Goal: Transaction & Acquisition: Purchase product/service

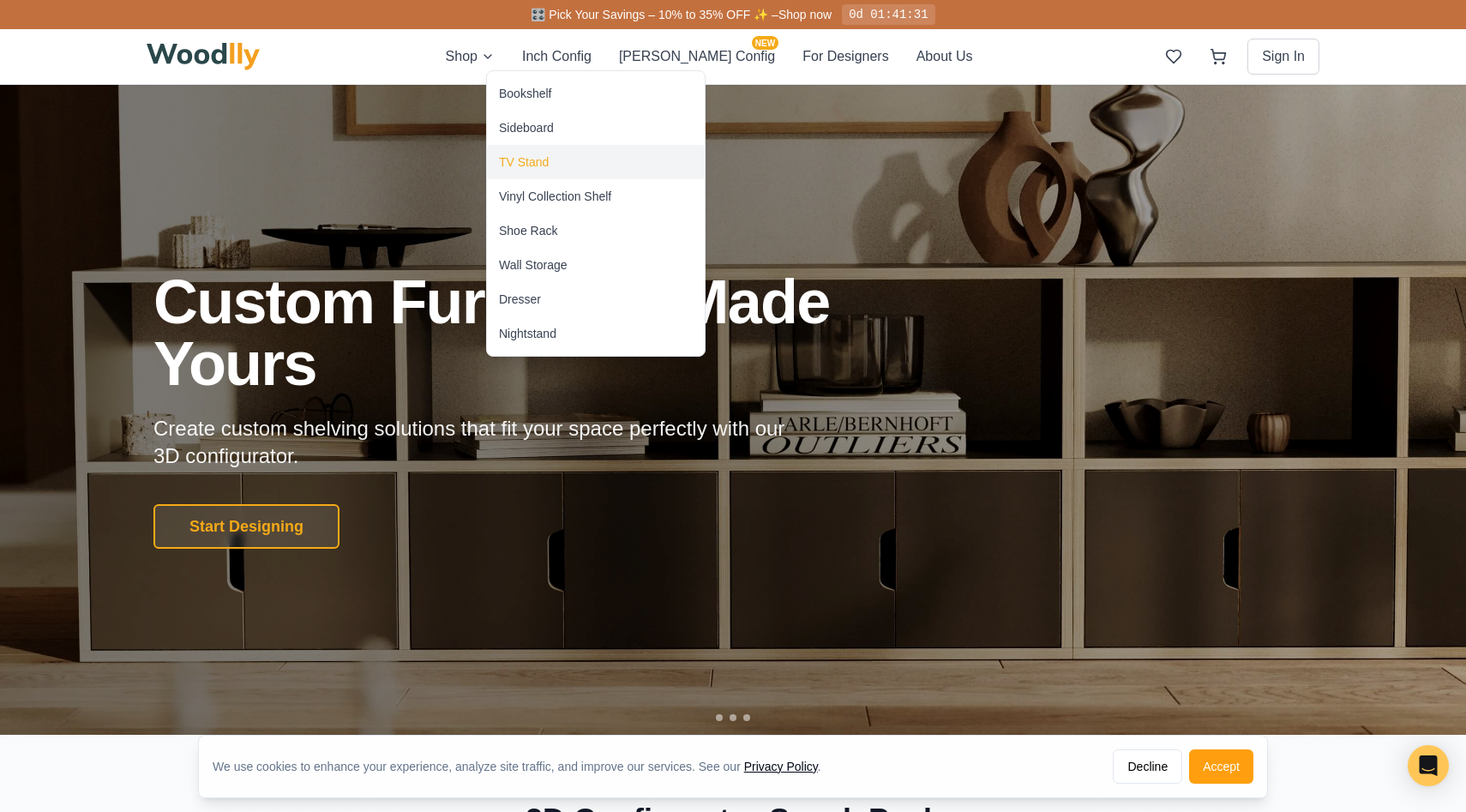
click at [513, 159] on div "TV Stand" at bounding box center [524, 162] width 49 height 17
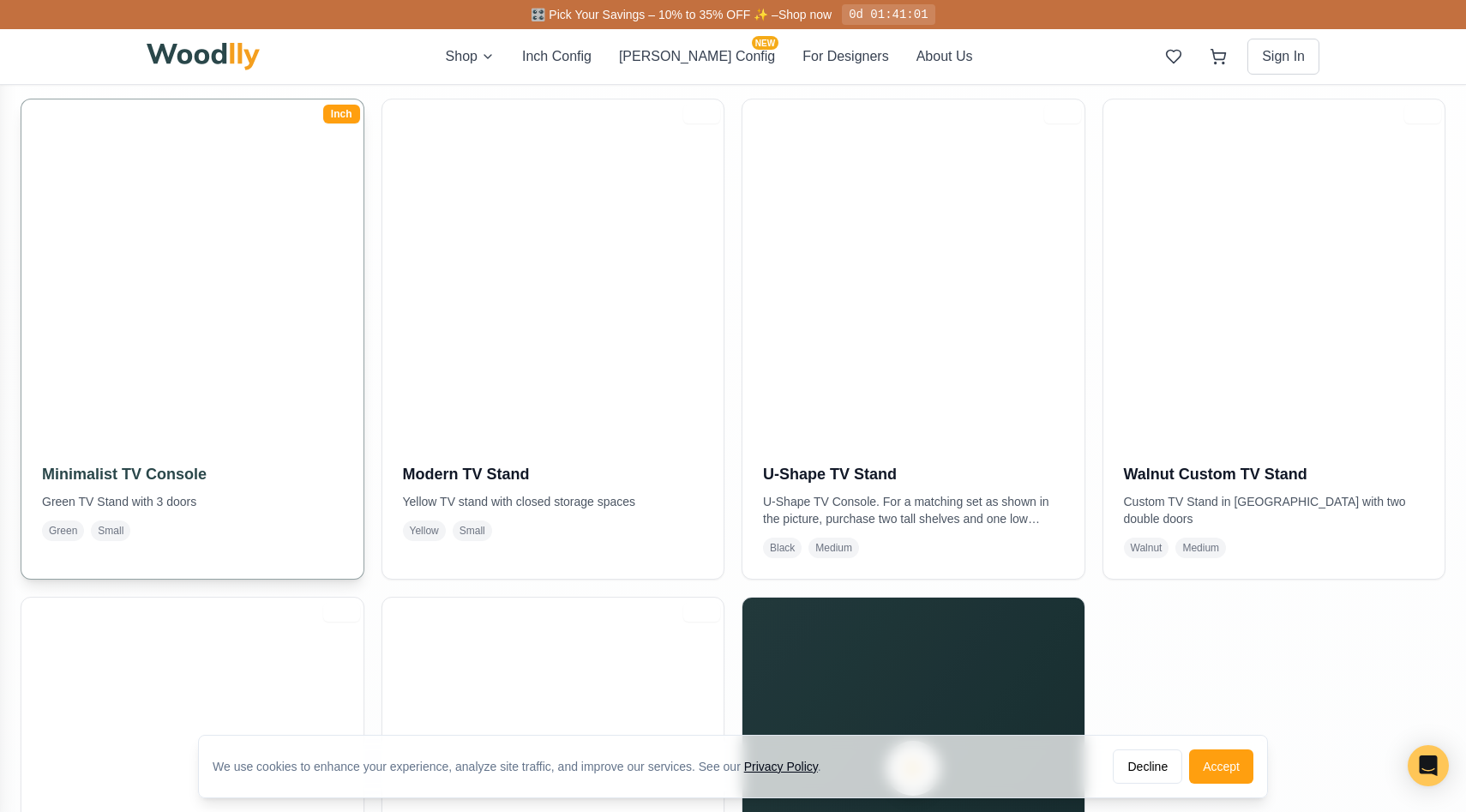
scroll to position [350, 0]
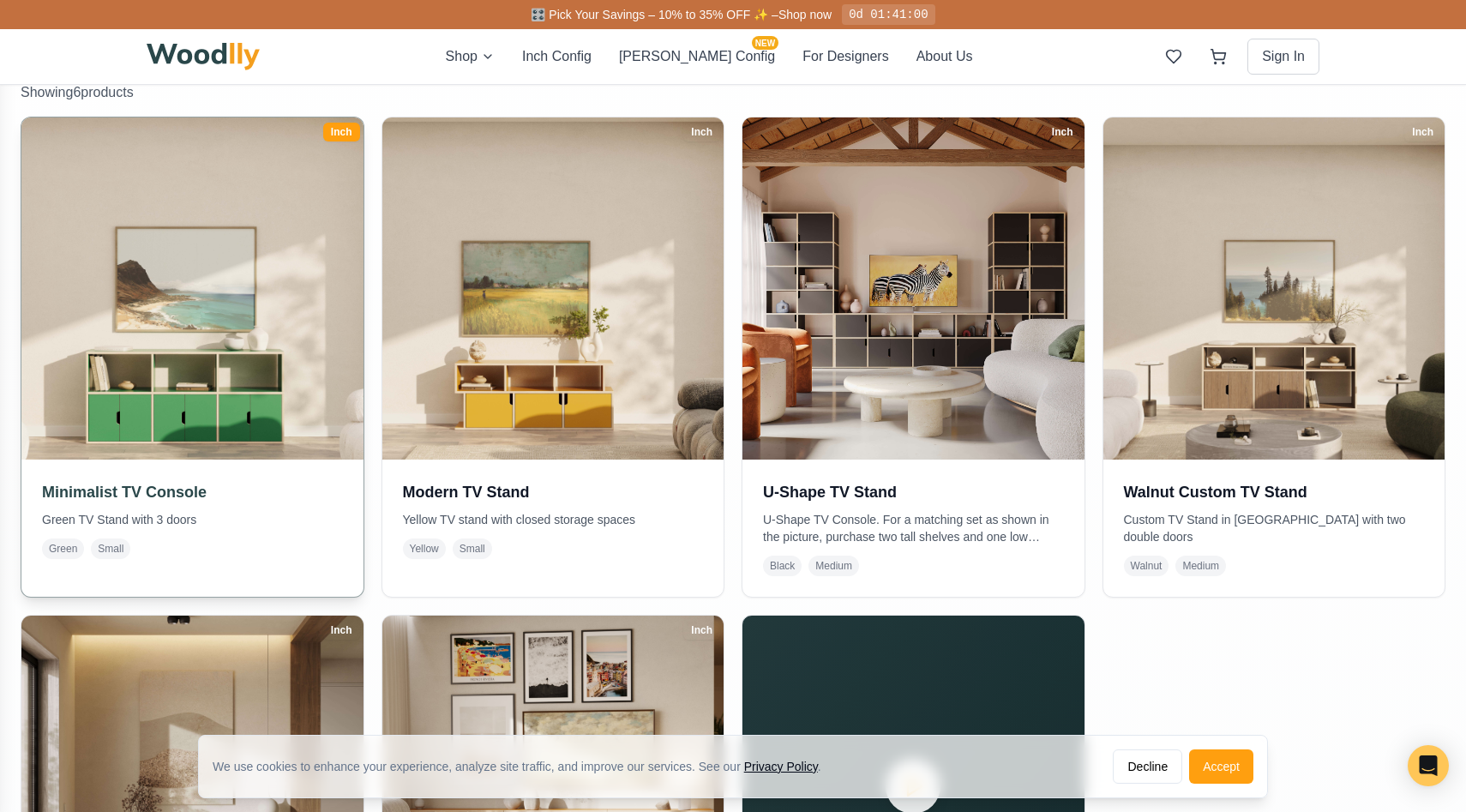
click at [251, 407] on img at bounding box center [192, 288] width 358 height 358
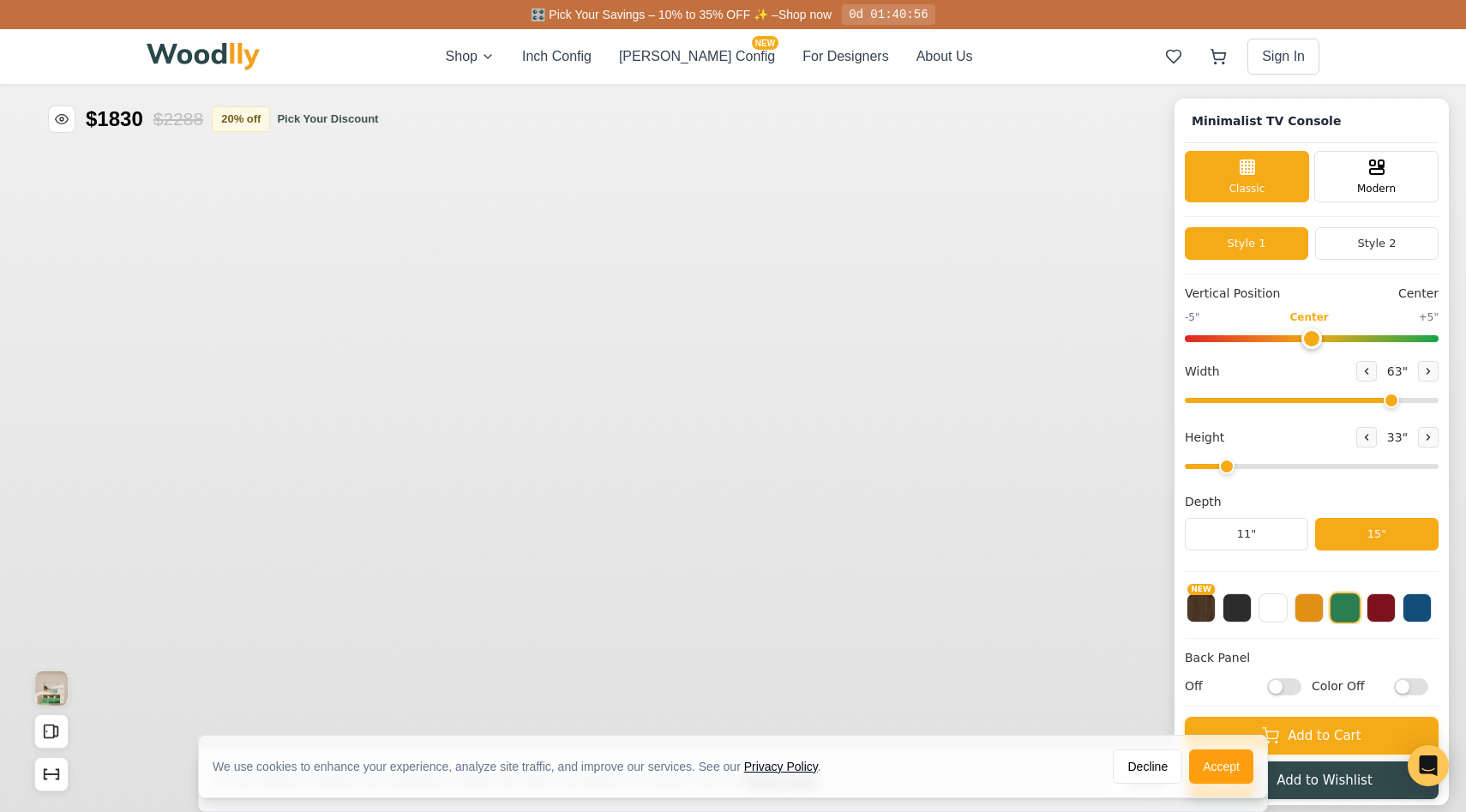
type input "63"
type input "2"
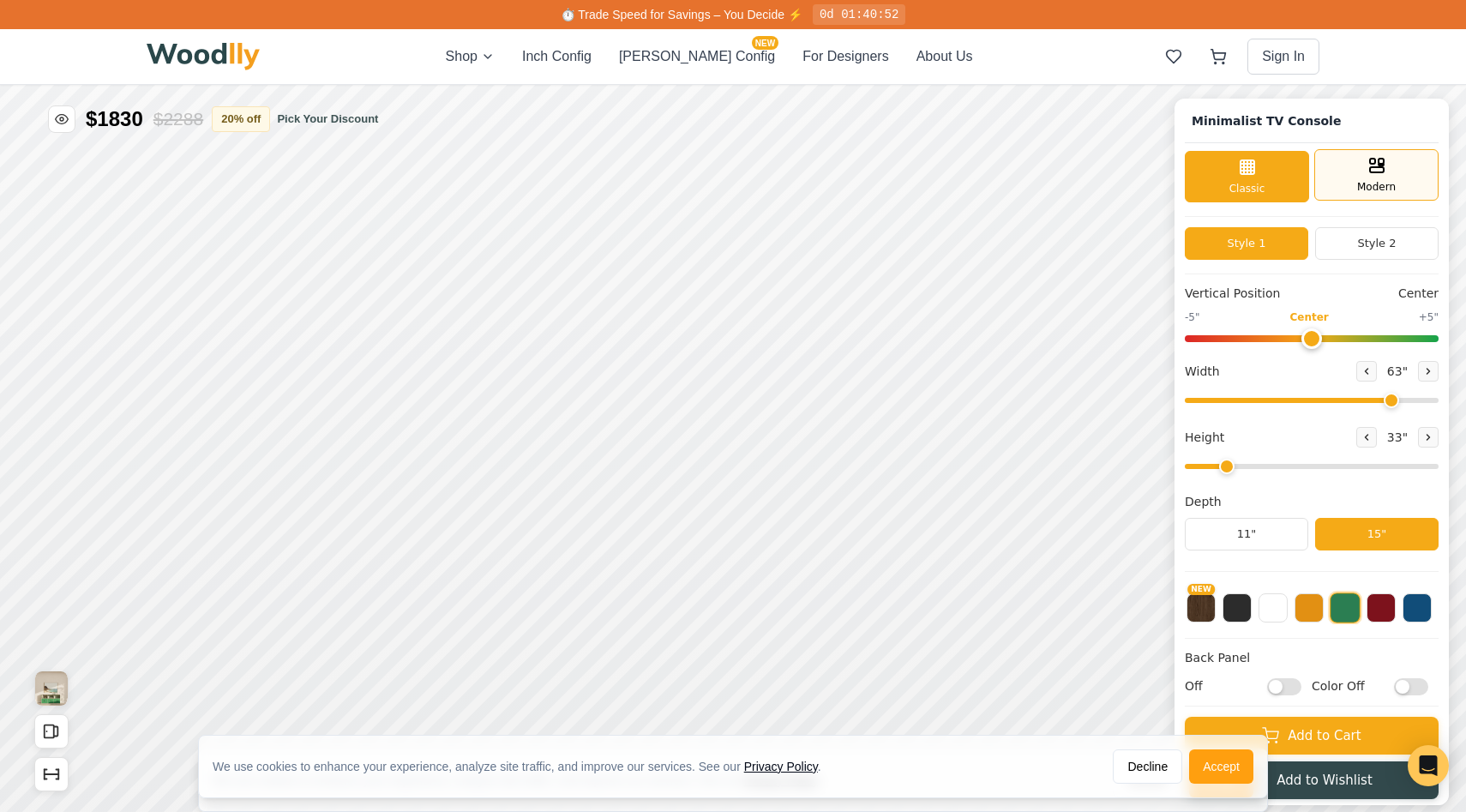
click at [1373, 179] on span "Modern" at bounding box center [1377, 187] width 39 height 16
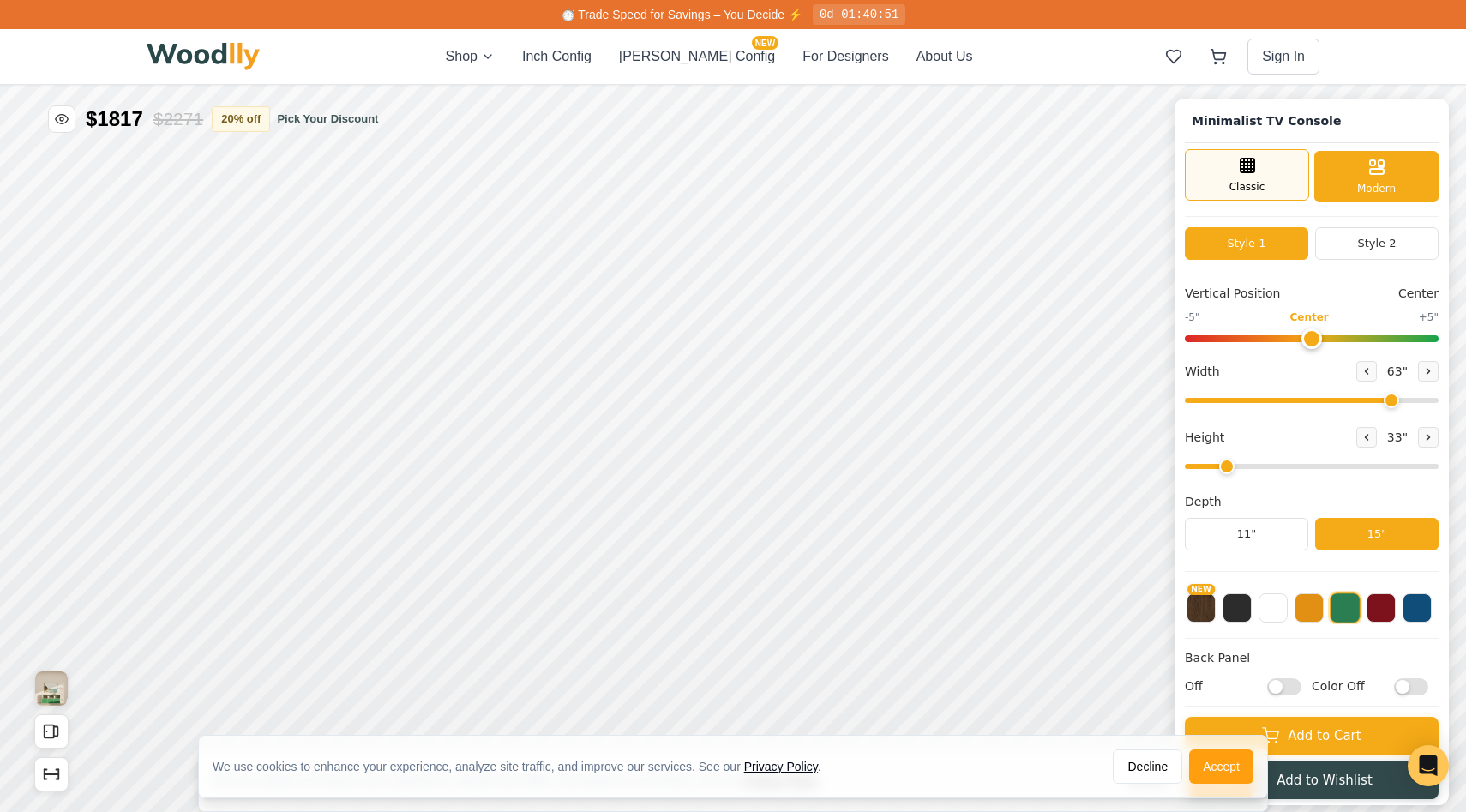
click at [1257, 187] on span "Classic" at bounding box center [1248, 187] width 36 height 16
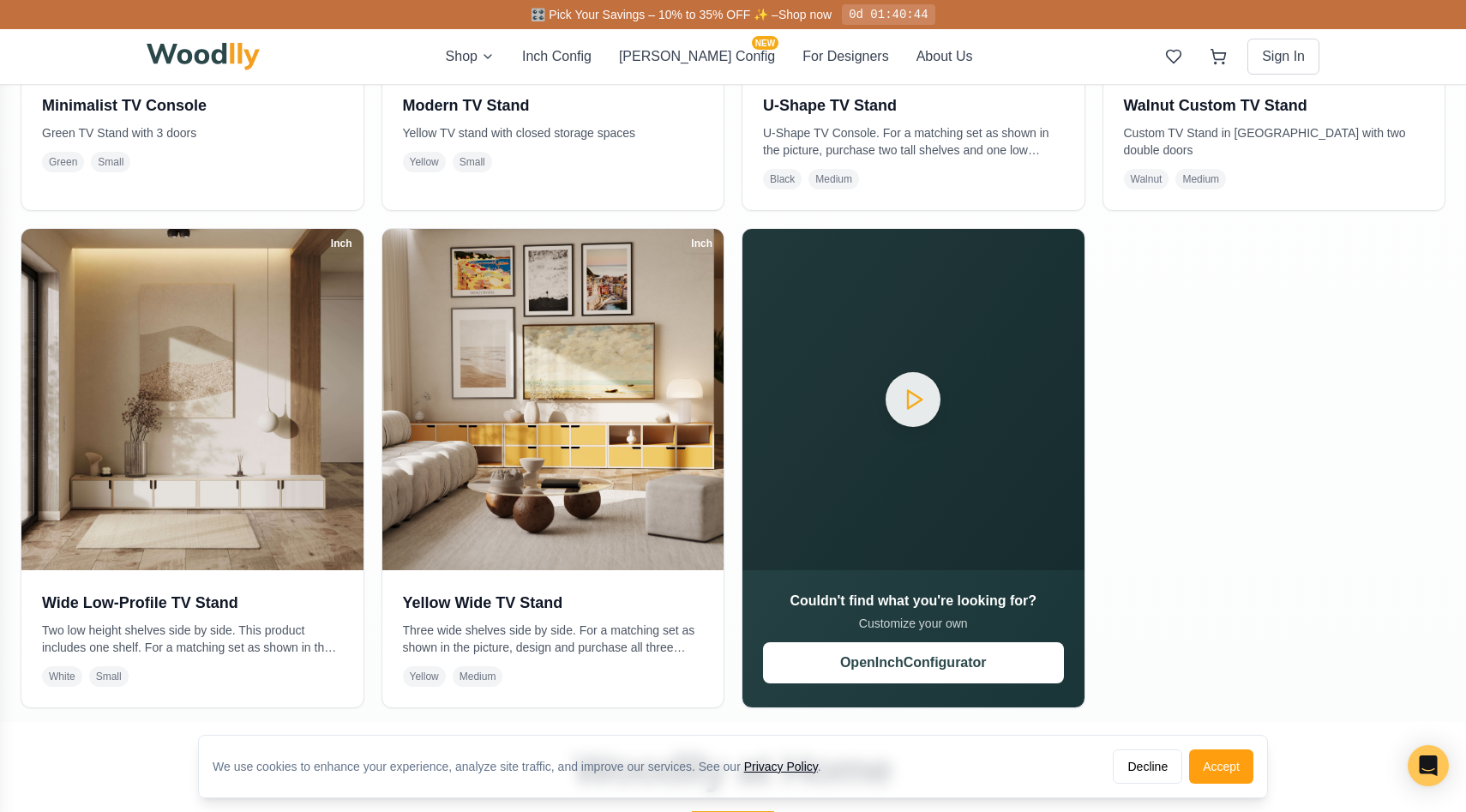
scroll to position [806, 0]
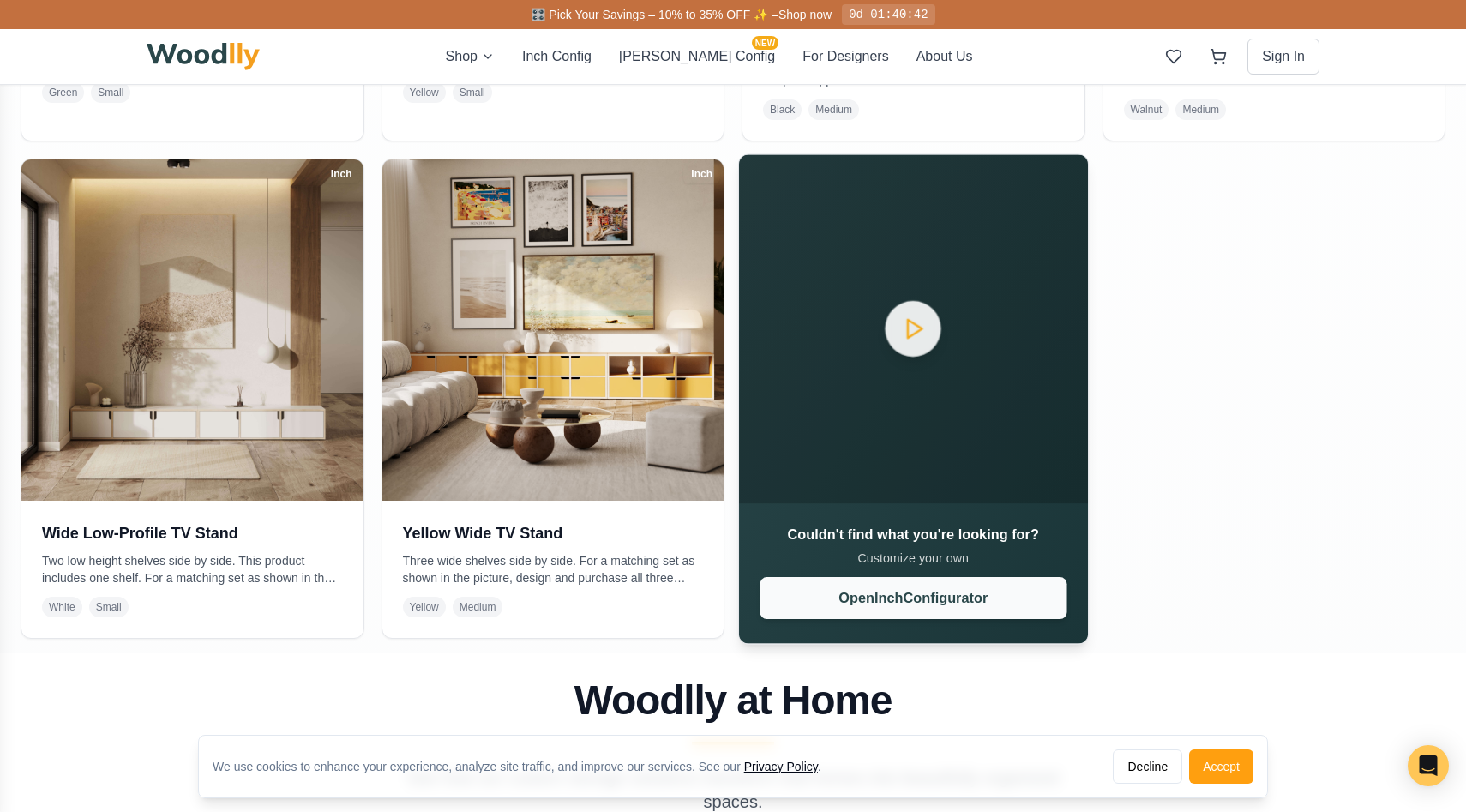
click at [881, 601] on button "Open Inch Configurator" at bounding box center [913, 597] width 307 height 42
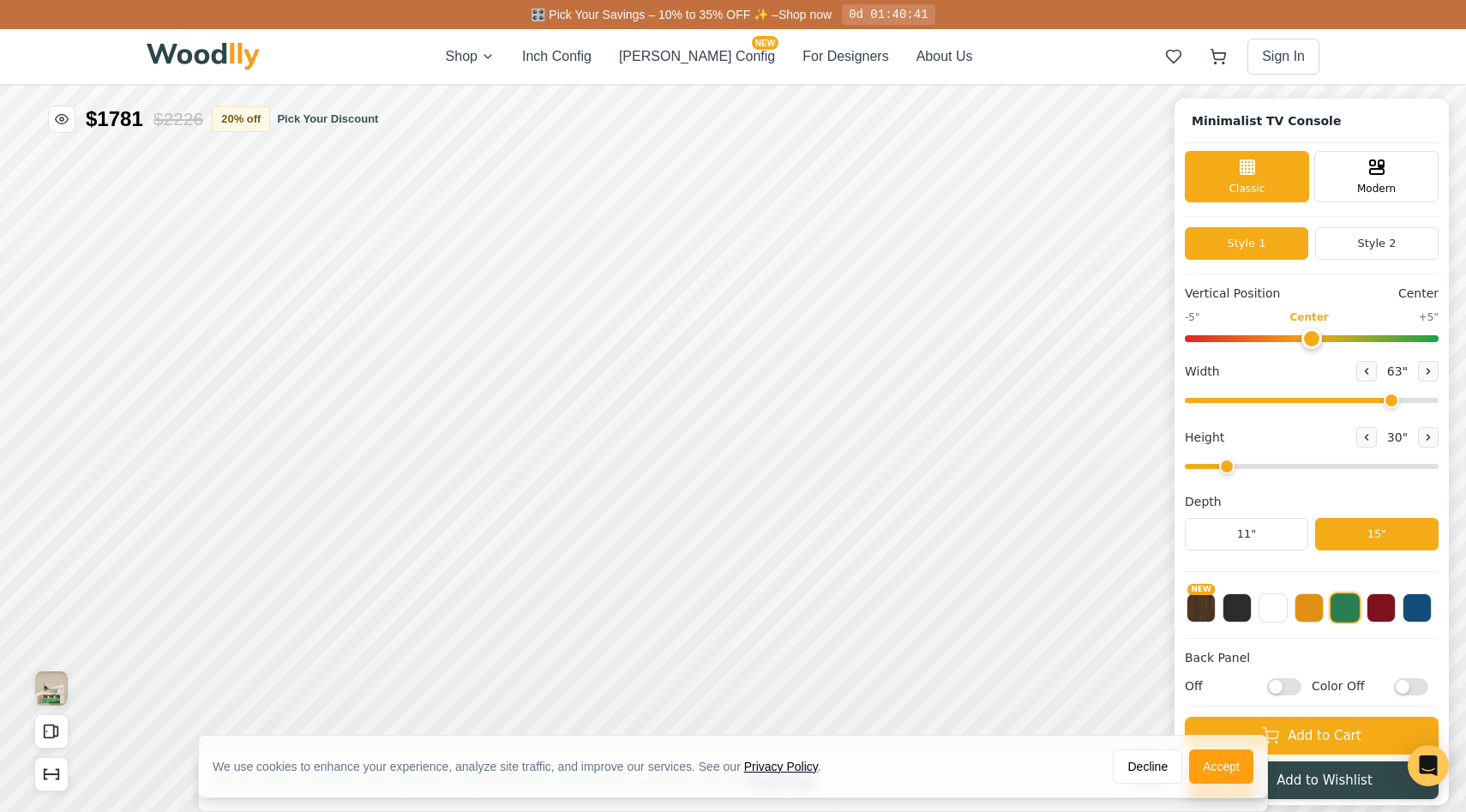
type input "63"
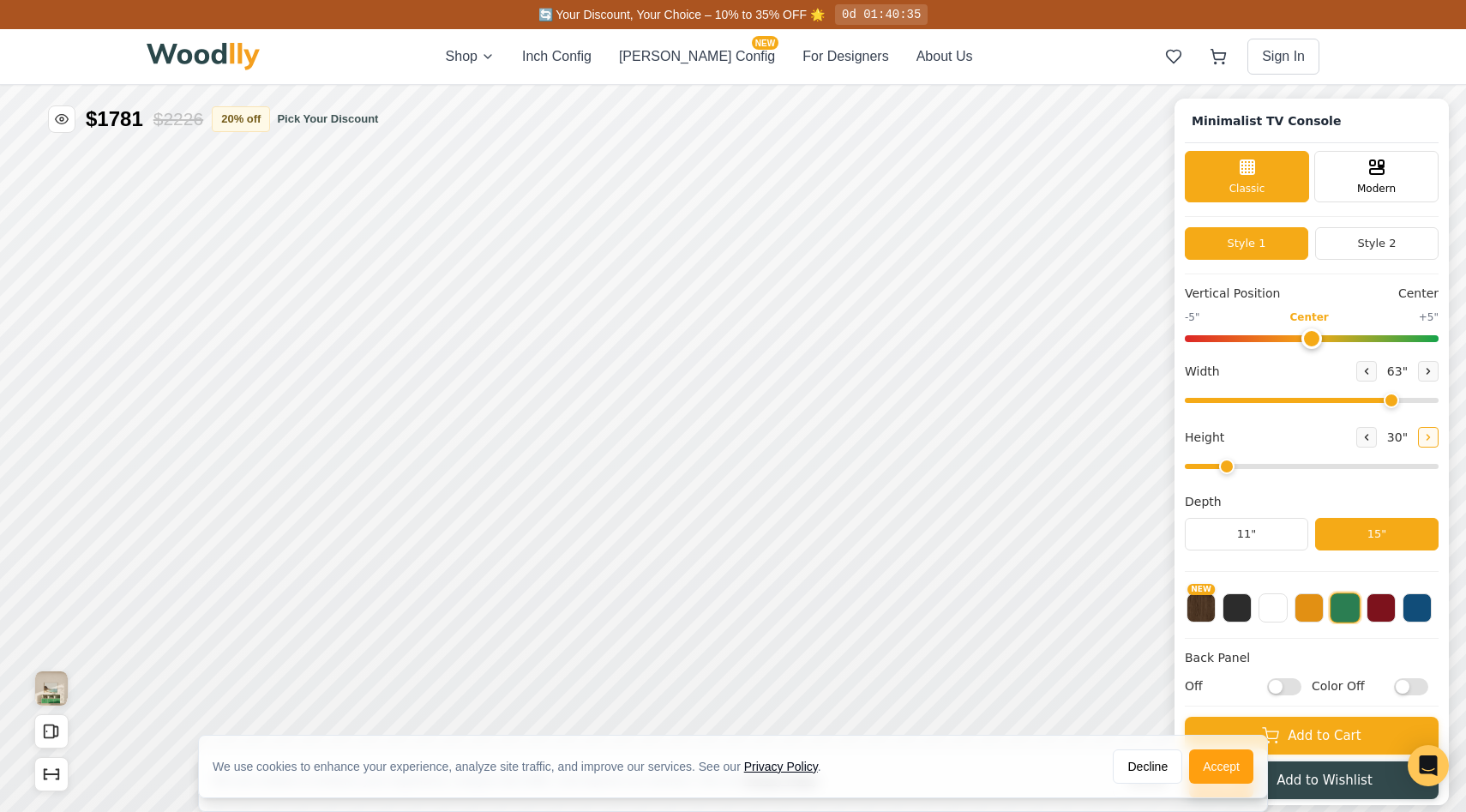
click at [1424, 437] on icon at bounding box center [1429, 438] width 10 height 10
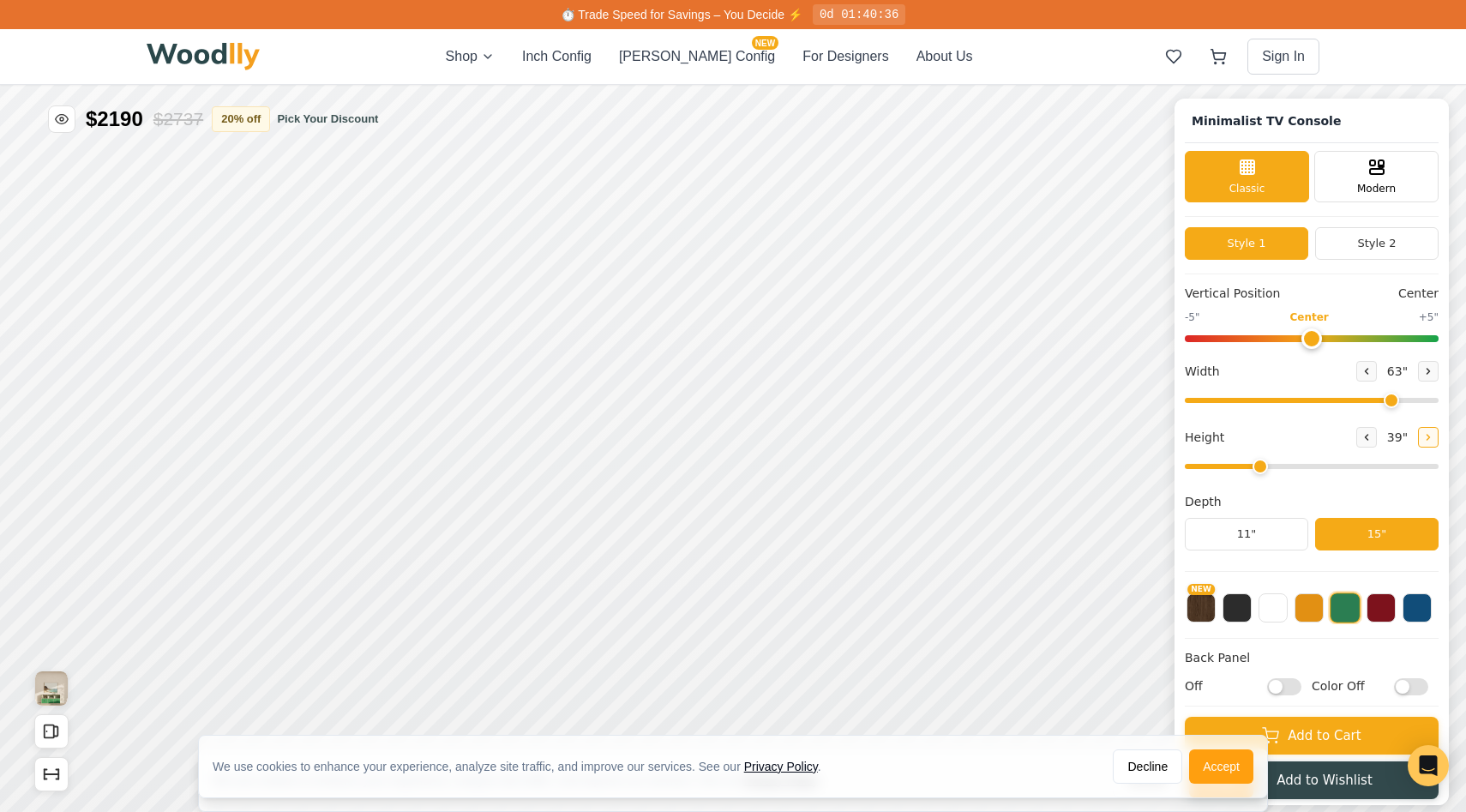
click at [1424, 438] on icon at bounding box center [1429, 438] width 10 height 10
click at [1364, 438] on icon at bounding box center [1367, 438] width 10 height 10
type input "3"
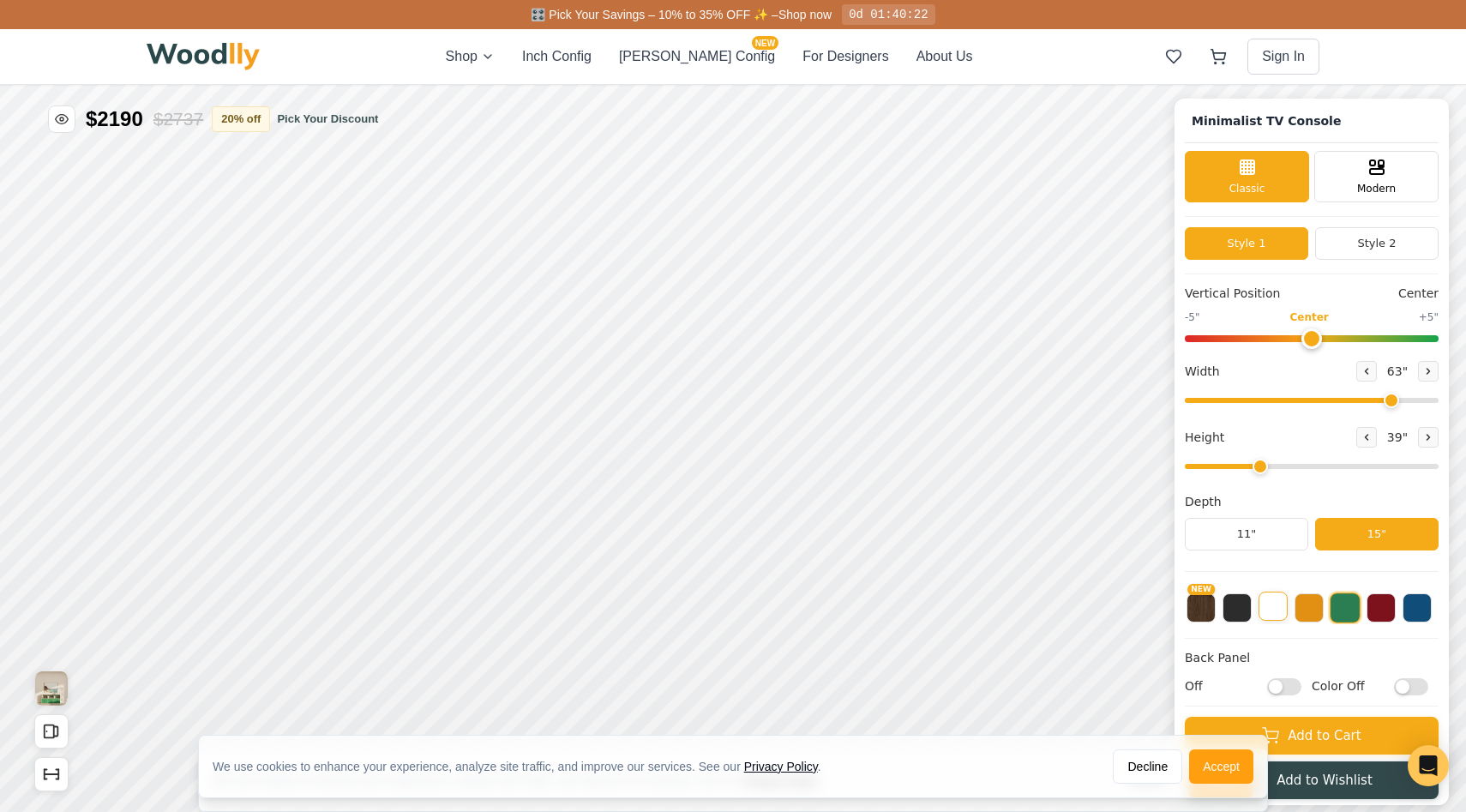
click at [1273, 614] on button at bounding box center [1274, 606] width 29 height 29
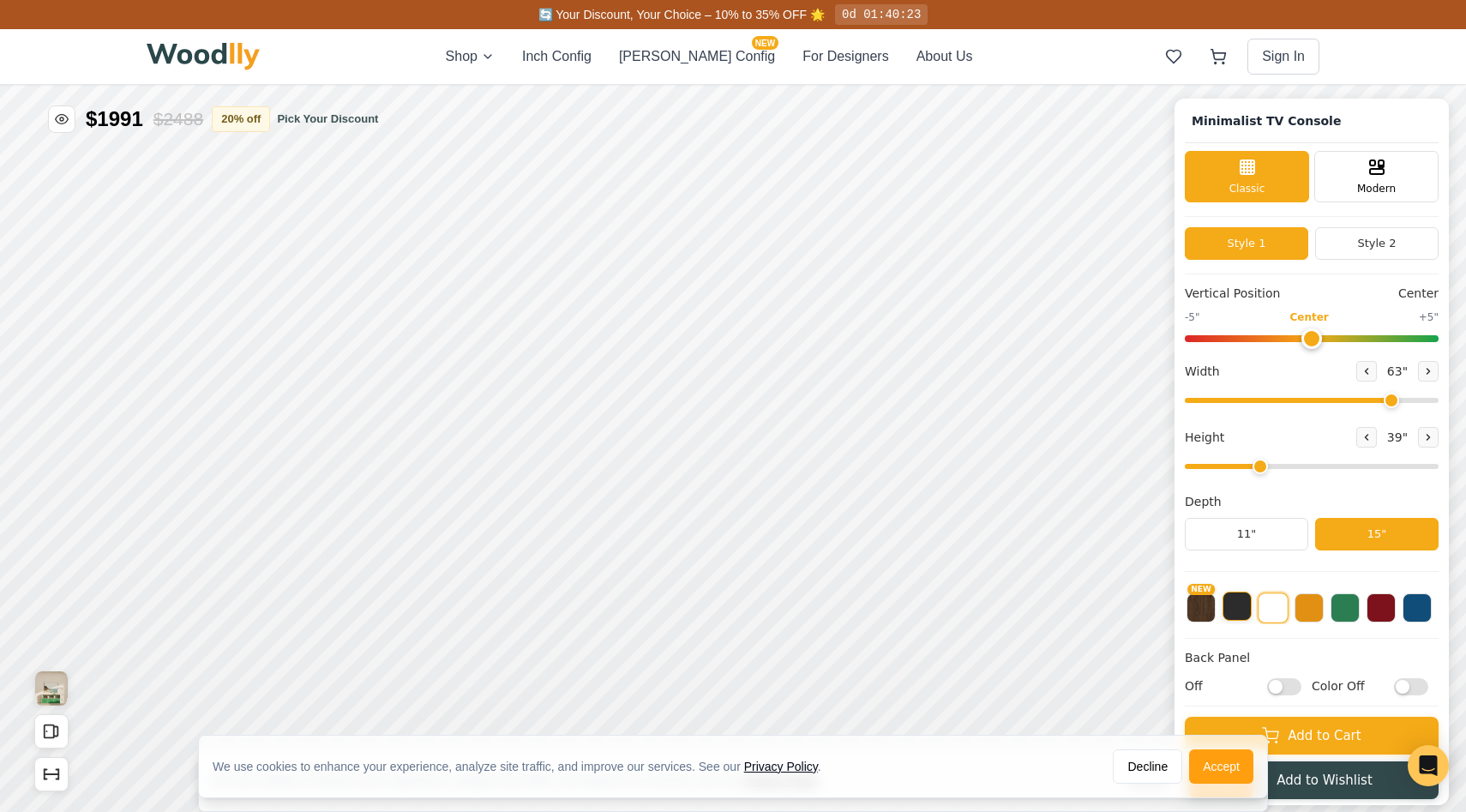
click at [1243, 614] on button at bounding box center [1237, 606] width 29 height 29
click at [1216, 612] on div "NEW" at bounding box center [1312, 602] width 254 height 42
click at [1212, 612] on button "NEW" at bounding box center [1202, 606] width 29 height 29
click at [1305, 614] on button at bounding box center [1310, 606] width 29 height 29
click at [1345, 614] on button at bounding box center [1345, 606] width 29 height 29
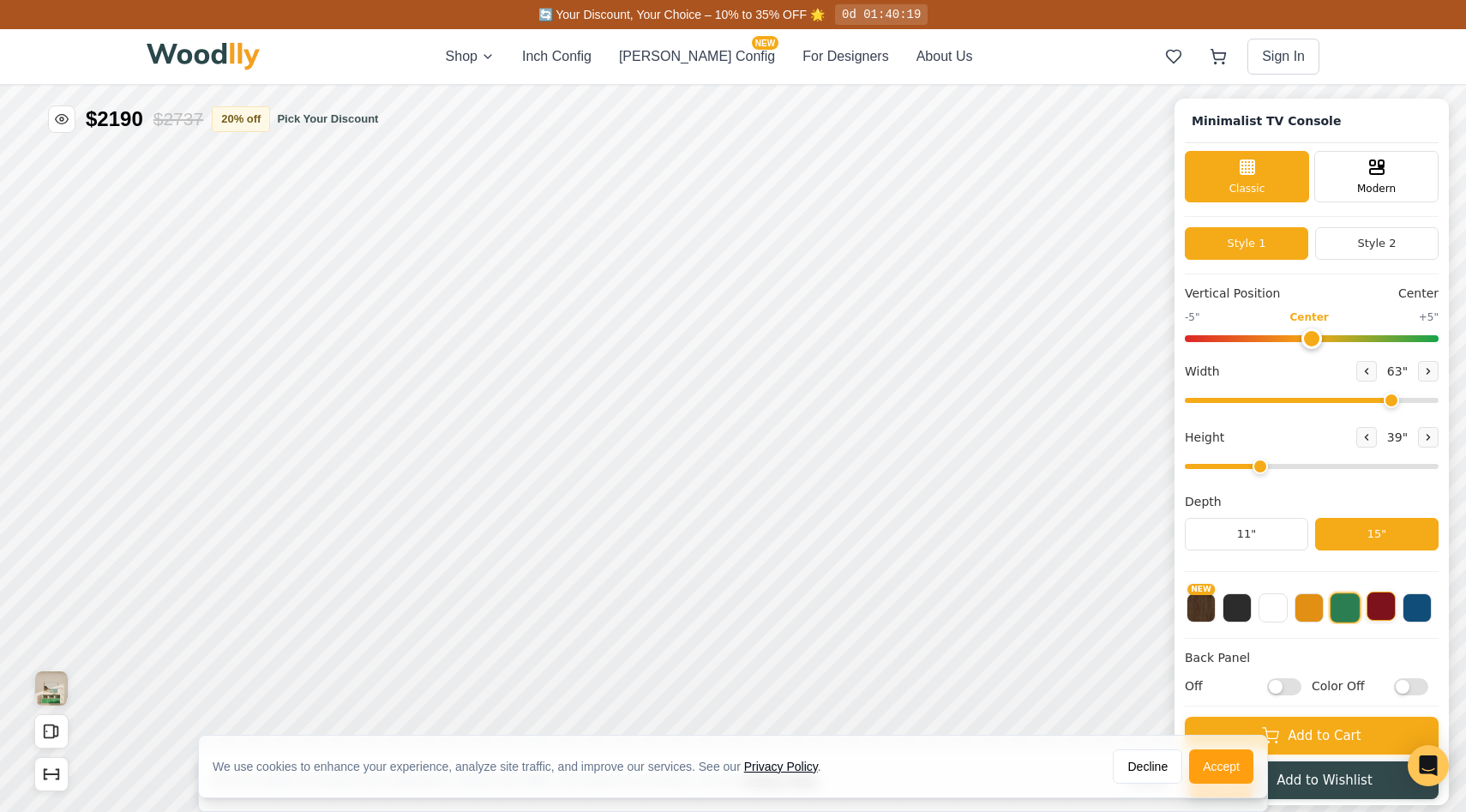
click at [1386, 614] on button at bounding box center [1382, 606] width 29 height 29
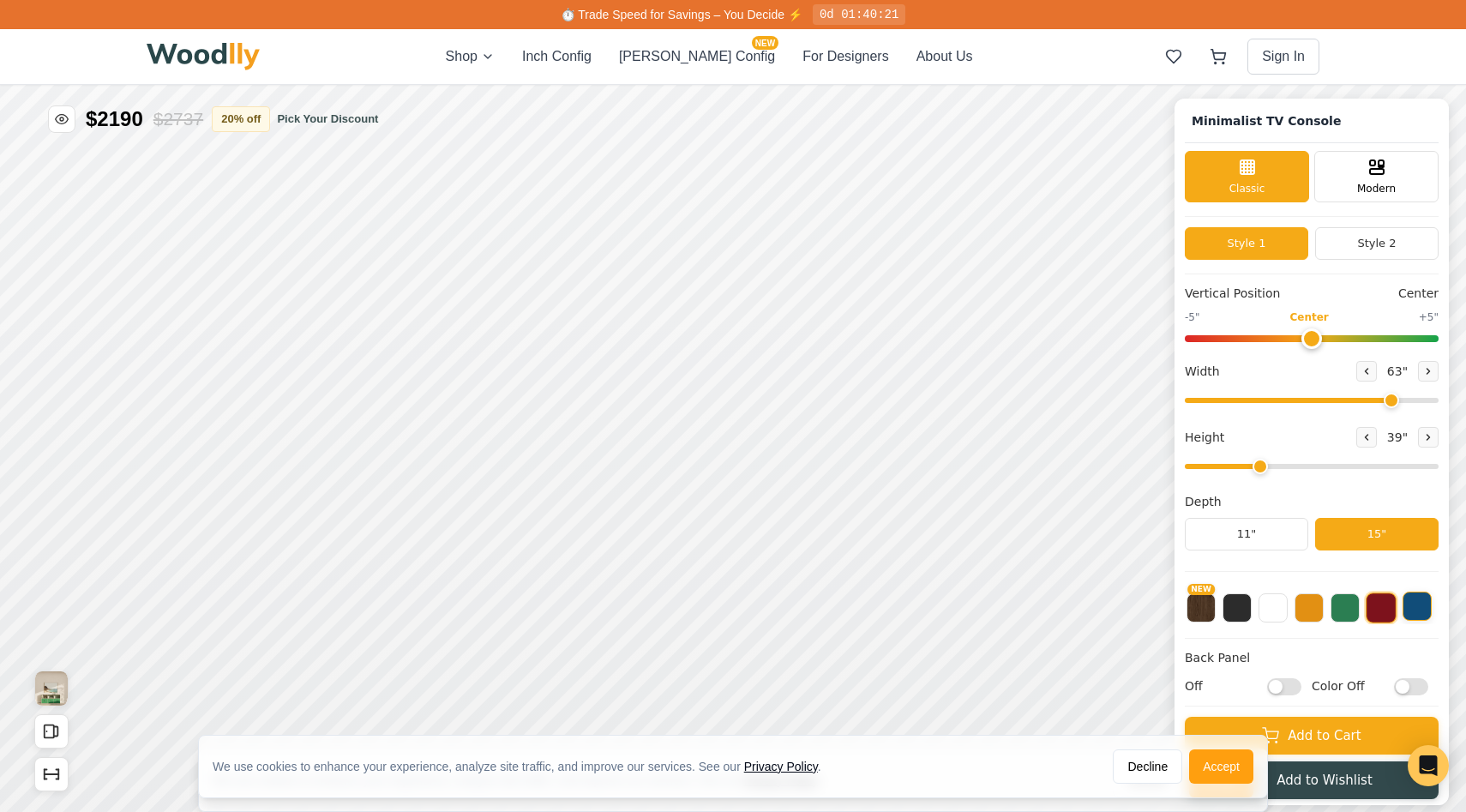
click at [1421, 609] on button at bounding box center [1417, 606] width 29 height 29
click at [1282, 606] on button at bounding box center [1274, 606] width 29 height 29
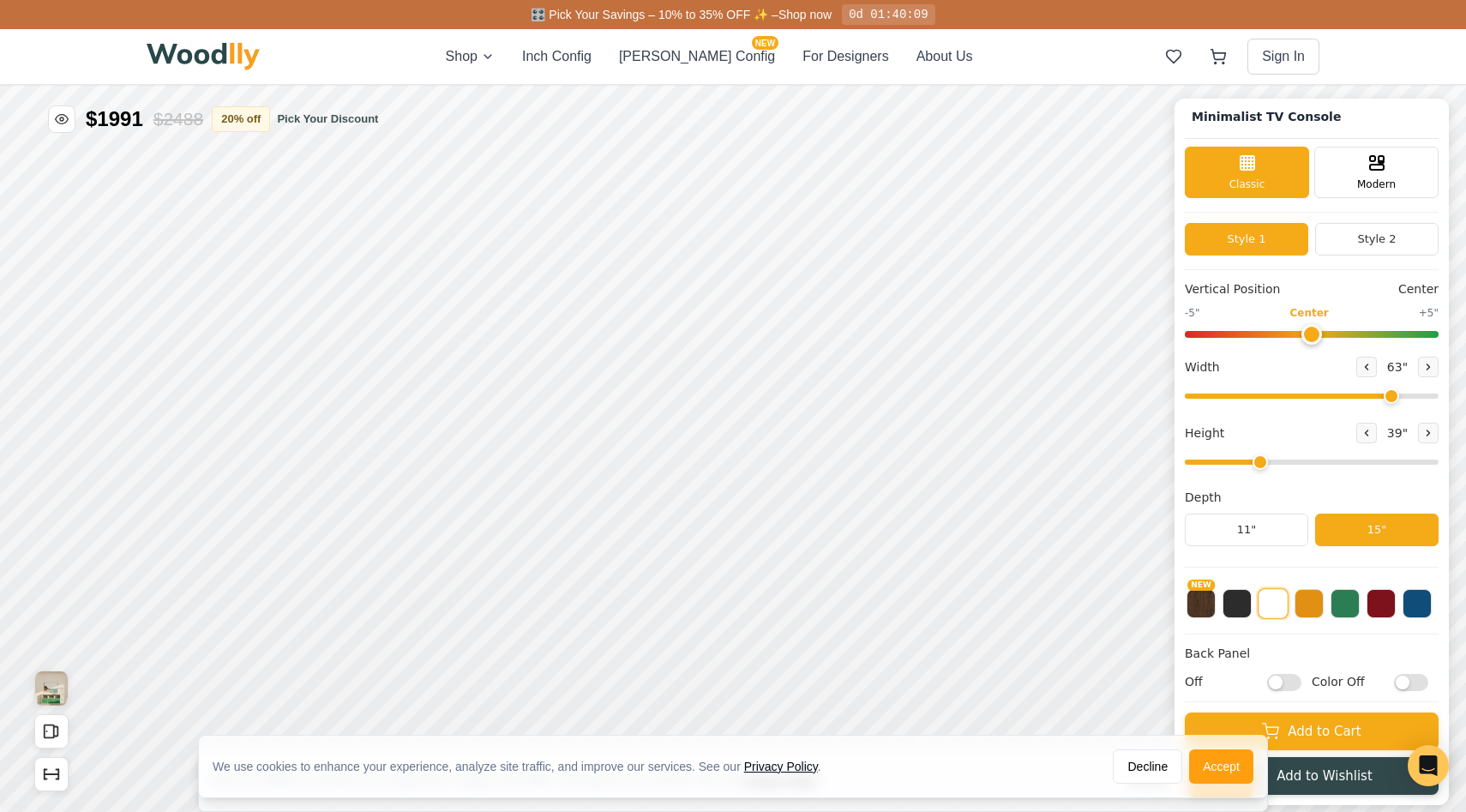
click at [1276, 683] on input "Off" at bounding box center [1285, 682] width 35 height 17
checkbox input "true"
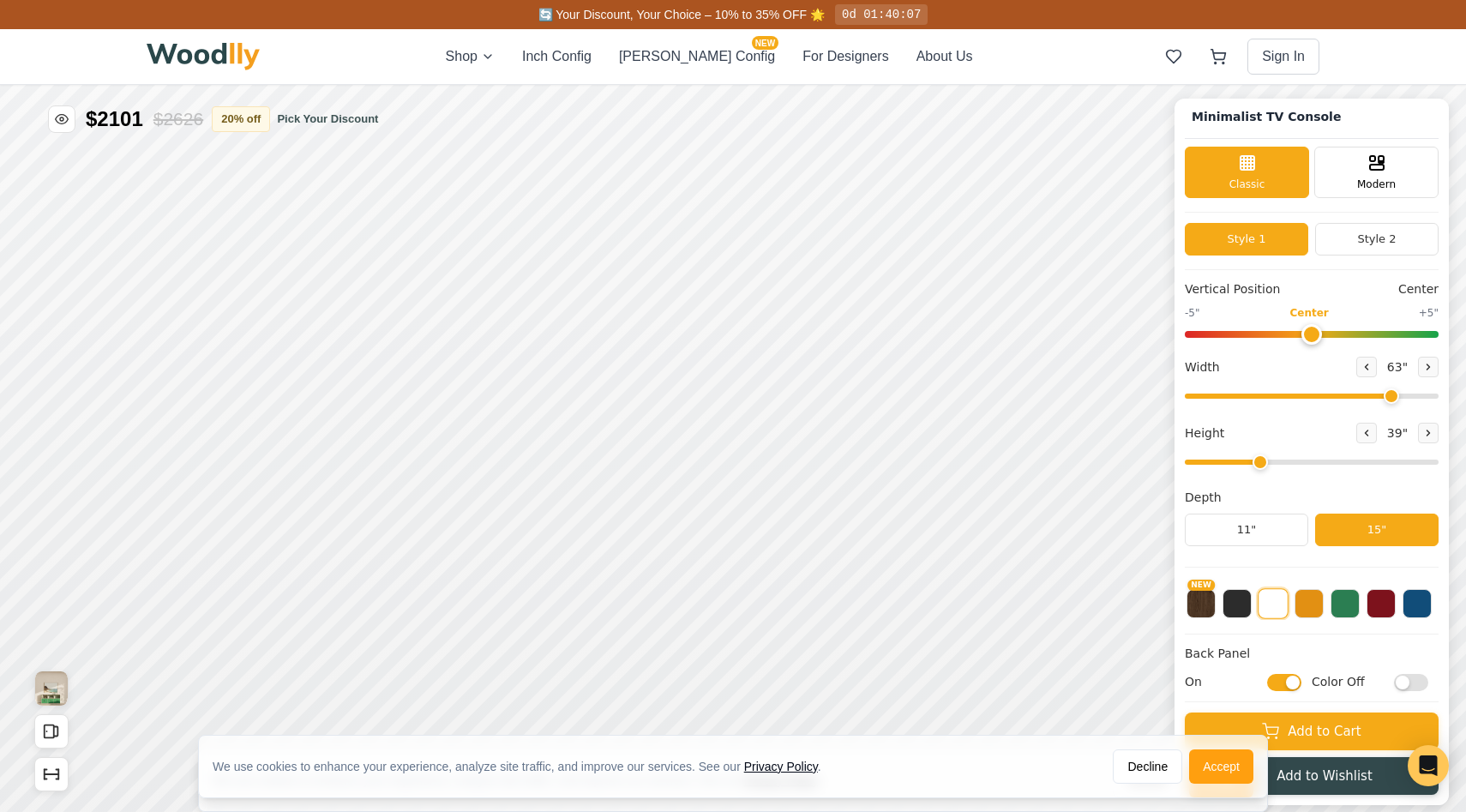
click at [1404, 680] on input "Color Off" at bounding box center [1411, 682] width 35 height 17
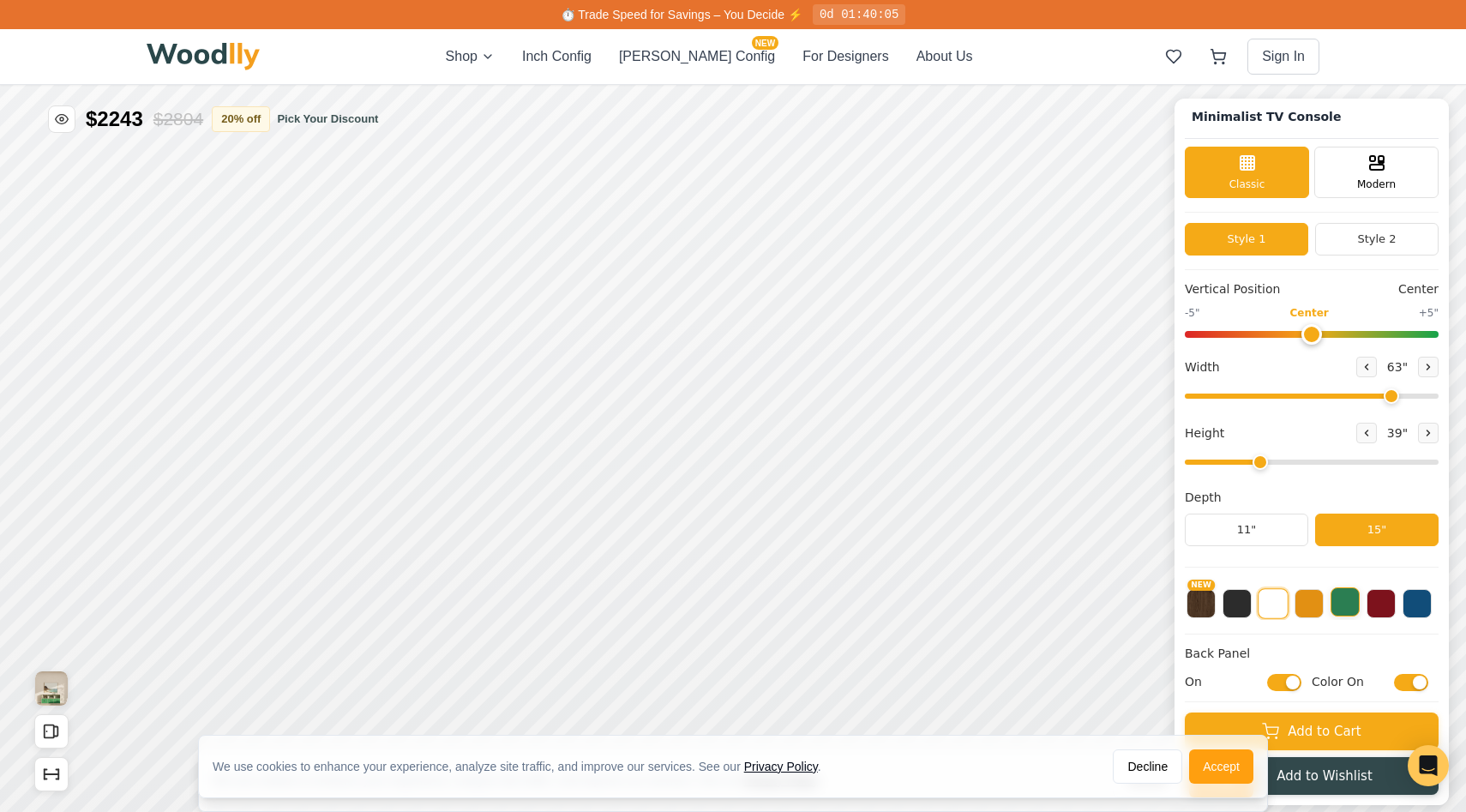
click at [1340, 609] on button at bounding box center [1345, 602] width 29 height 29
click at [1408, 610] on button at bounding box center [1417, 602] width 29 height 29
click at [1236, 607] on button at bounding box center [1237, 602] width 29 height 29
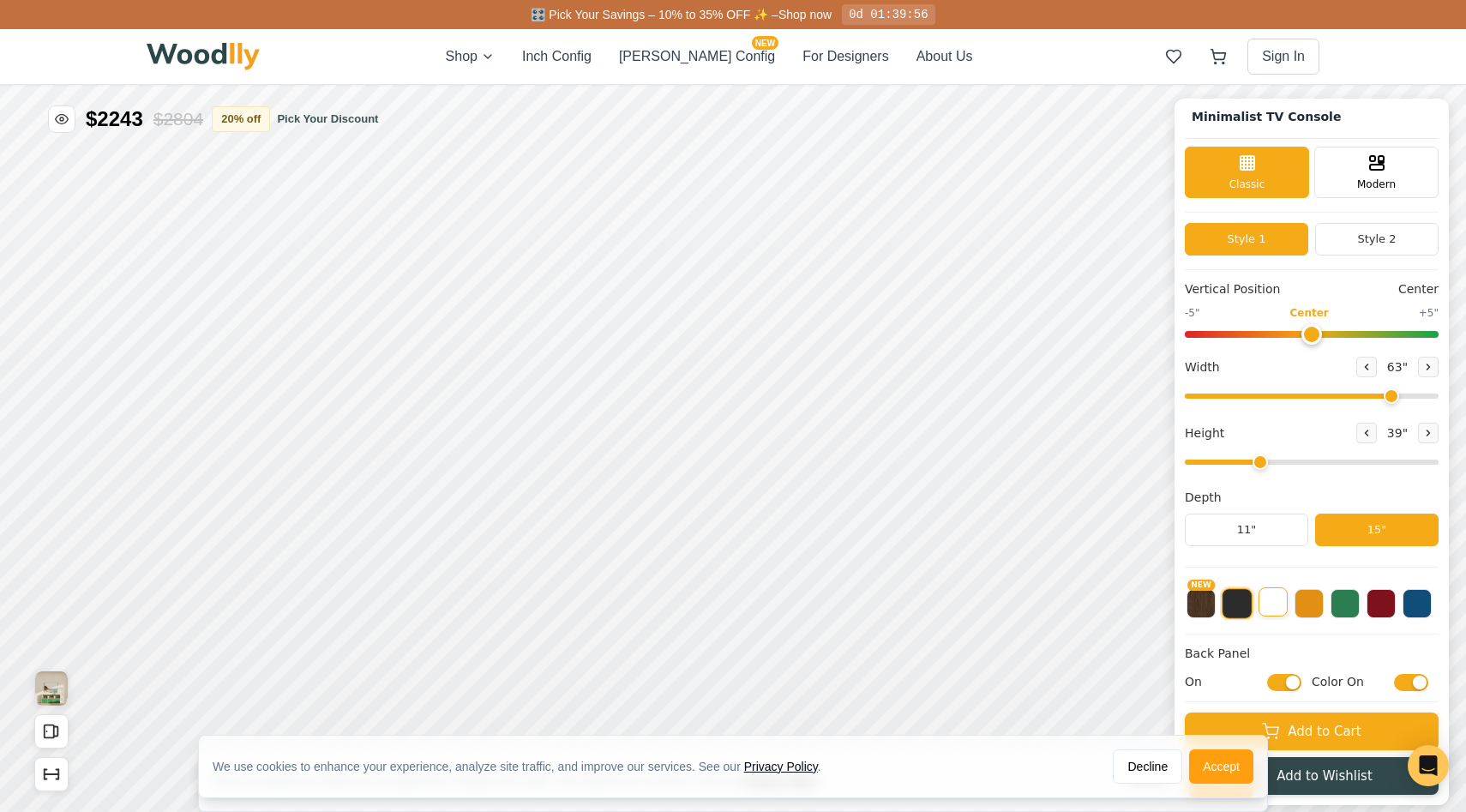
click at [1272, 609] on button at bounding box center [1274, 602] width 29 height 29
click at [1305, 613] on button at bounding box center [1310, 602] width 29 height 29
click at [1305, 613] on button at bounding box center [1310, 604] width 31 height 31
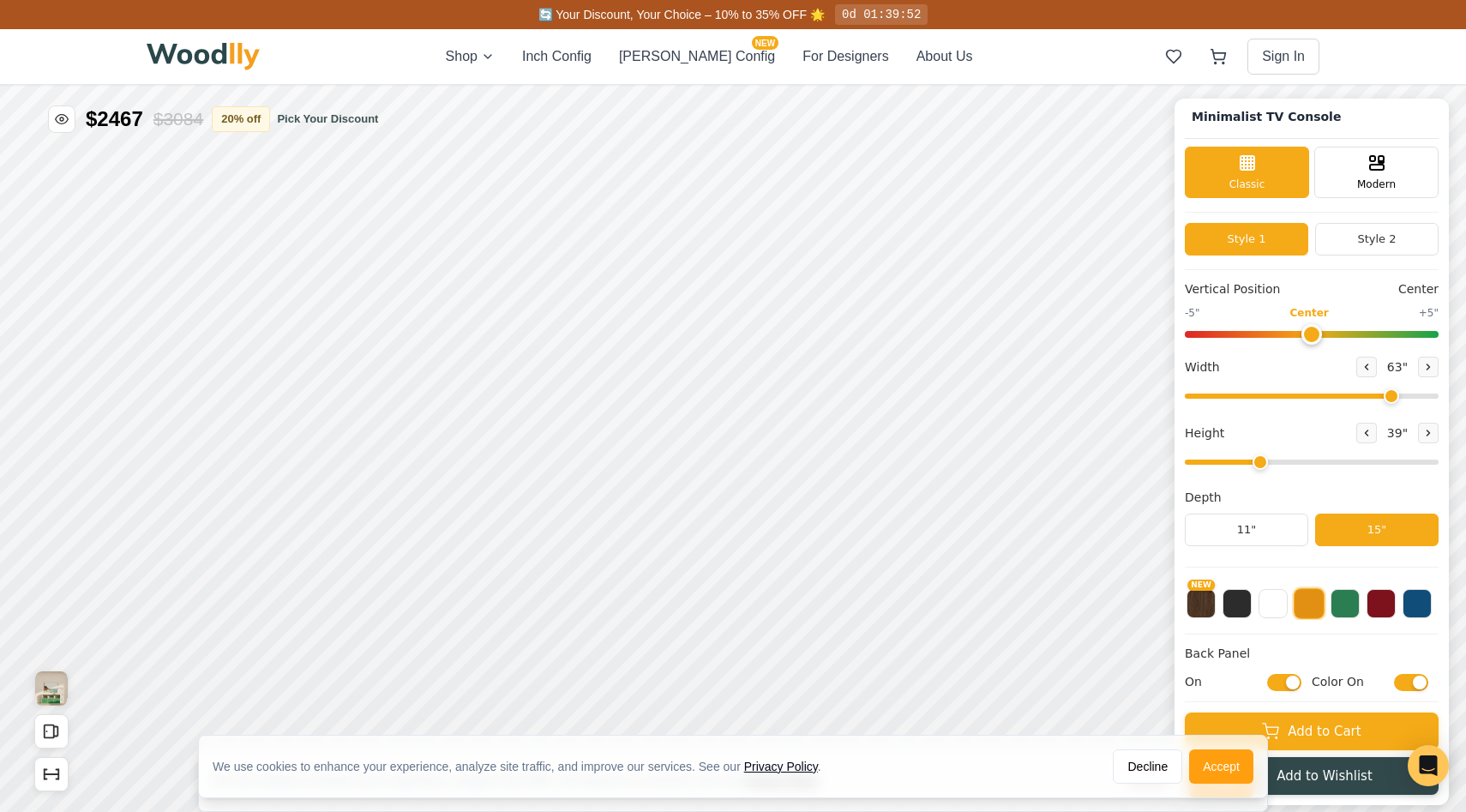
click at [1416, 679] on input "Color On" at bounding box center [1411, 682] width 35 height 17
checkbox input "false"
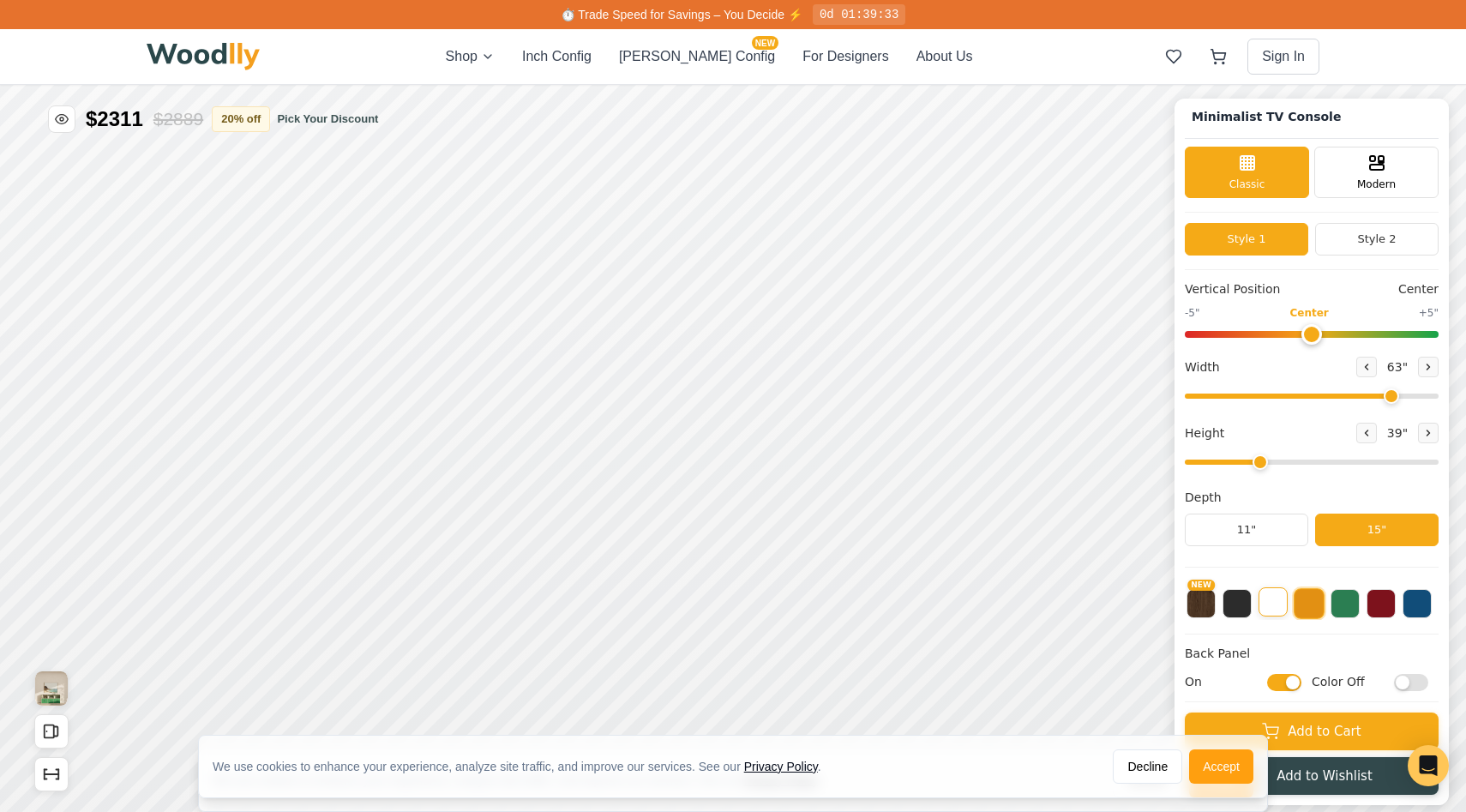
scroll to position [0, 0]
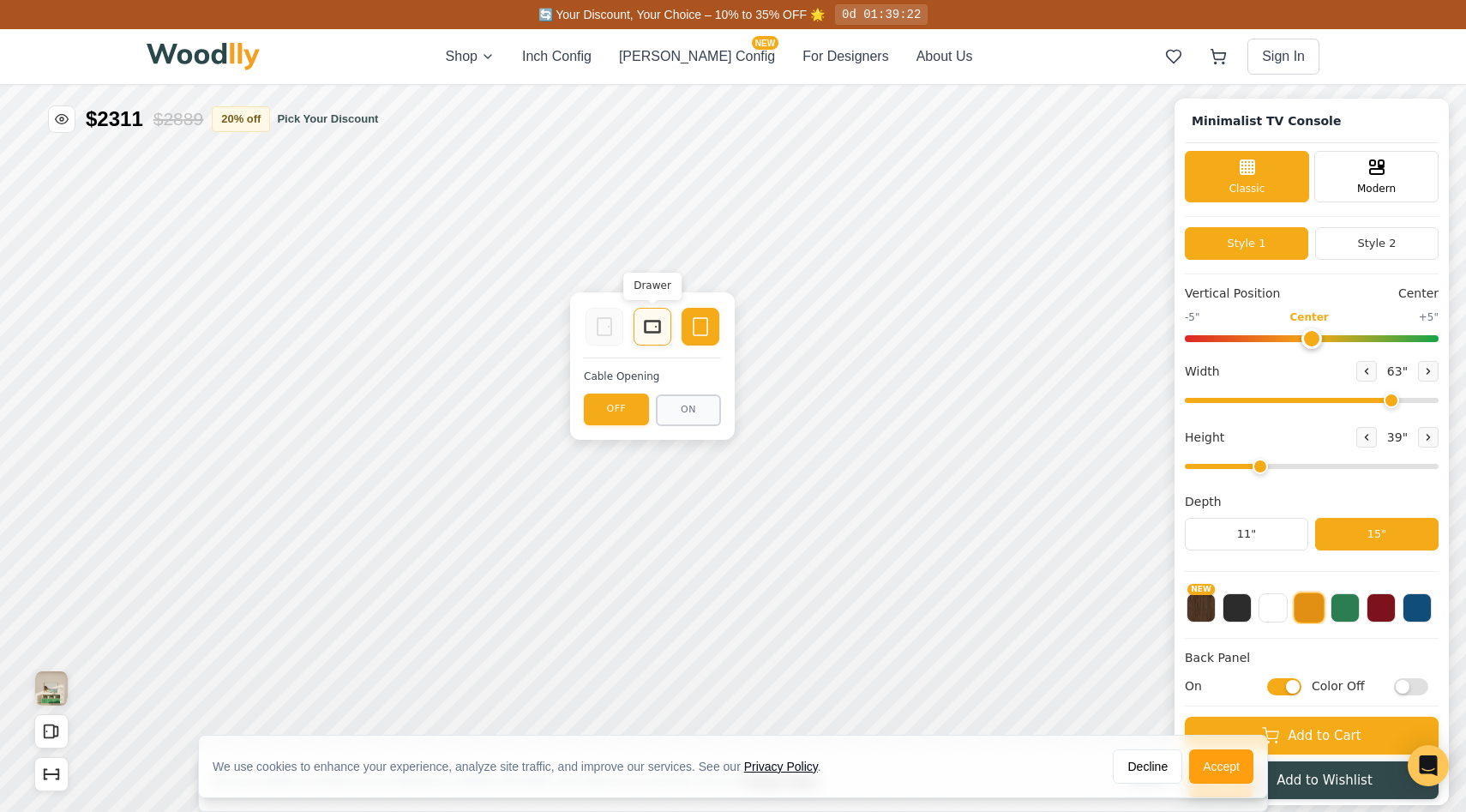
click at [647, 328] on icon at bounding box center [653, 327] width 21 height 21
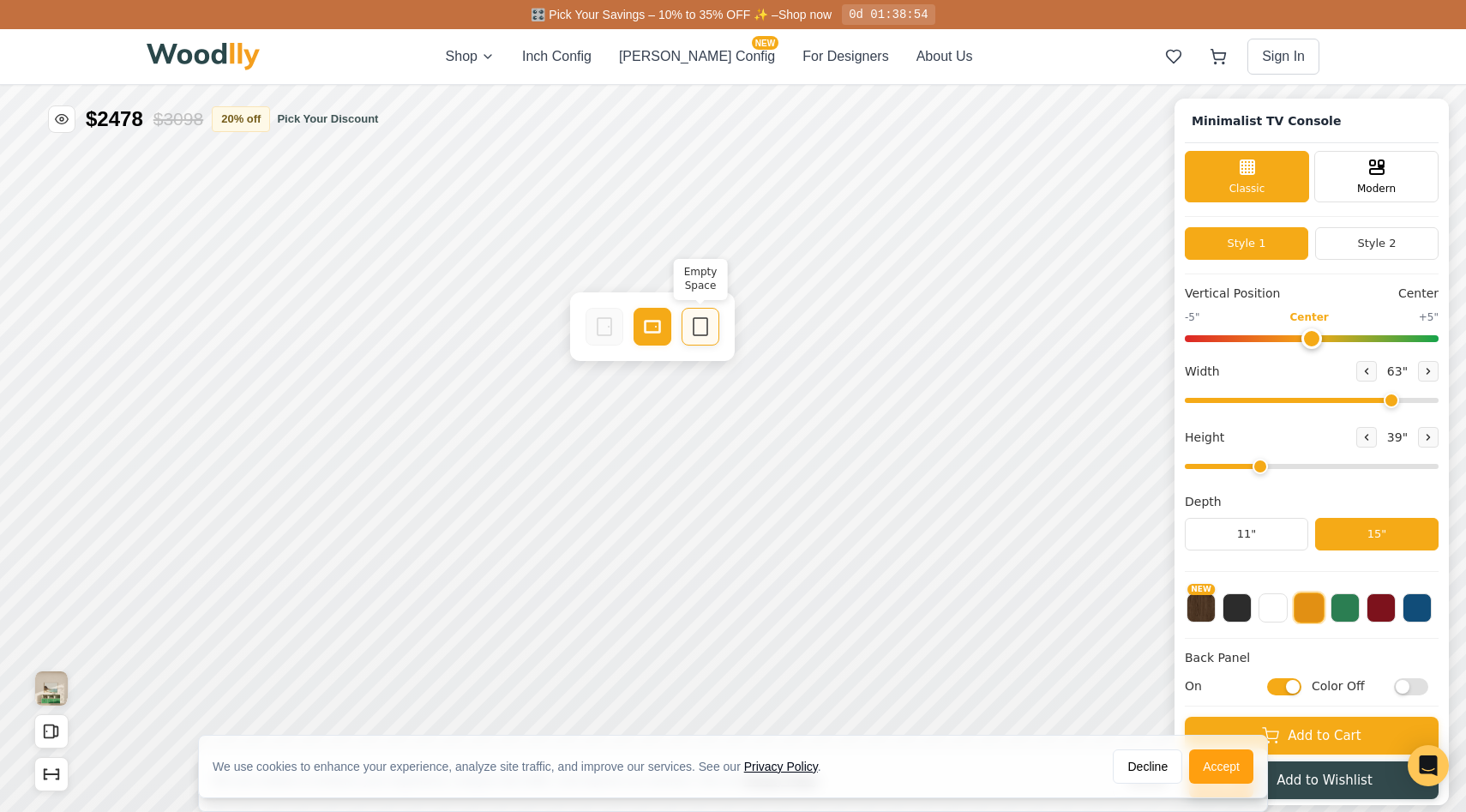
click at [710, 330] on icon at bounding box center [700, 327] width 21 height 21
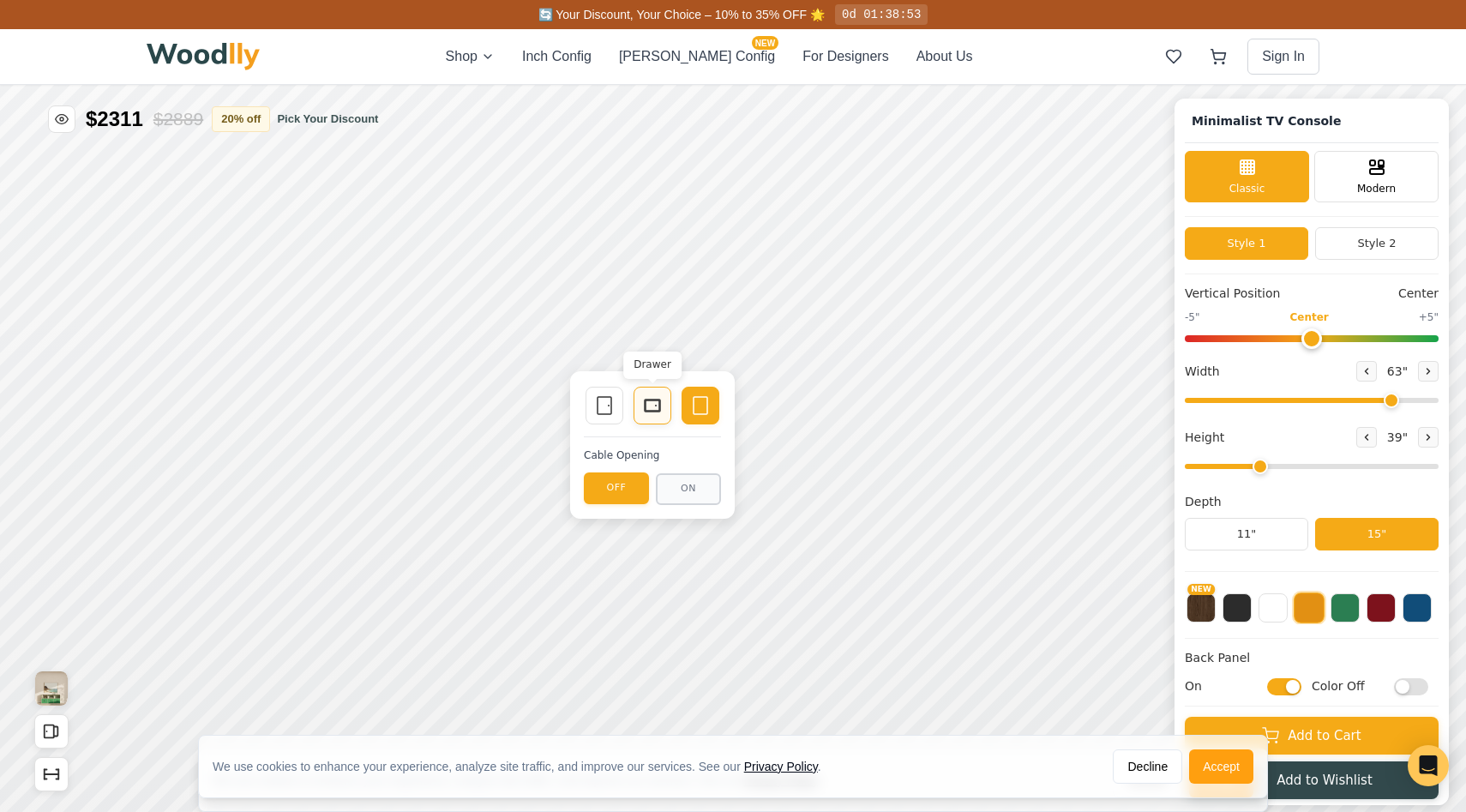
click at [647, 407] on icon at bounding box center [653, 406] width 21 height 21
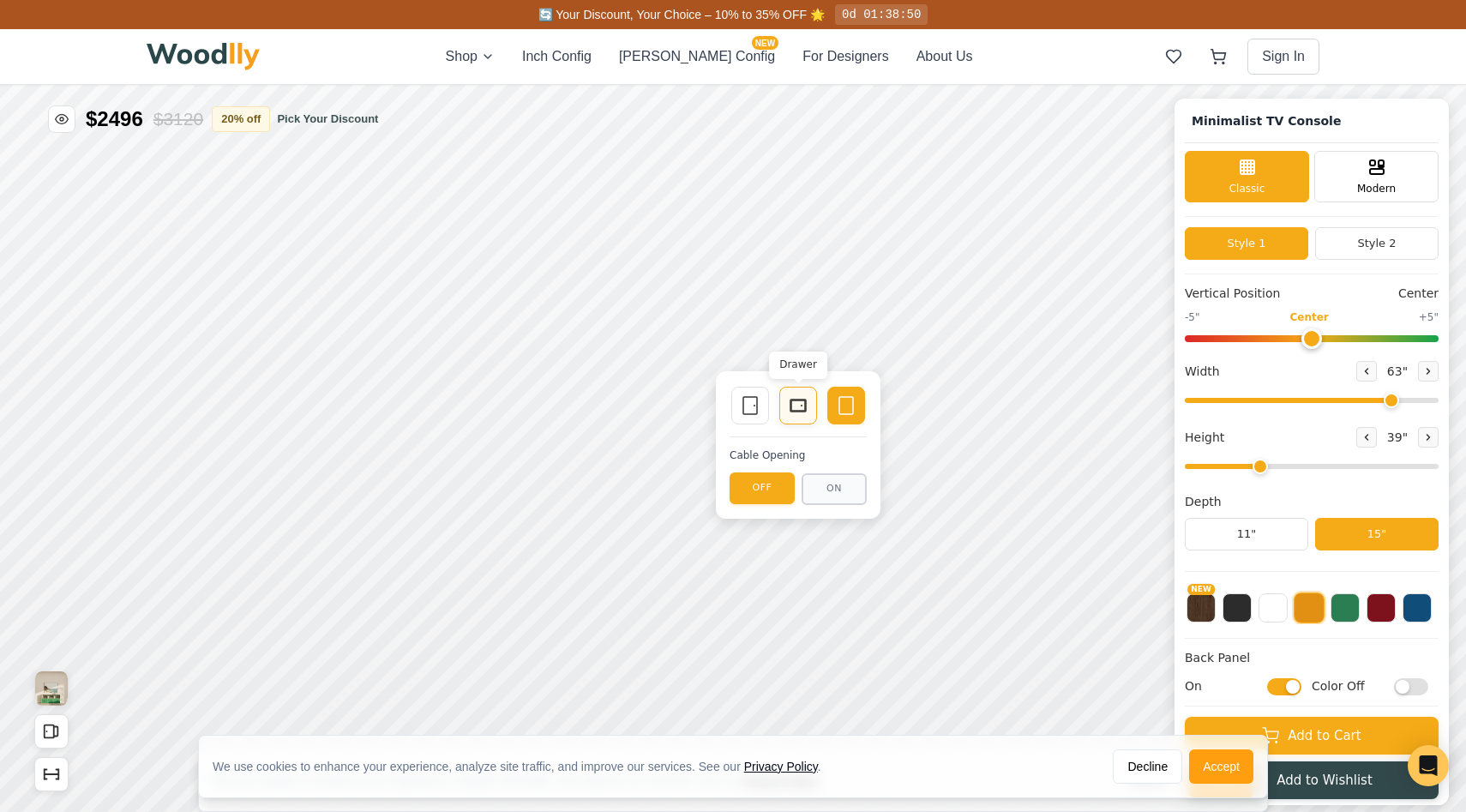
click at [793, 407] on icon at bounding box center [798, 406] width 21 height 21
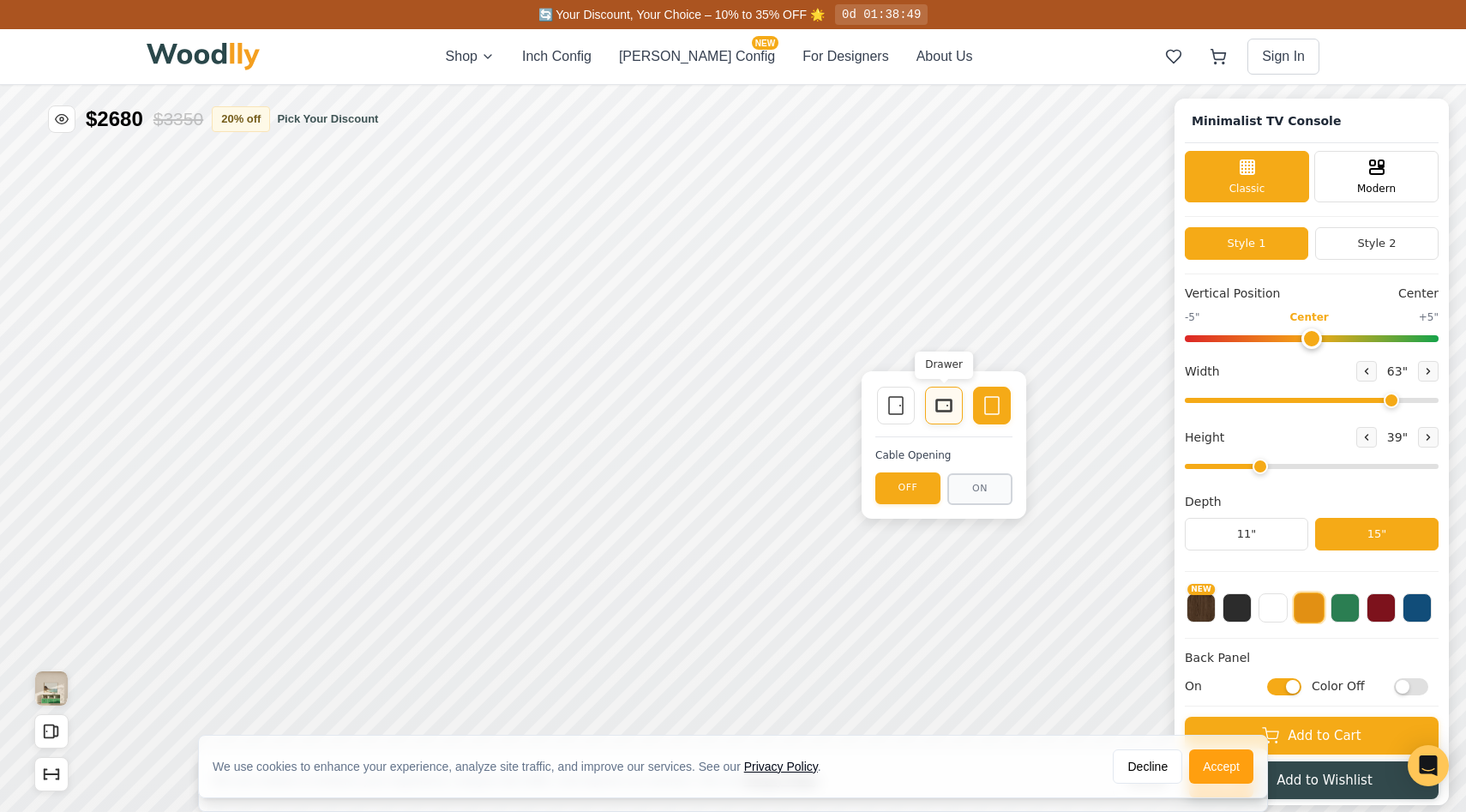
click at [947, 402] on icon at bounding box center [944, 406] width 21 height 21
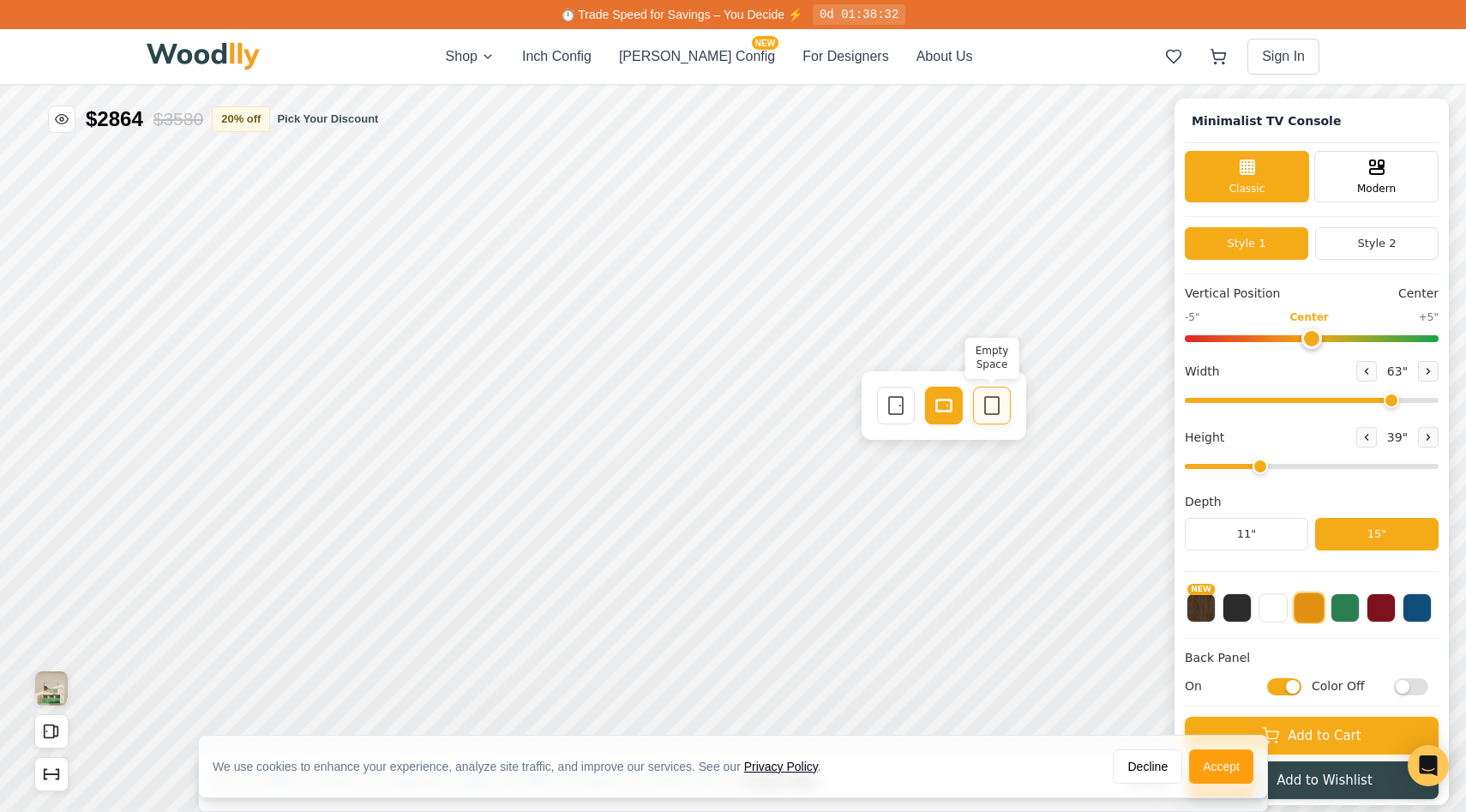
click at [997, 407] on icon at bounding box center [993, 406] width 21 height 21
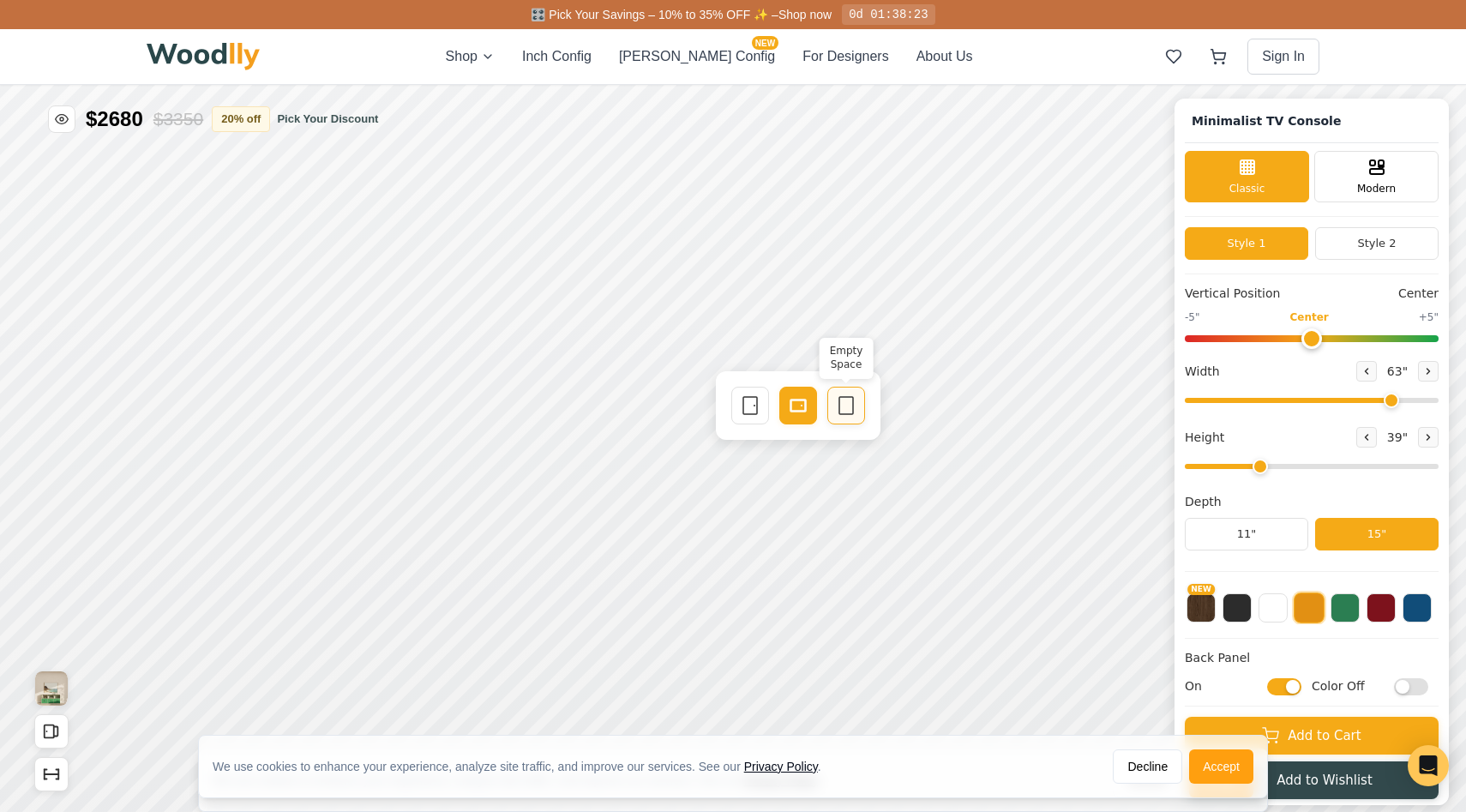
click at [850, 400] on icon at bounding box center [846, 406] width 21 height 21
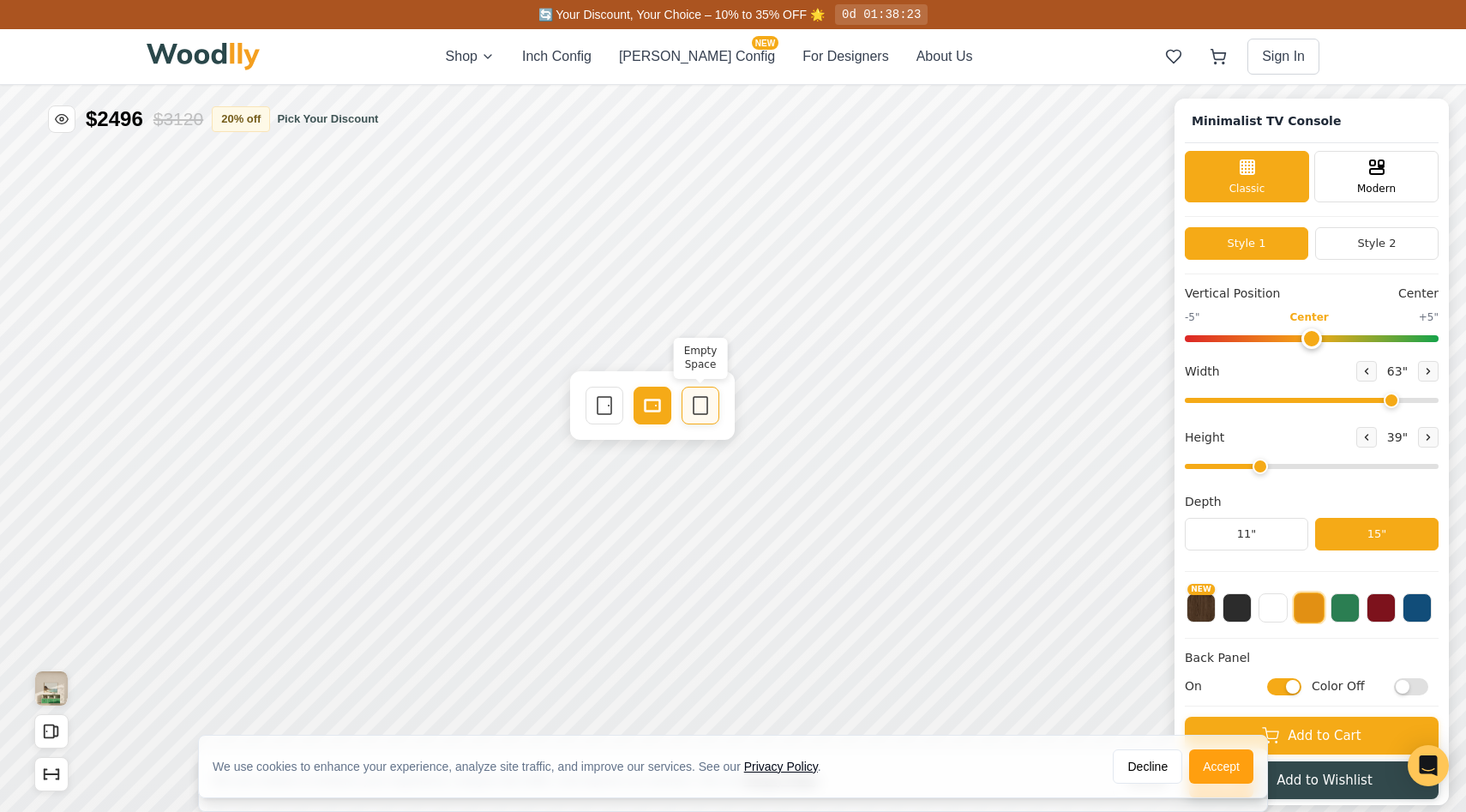
click at [704, 419] on div "Empty Space" at bounding box center [700, 406] width 38 height 38
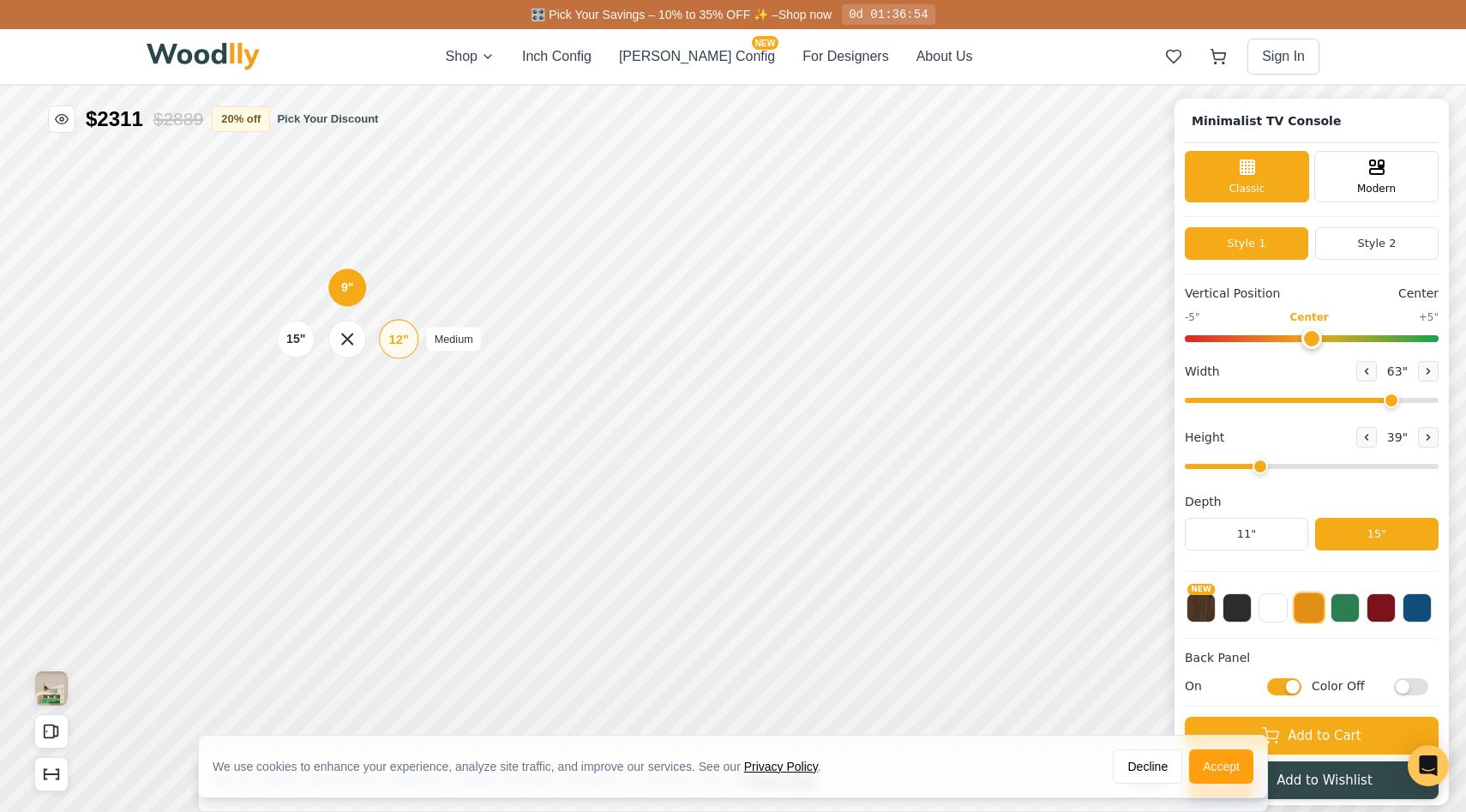
click at [388, 335] on div "12" Medium" at bounding box center [398, 338] width 39 height 39
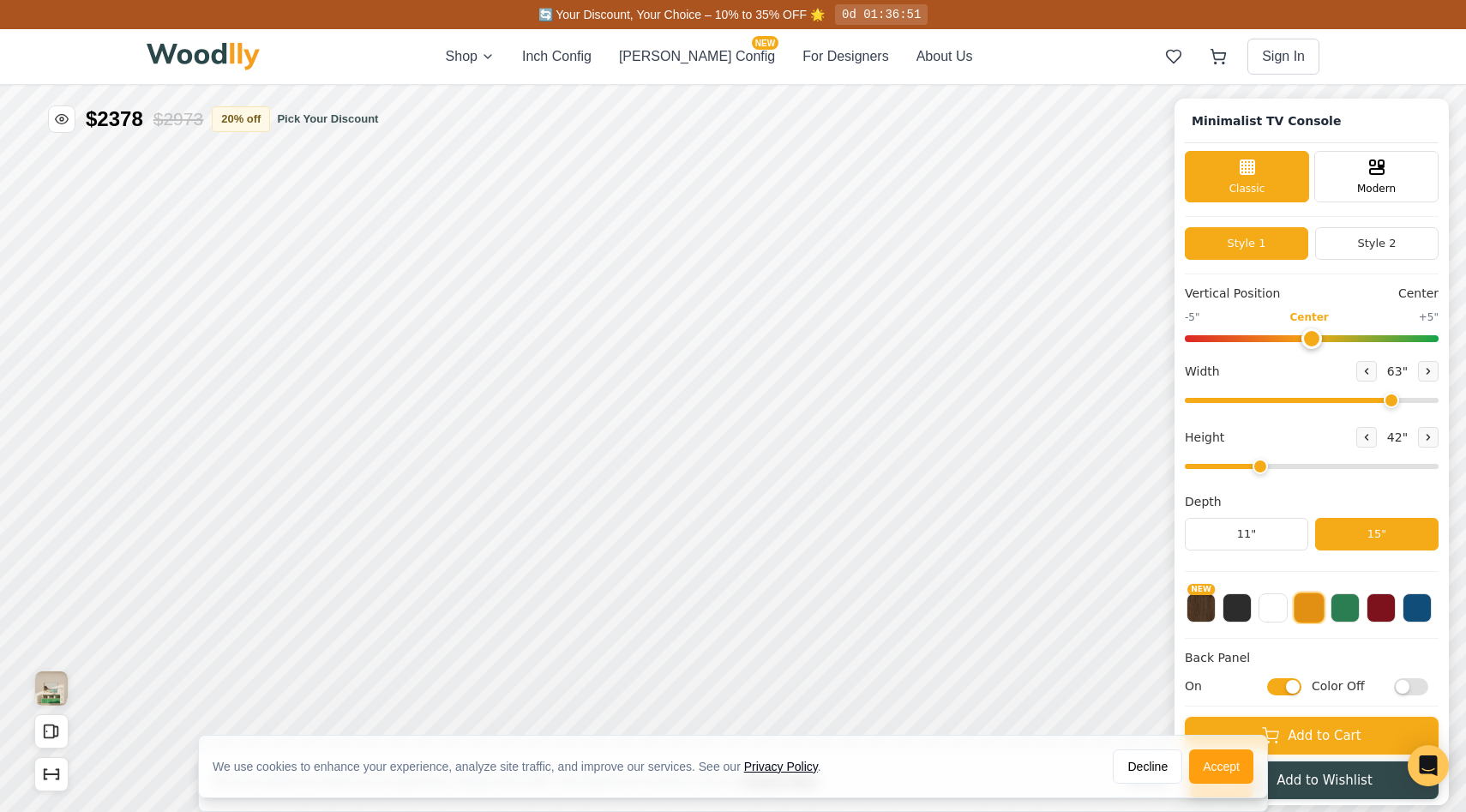
scroll to position [10, 0]
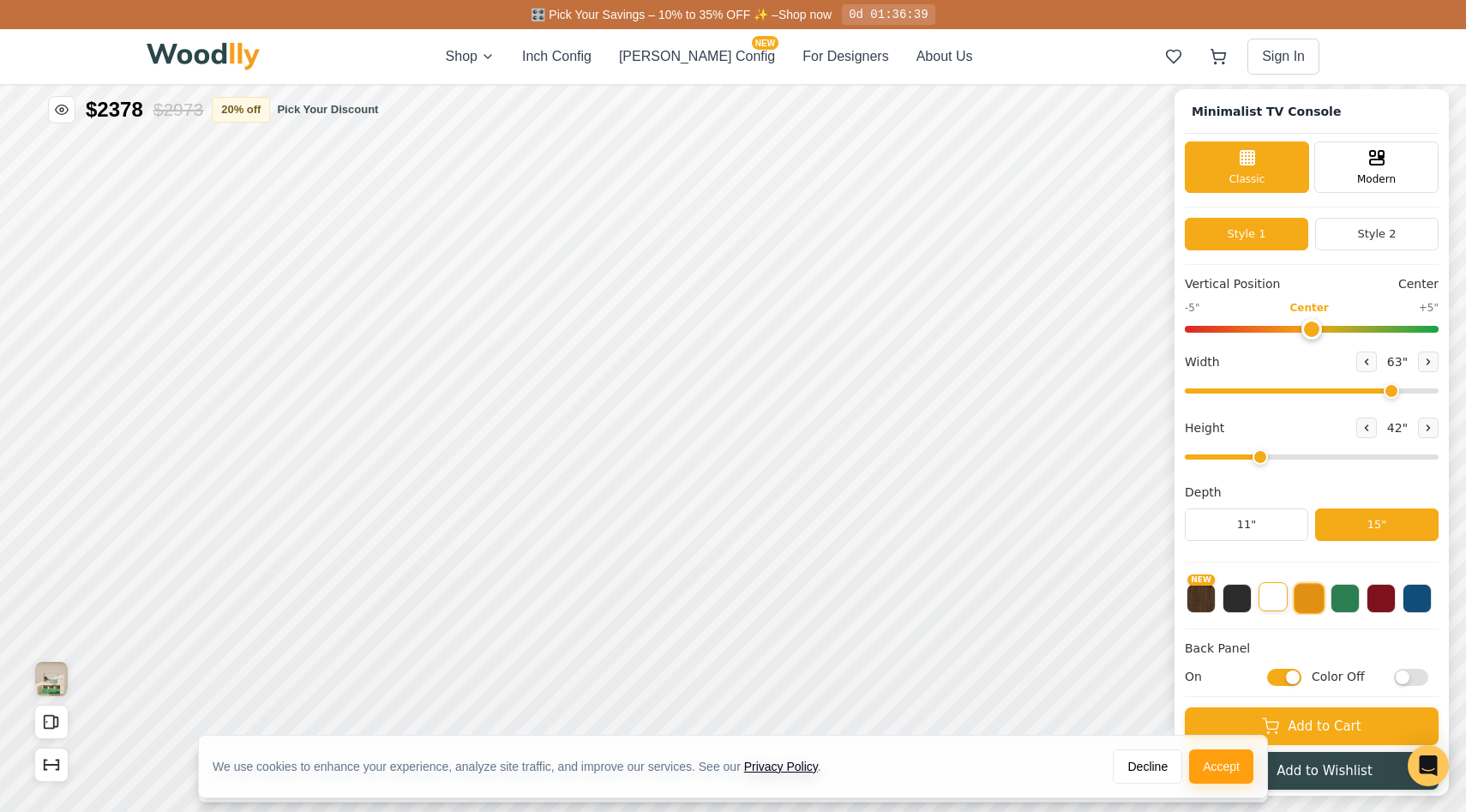
click at [1279, 609] on button at bounding box center [1274, 597] width 29 height 29
click at [1279, 609] on button at bounding box center [1274, 599] width 31 height 31
click at [1322, 603] on button at bounding box center [1310, 597] width 29 height 29
click at [1351, 607] on button at bounding box center [1345, 597] width 29 height 29
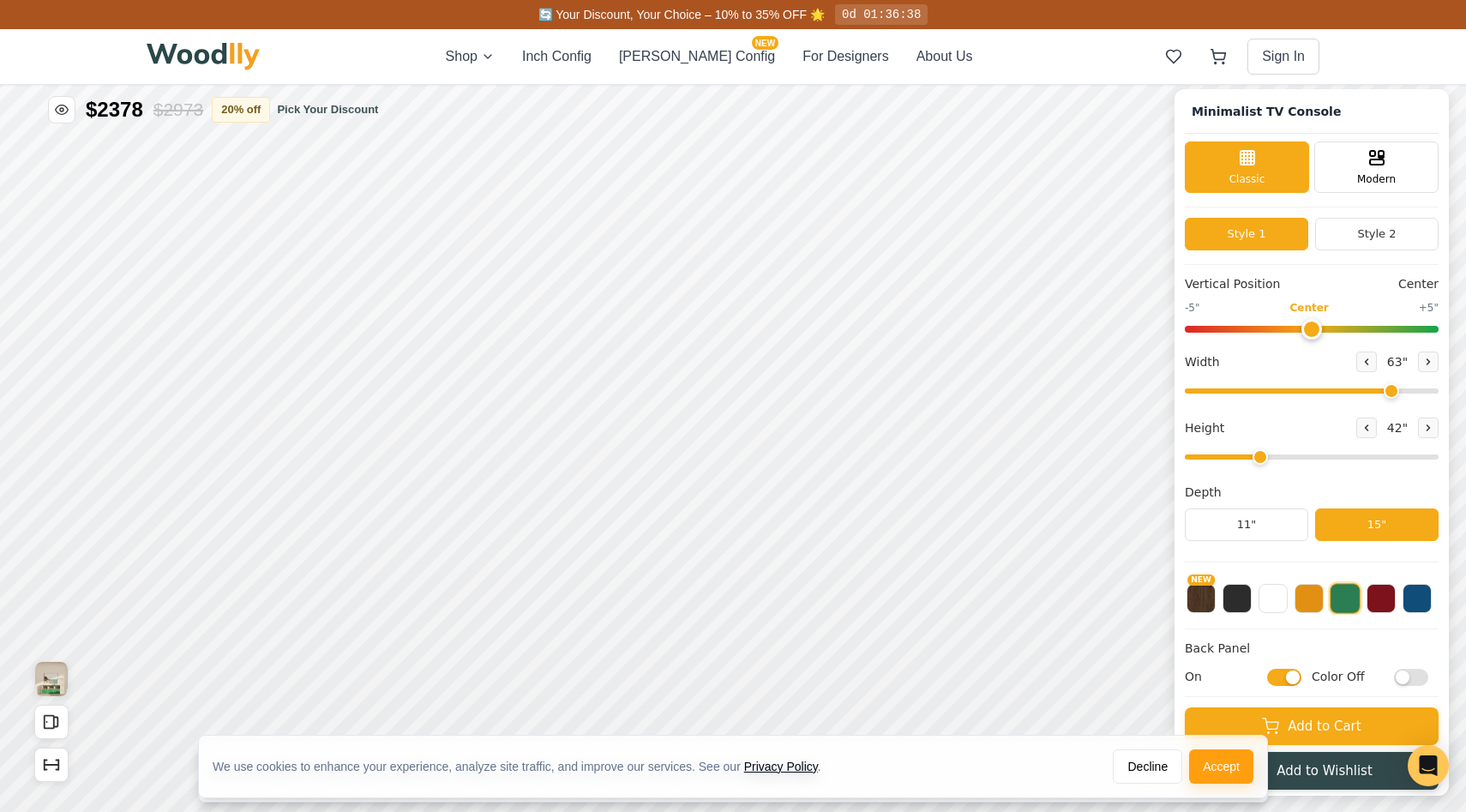
click at [1396, 604] on div "NEW" at bounding box center [1312, 593] width 254 height 42
click at [689, 62] on button "[PERSON_NAME] Config NEW" at bounding box center [697, 56] width 156 height 21
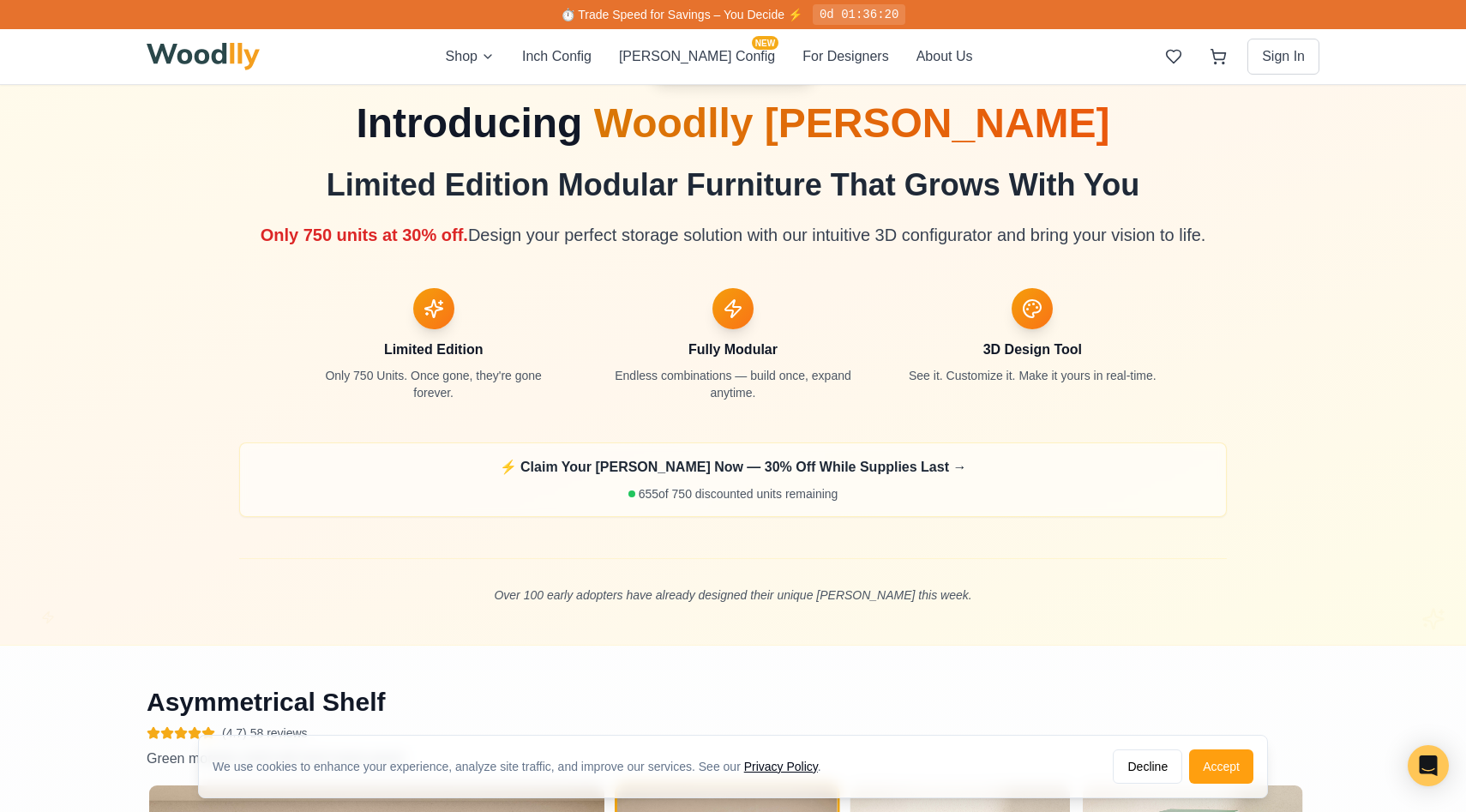
scroll to position [836, 0]
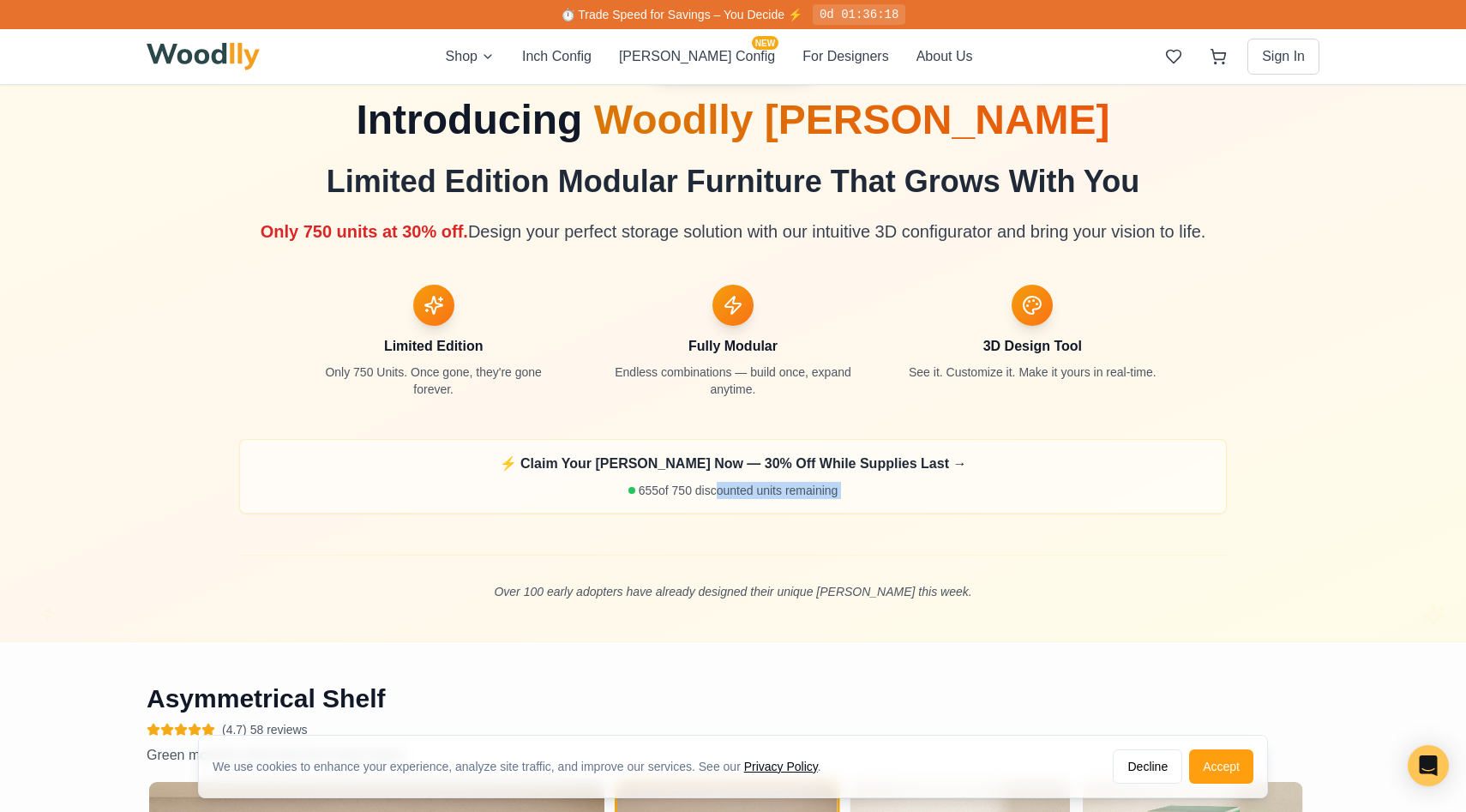
drag, startPoint x: 709, startPoint y: 486, endPoint x: 710, endPoint y: 521, distance: 35.0
click at [710, 521] on div "Introducing Woodlly [PERSON_NAME] Limited Edition Modular Furniture That Grows …" at bounding box center [733, 350] width 987 height 501
click at [710, 528] on div "Introducing Woodlly [PERSON_NAME] Limited Edition Modular Furniture That Grows …" at bounding box center [733, 350] width 987 height 501
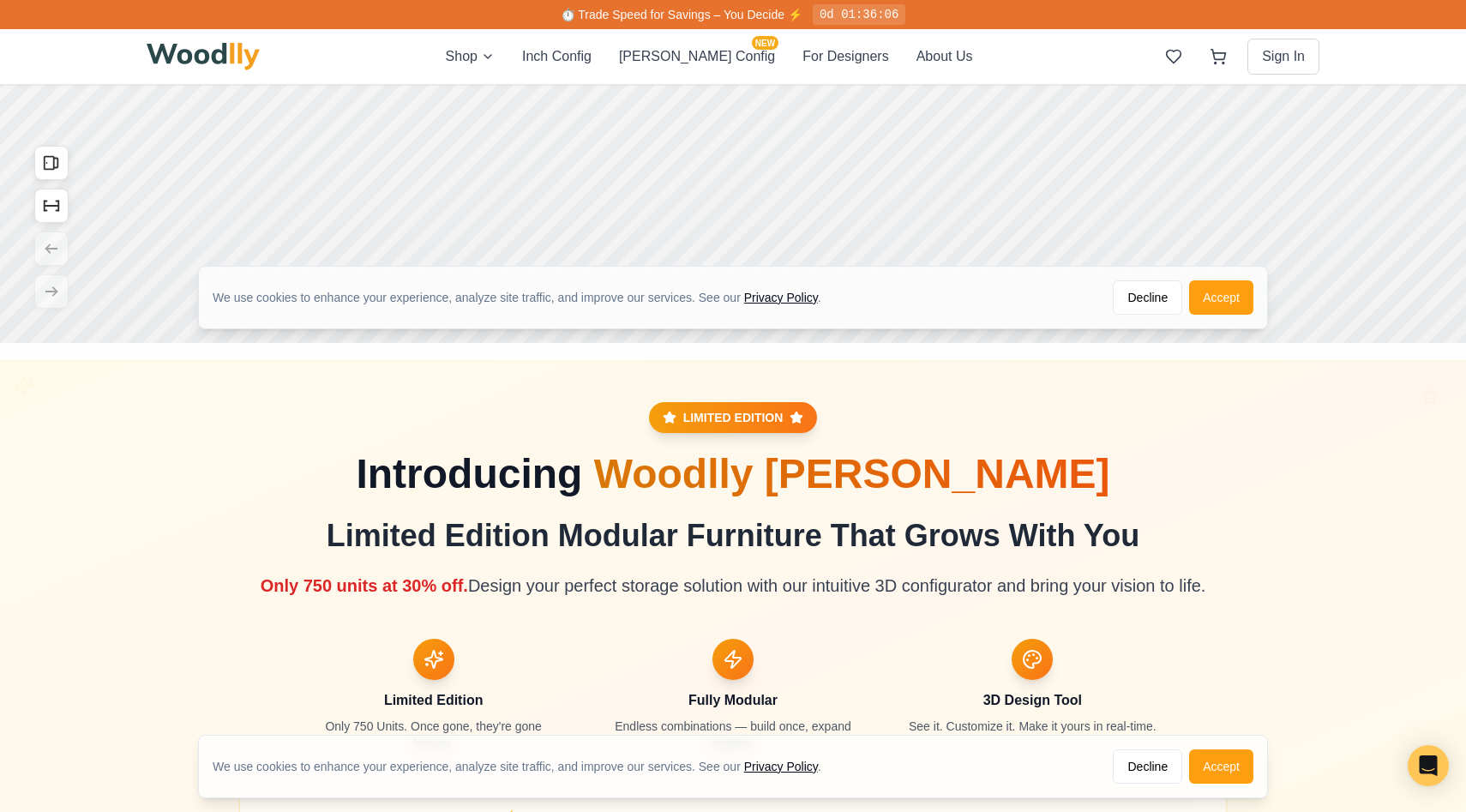
scroll to position [0, 0]
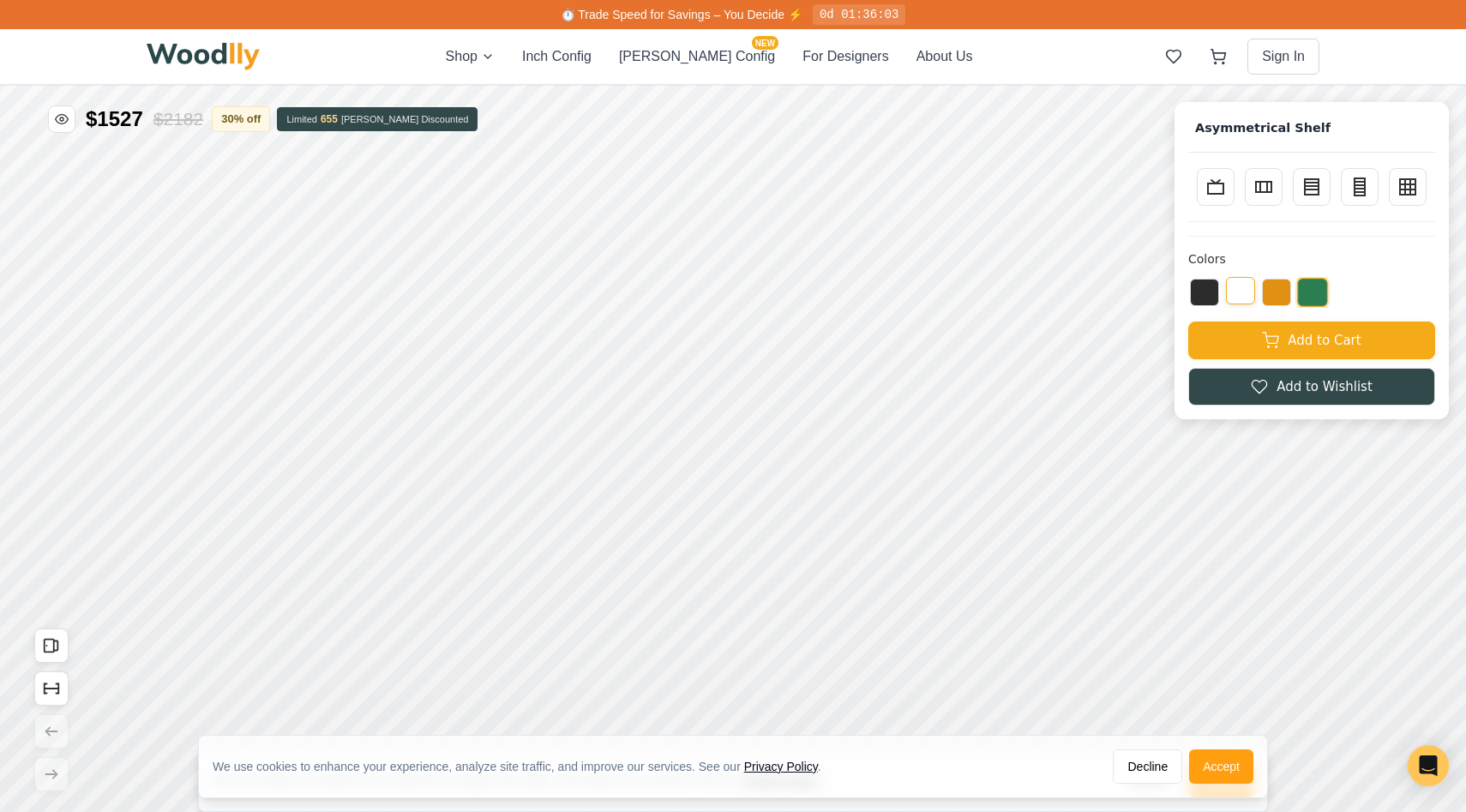
click at [1250, 293] on button at bounding box center [1241, 290] width 29 height 28
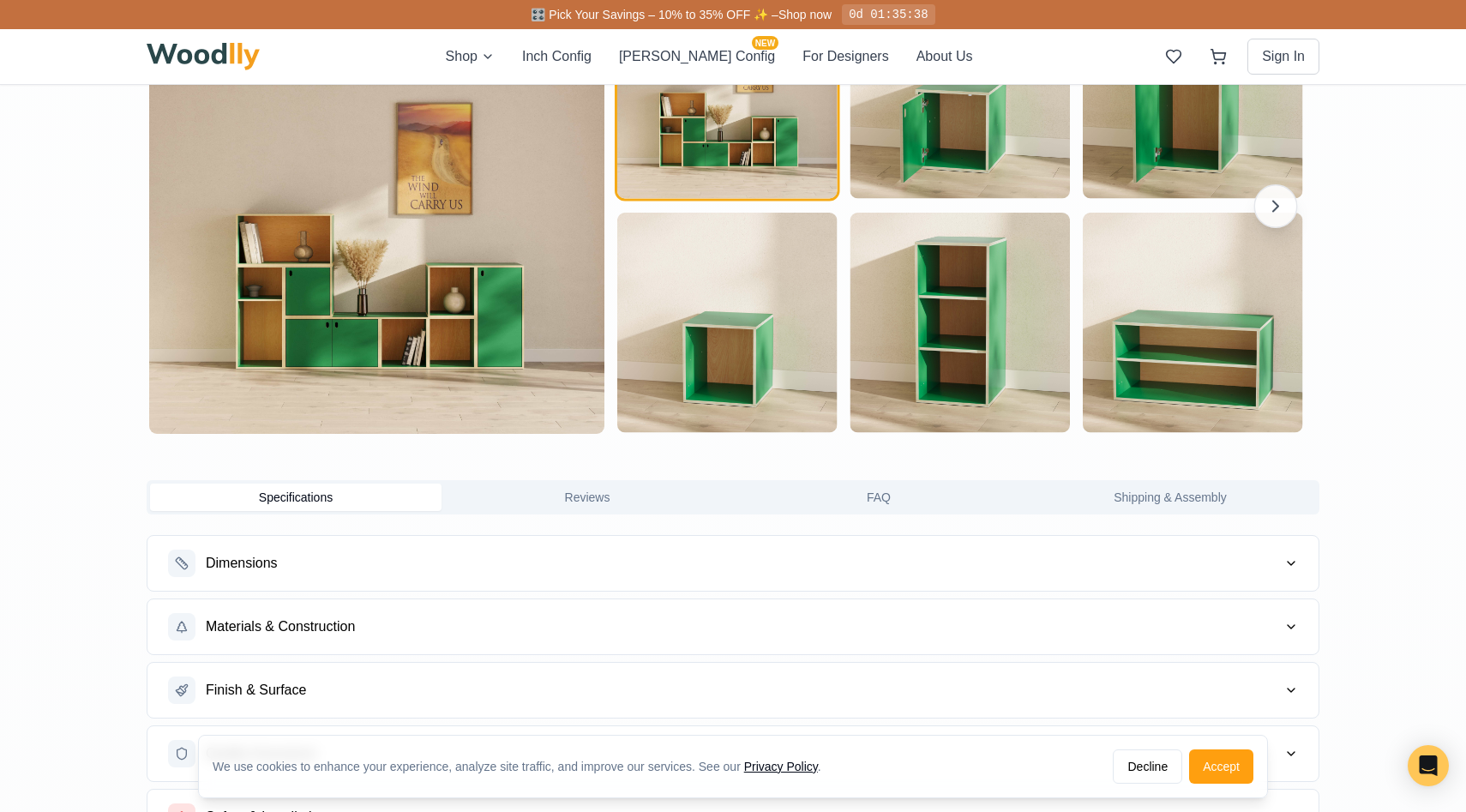
scroll to position [1698, 0]
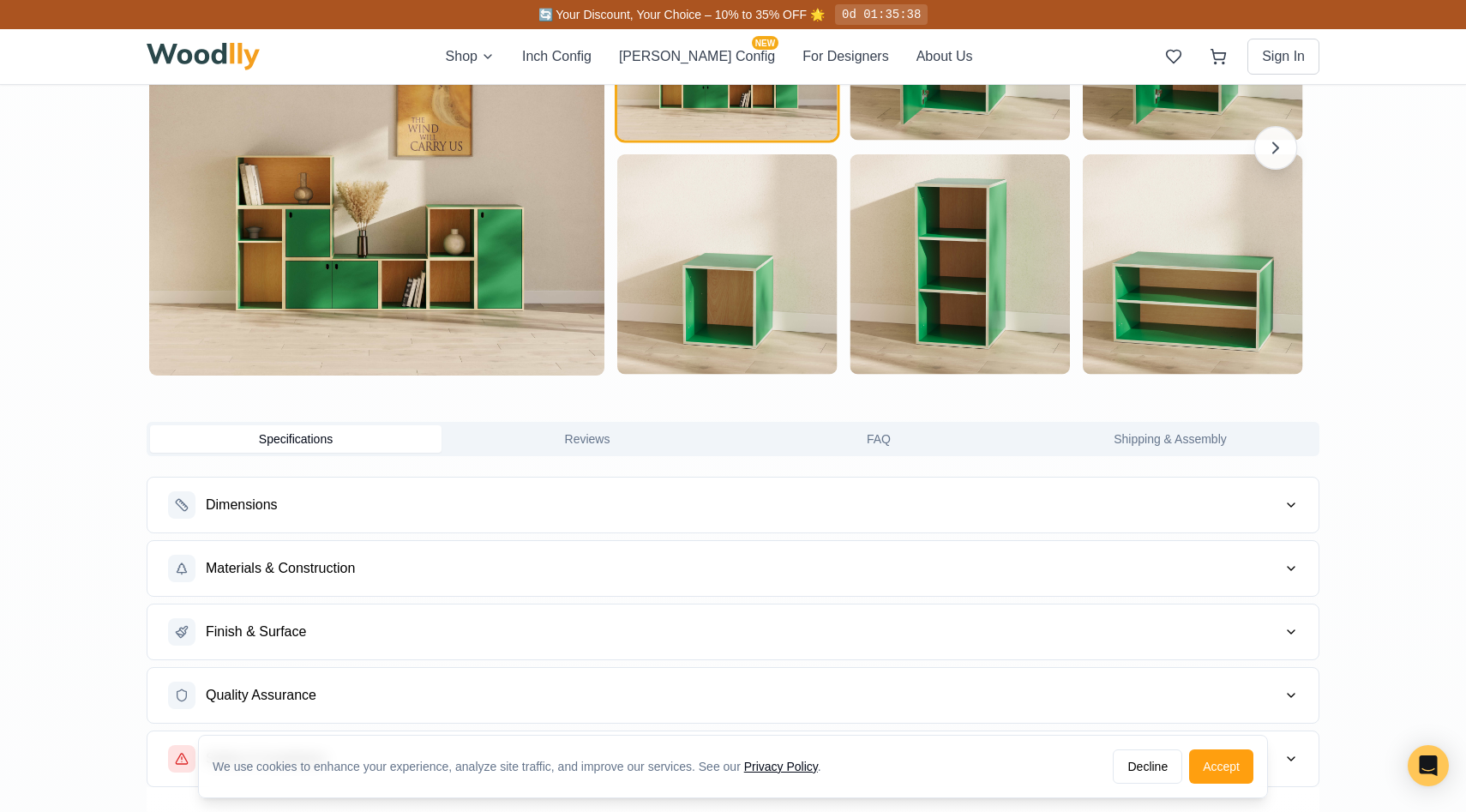
click at [647, 450] on button "Reviews" at bounding box center [587, 439] width 291 height 28
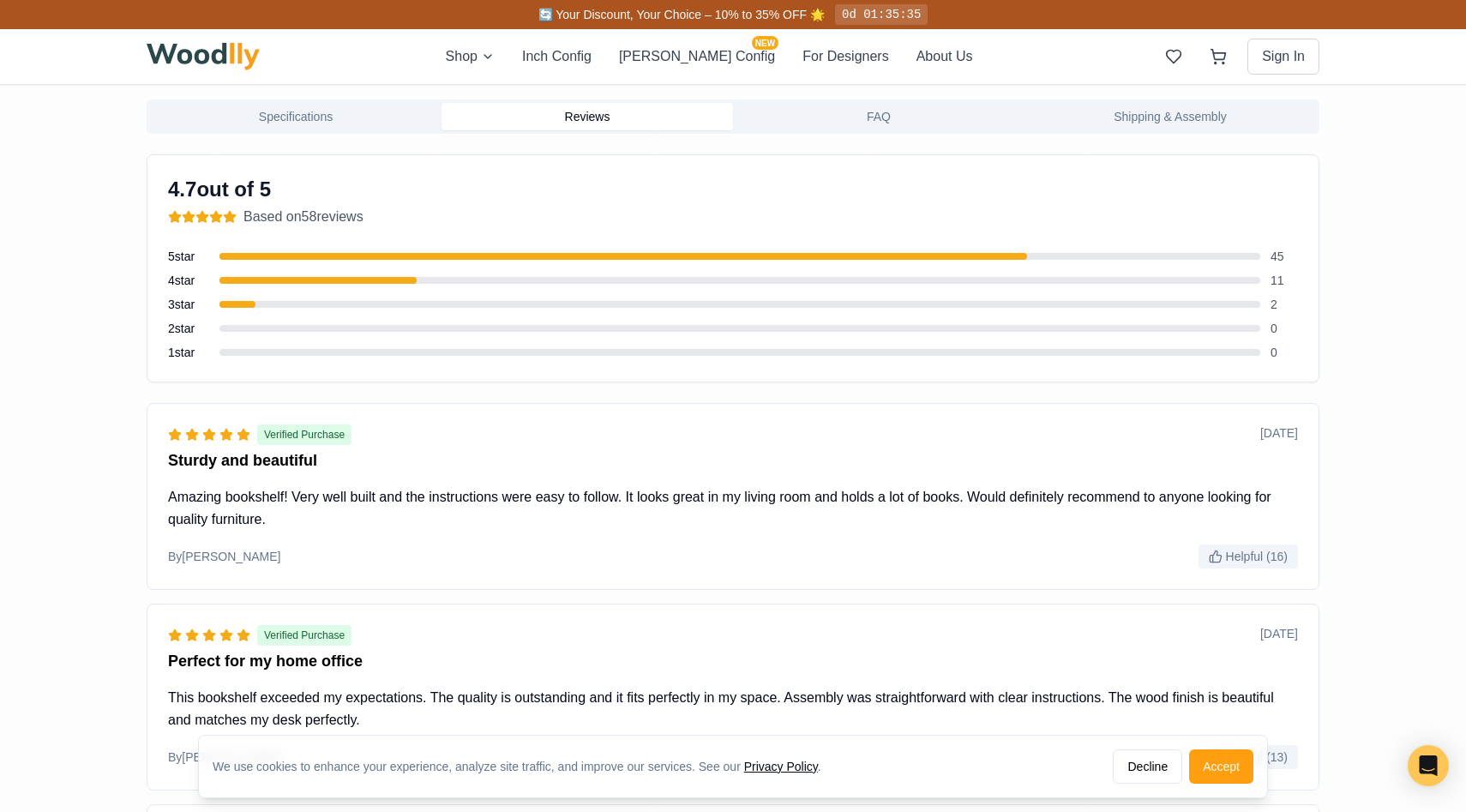
scroll to position [1821, 0]
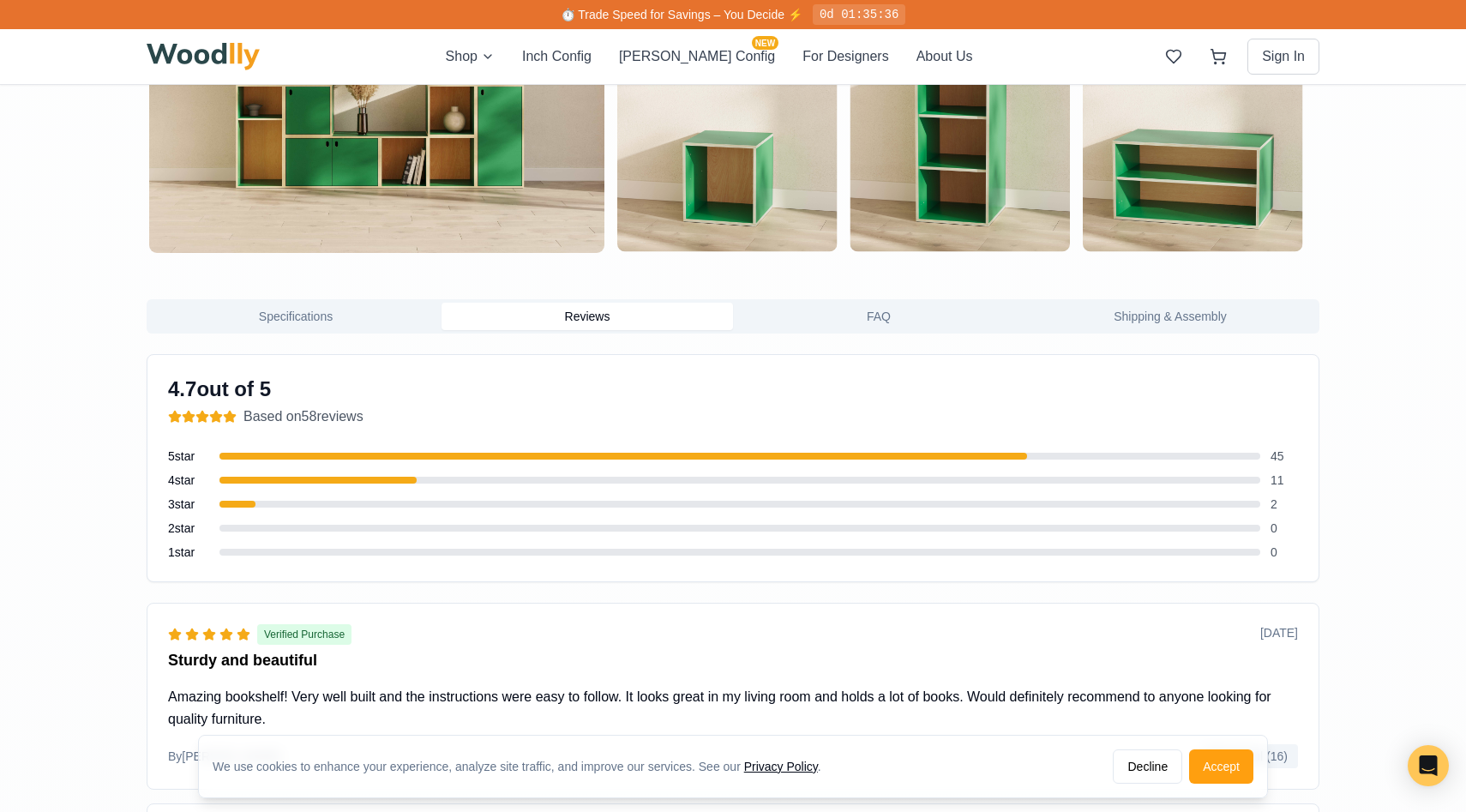
click at [242, 503] on div at bounding box center [238, 504] width 36 height 7
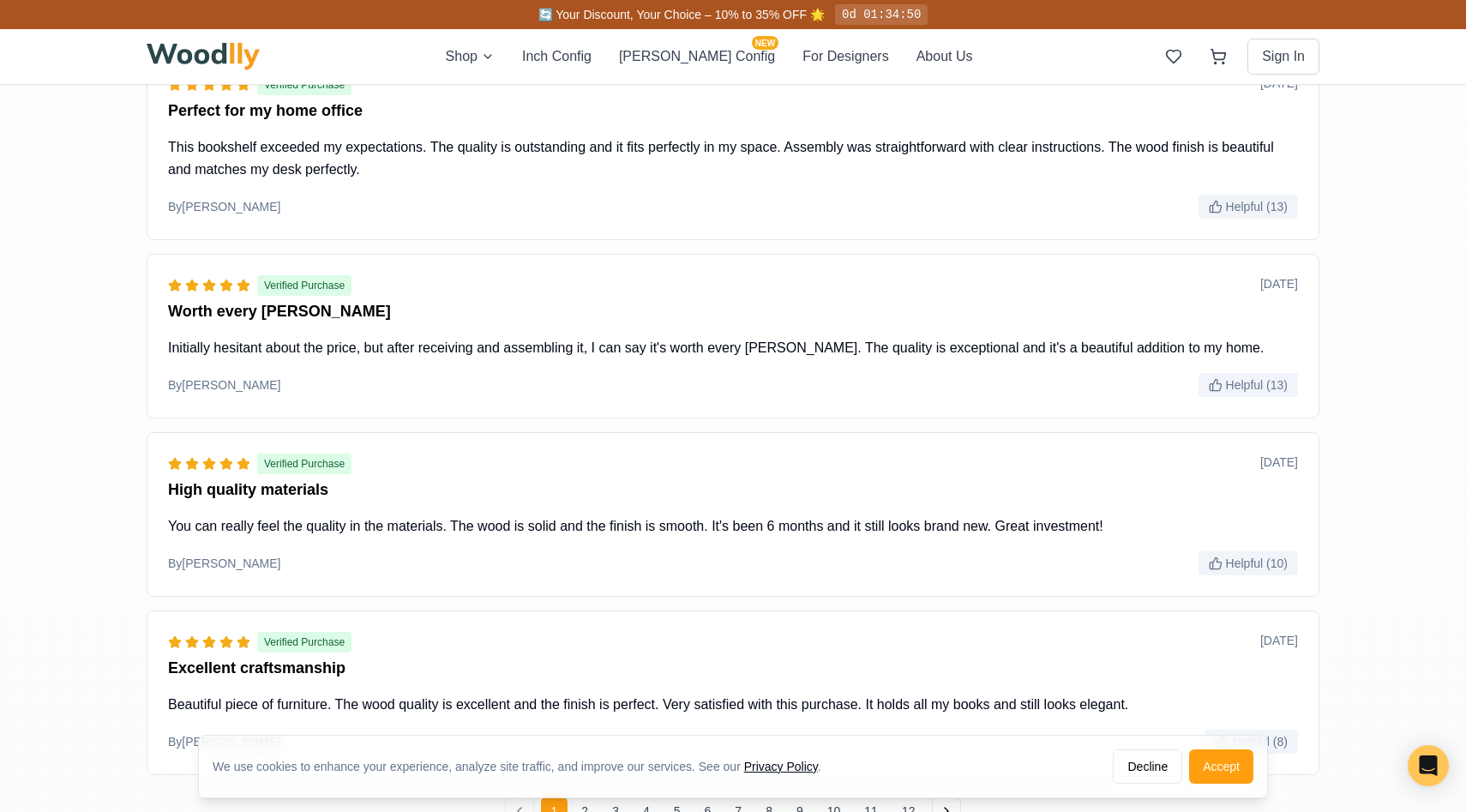
scroll to position [2932, 0]
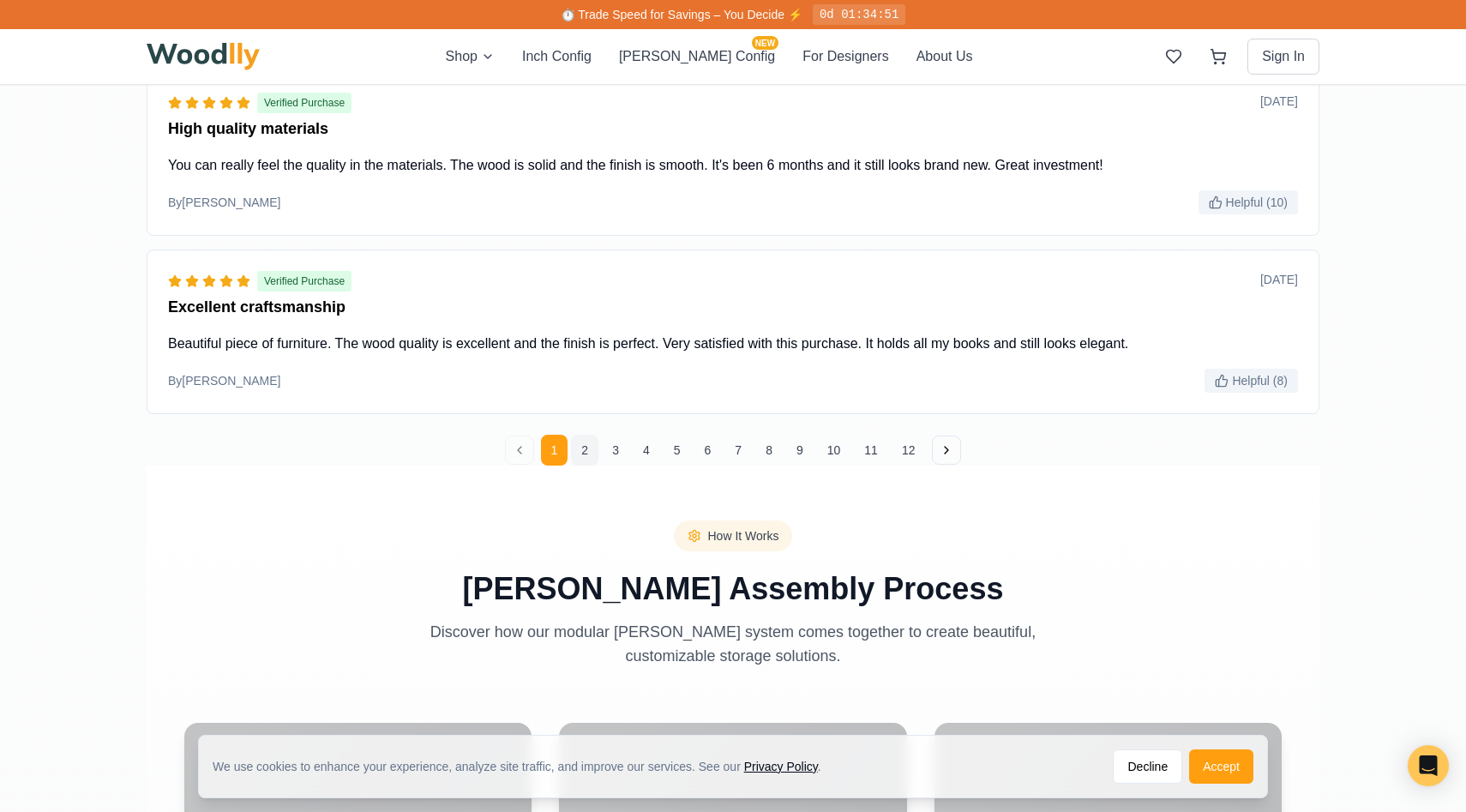
click at [584, 442] on button "2" at bounding box center [585, 450] width 28 height 31
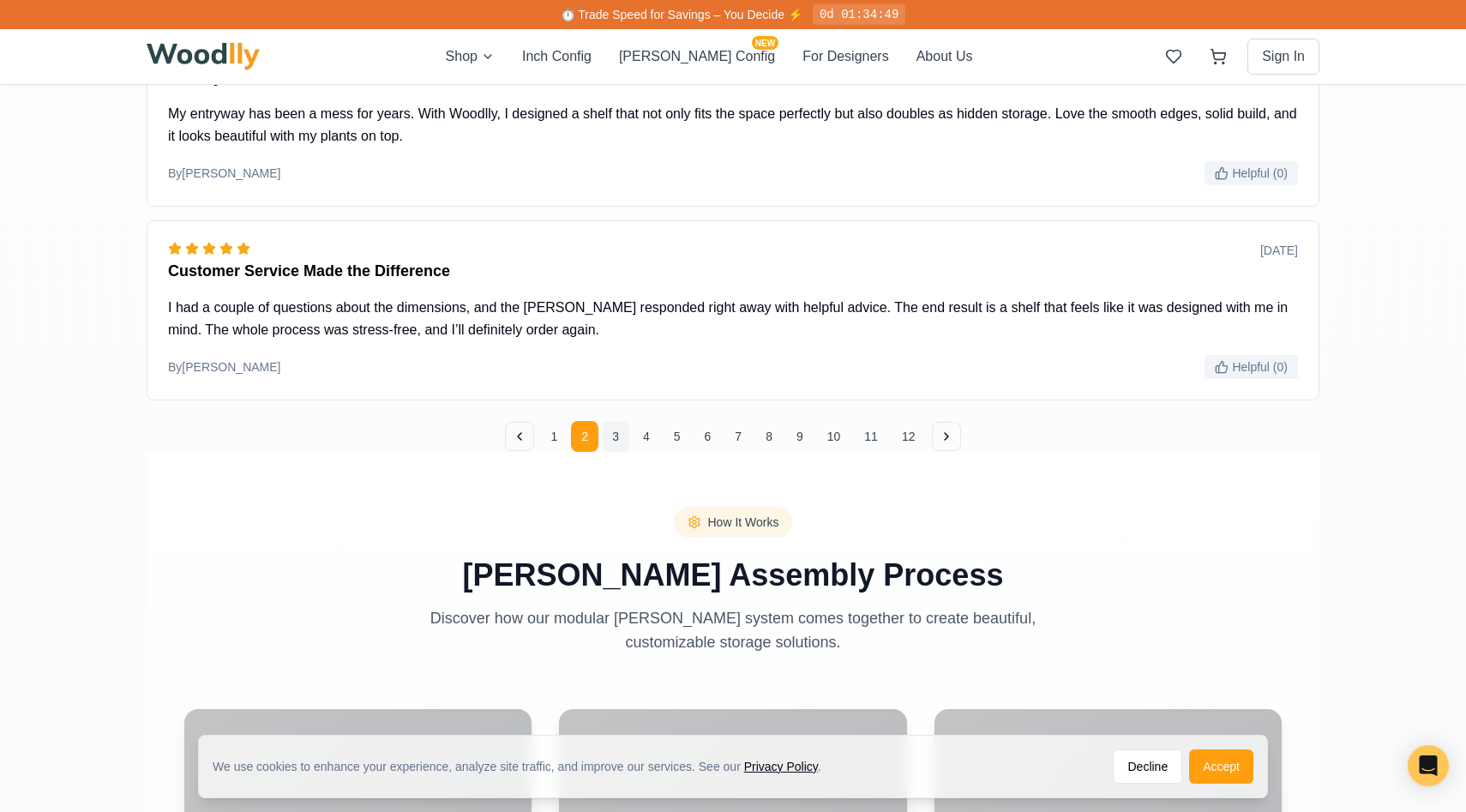
click at [614, 442] on button "3" at bounding box center [616, 437] width 28 height 31
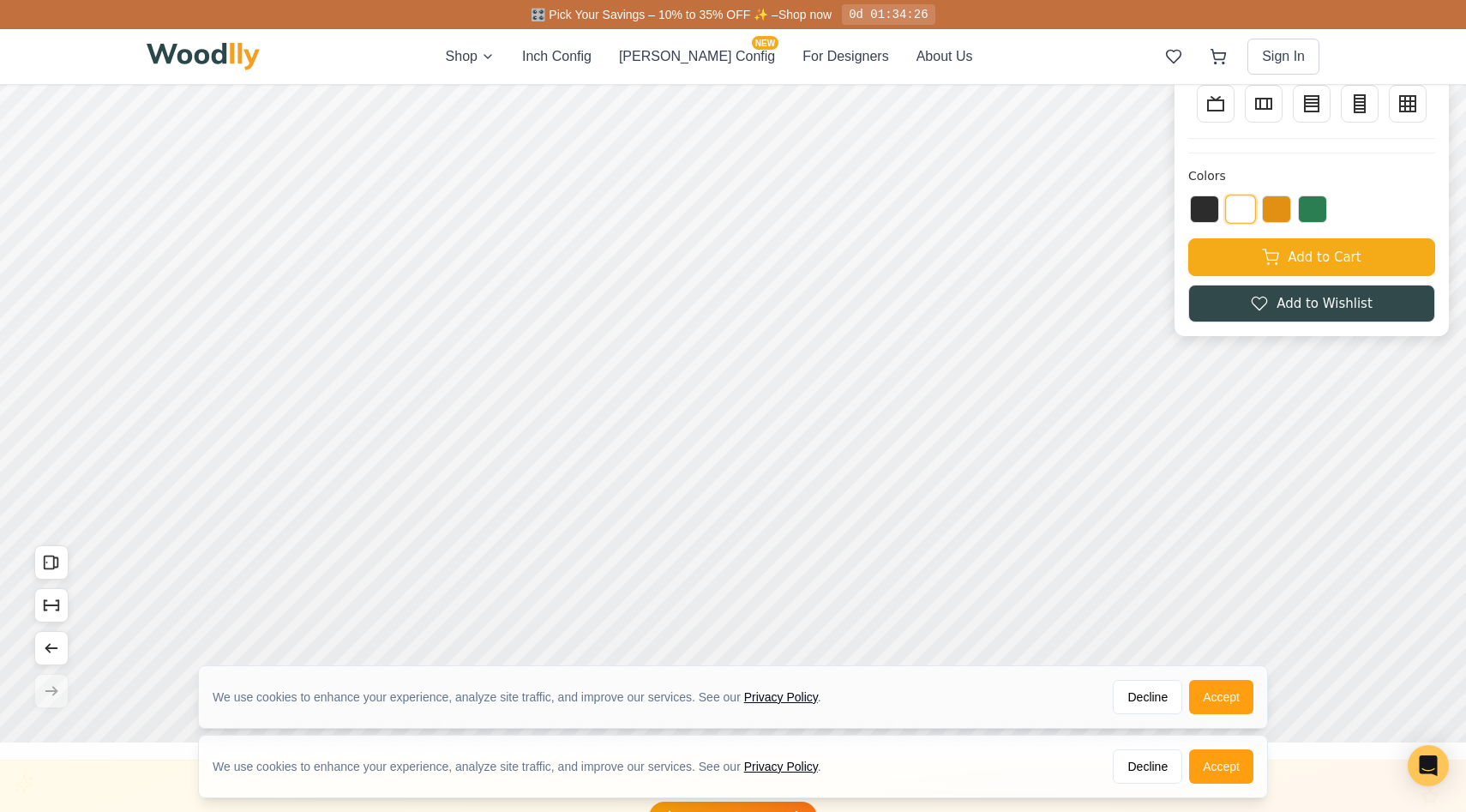
scroll to position [0, 0]
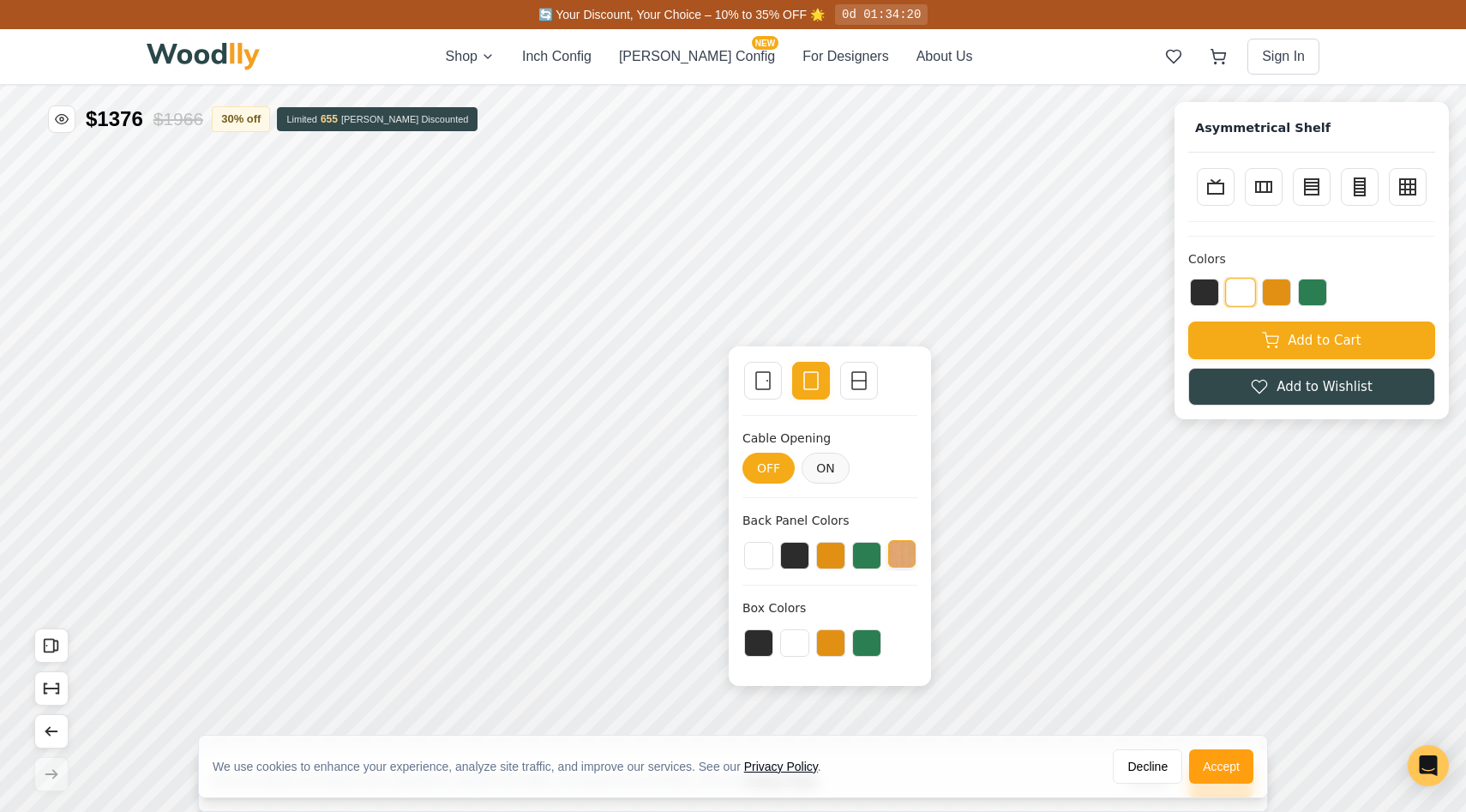
click at [900, 552] on button at bounding box center [902, 554] width 28 height 28
click at [801, 553] on button at bounding box center [795, 554] width 29 height 28
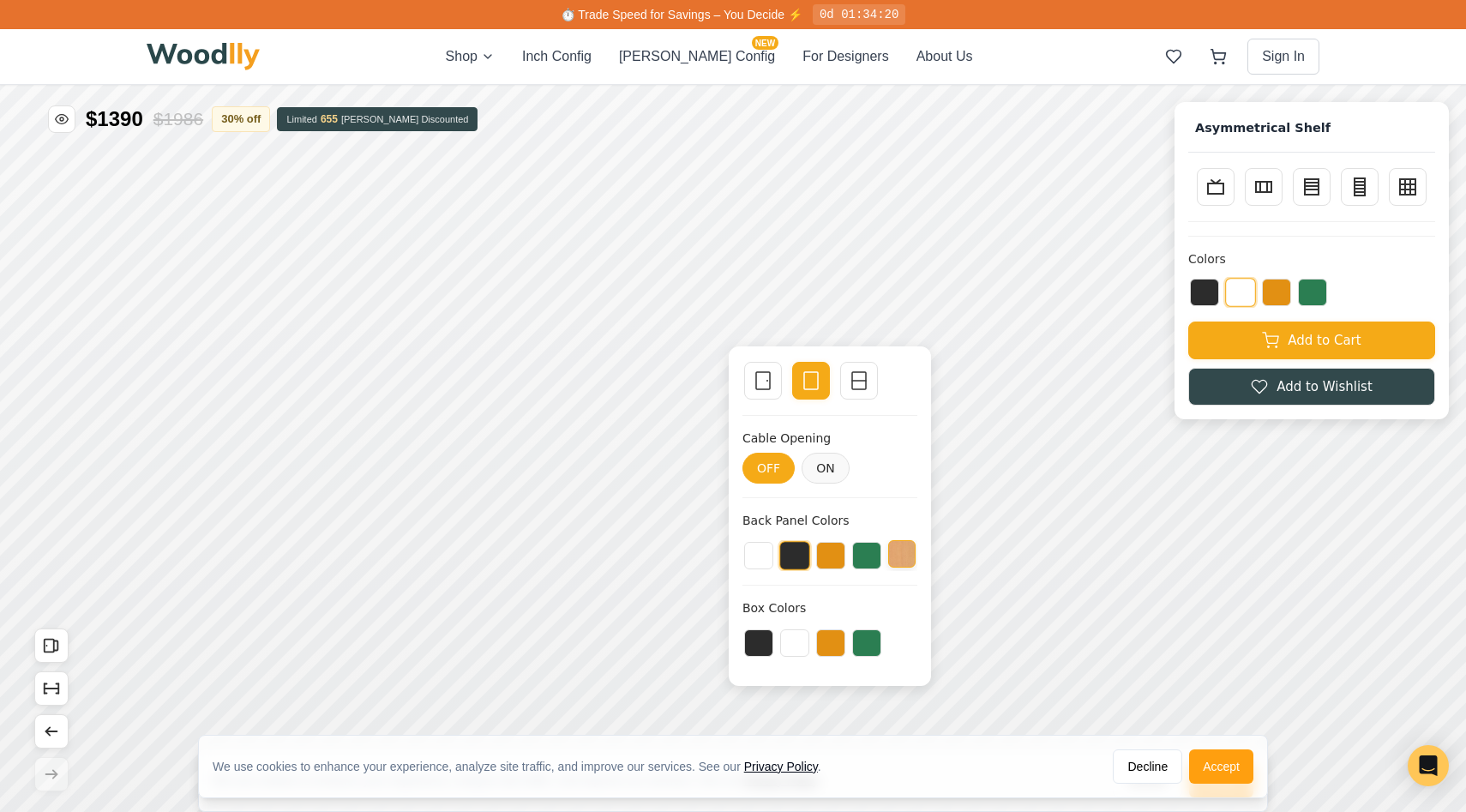
drag, startPoint x: 801, startPoint y: 552, endPoint x: 894, endPoint y: 554, distance: 93.0
click at [889, 554] on div at bounding box center [831, 555] width 175 height 31
click at [904, 554] on button at bounding box center [902, 554] width 28 height 28
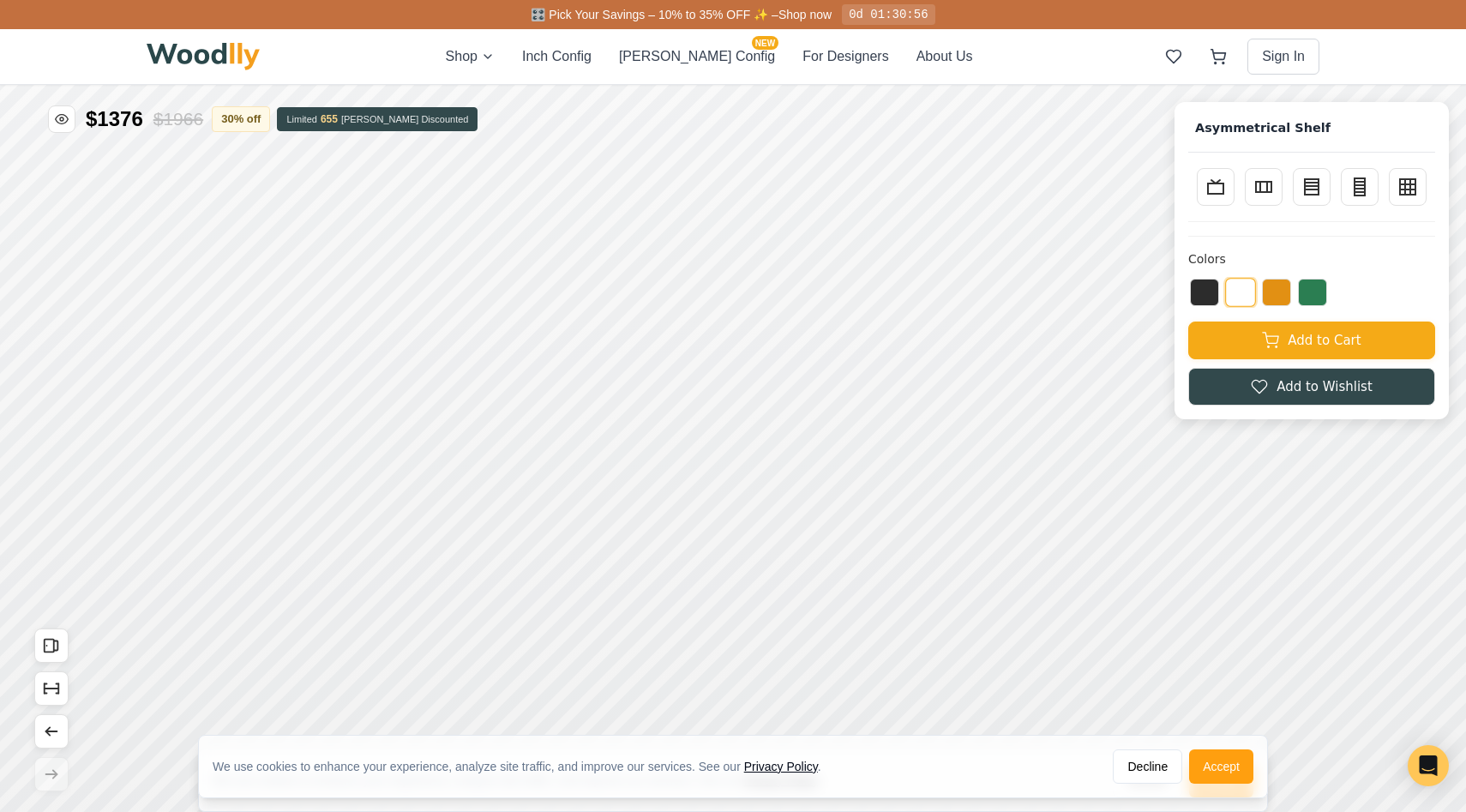
click at [213, 54] on img at bounding box center [203, 56] width 114 height 28
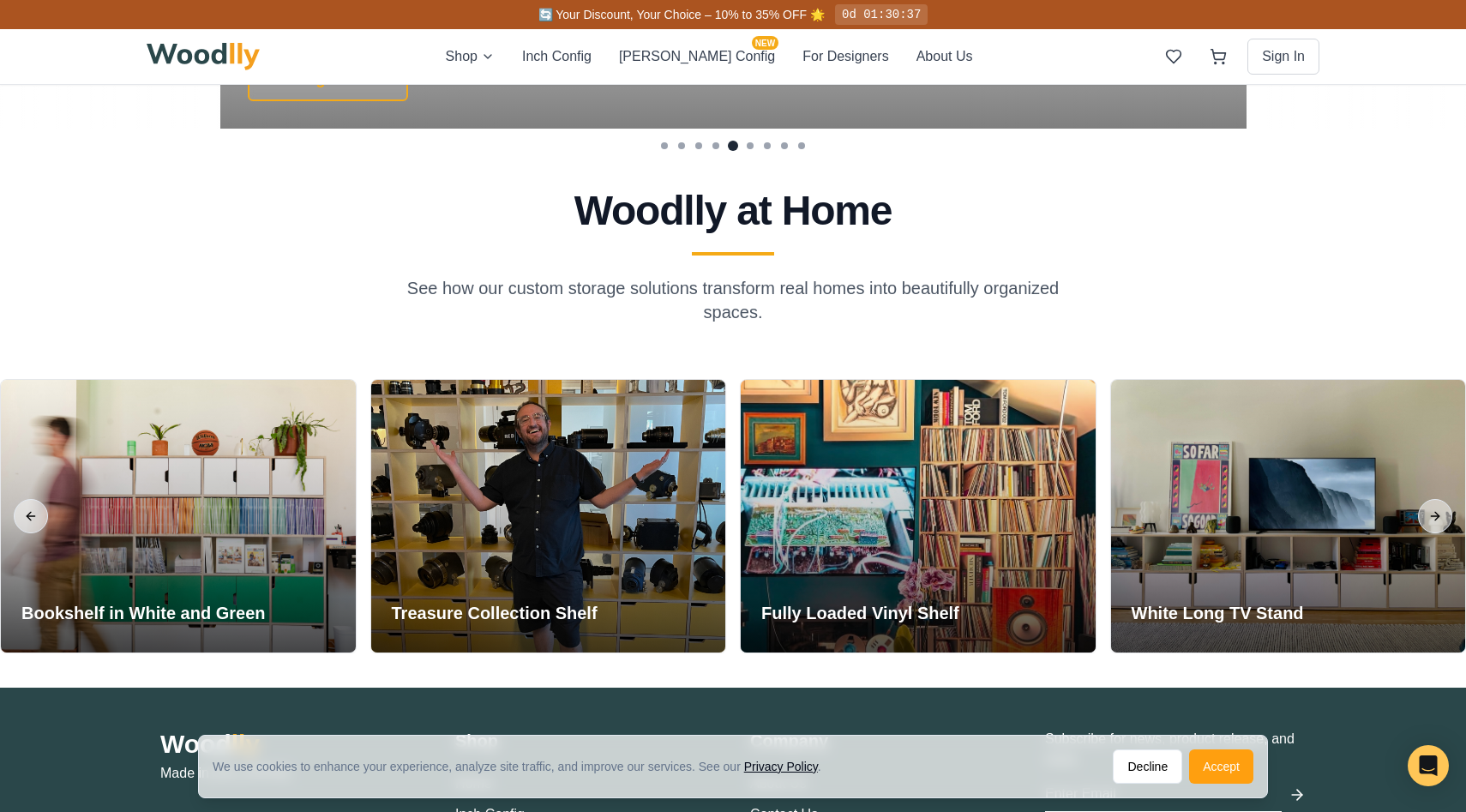
scroll to position [3919, 0]
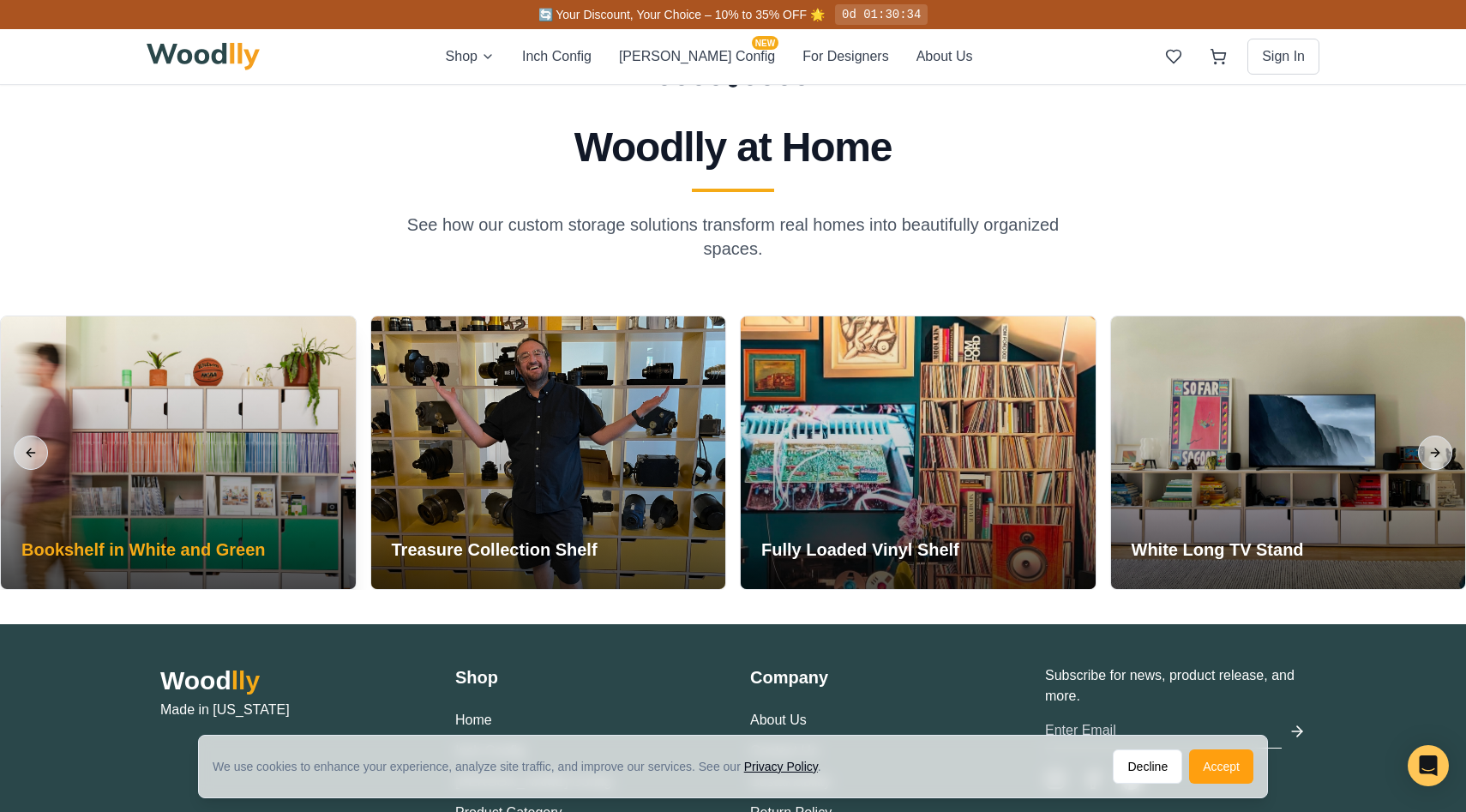
click at [331, 490] on div at bounding box center [178, 452] width 355 height 273
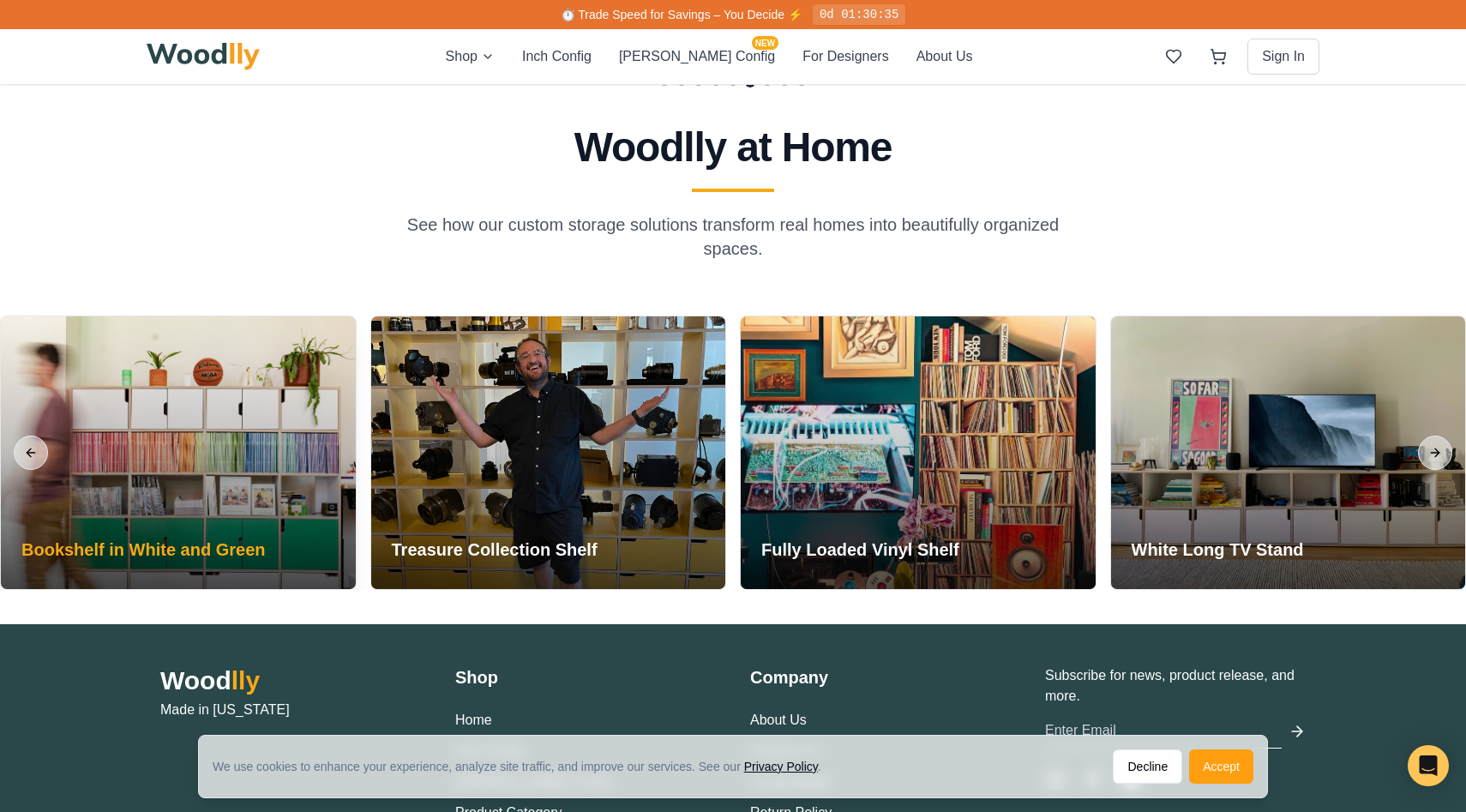
click at [316, 487] on div at bounding box center [178, 452] width 355 height 273
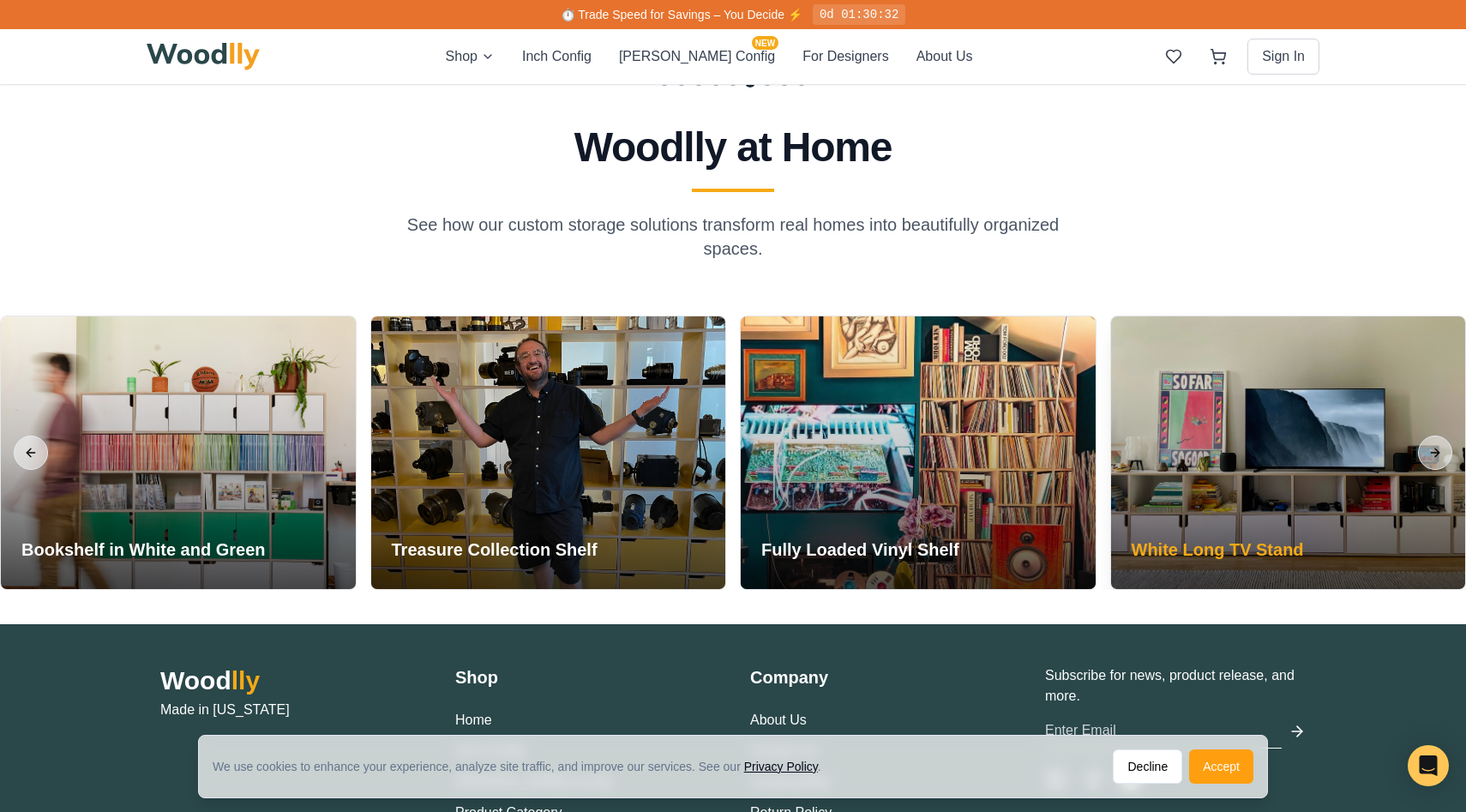
click at [1455, 453] on div at bounding box center [1288, 452] width 355 height 273
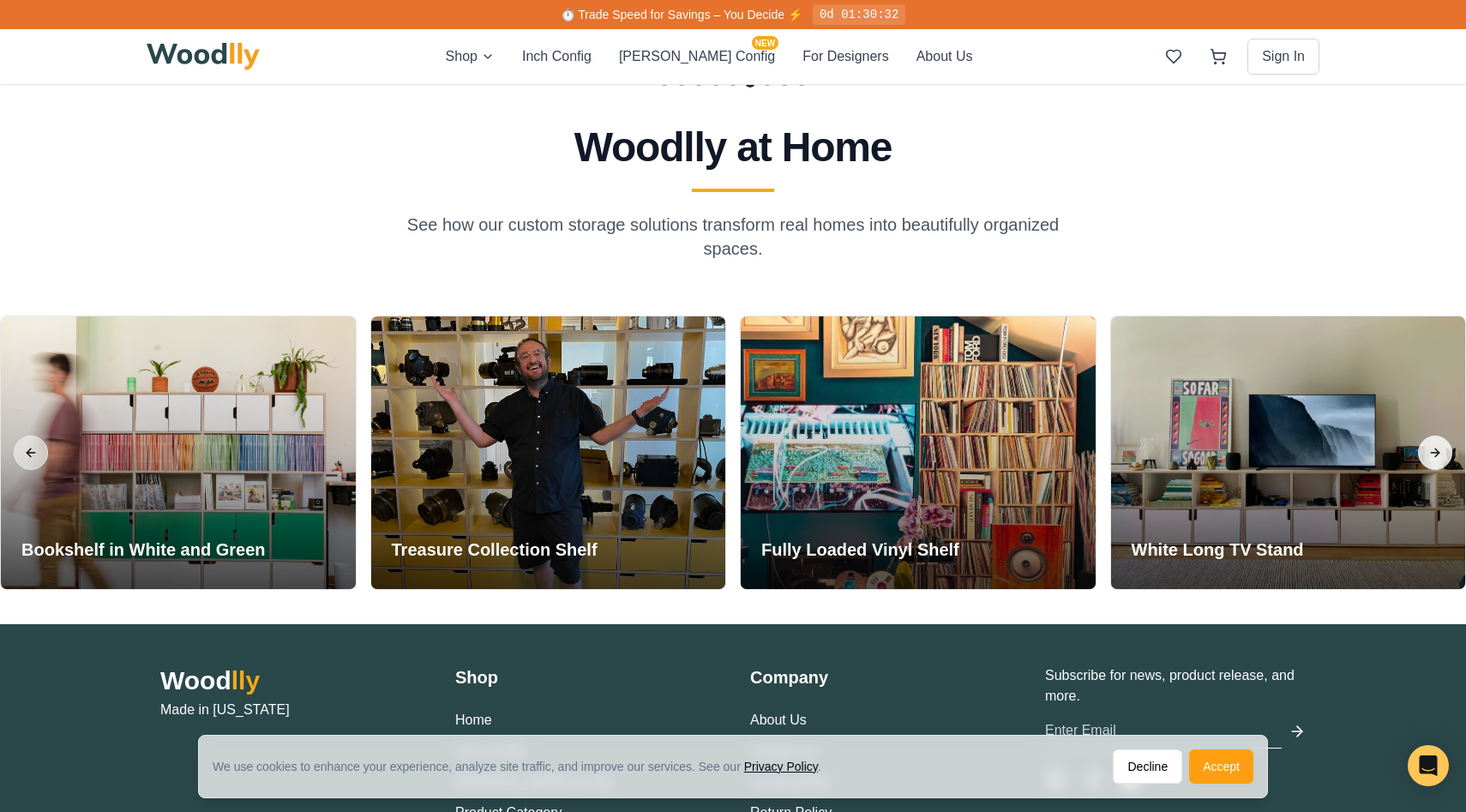
click at [1446, 453] on button "Next slide" at bounding box center [1436, 452] width 35 height 35
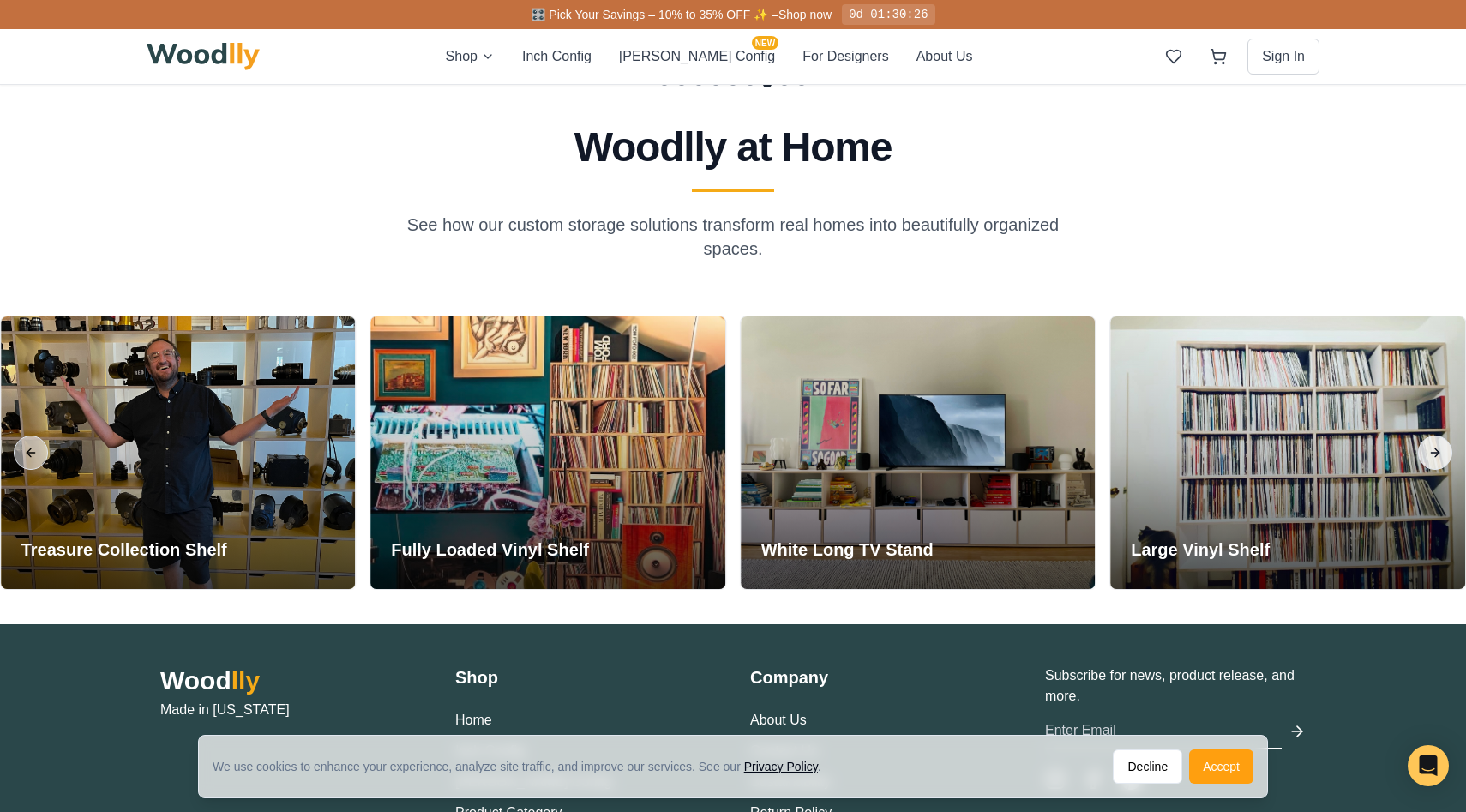
click at [1425, 455] on button "Next slide" at bounding box center [1436, 452] width 35 height 35
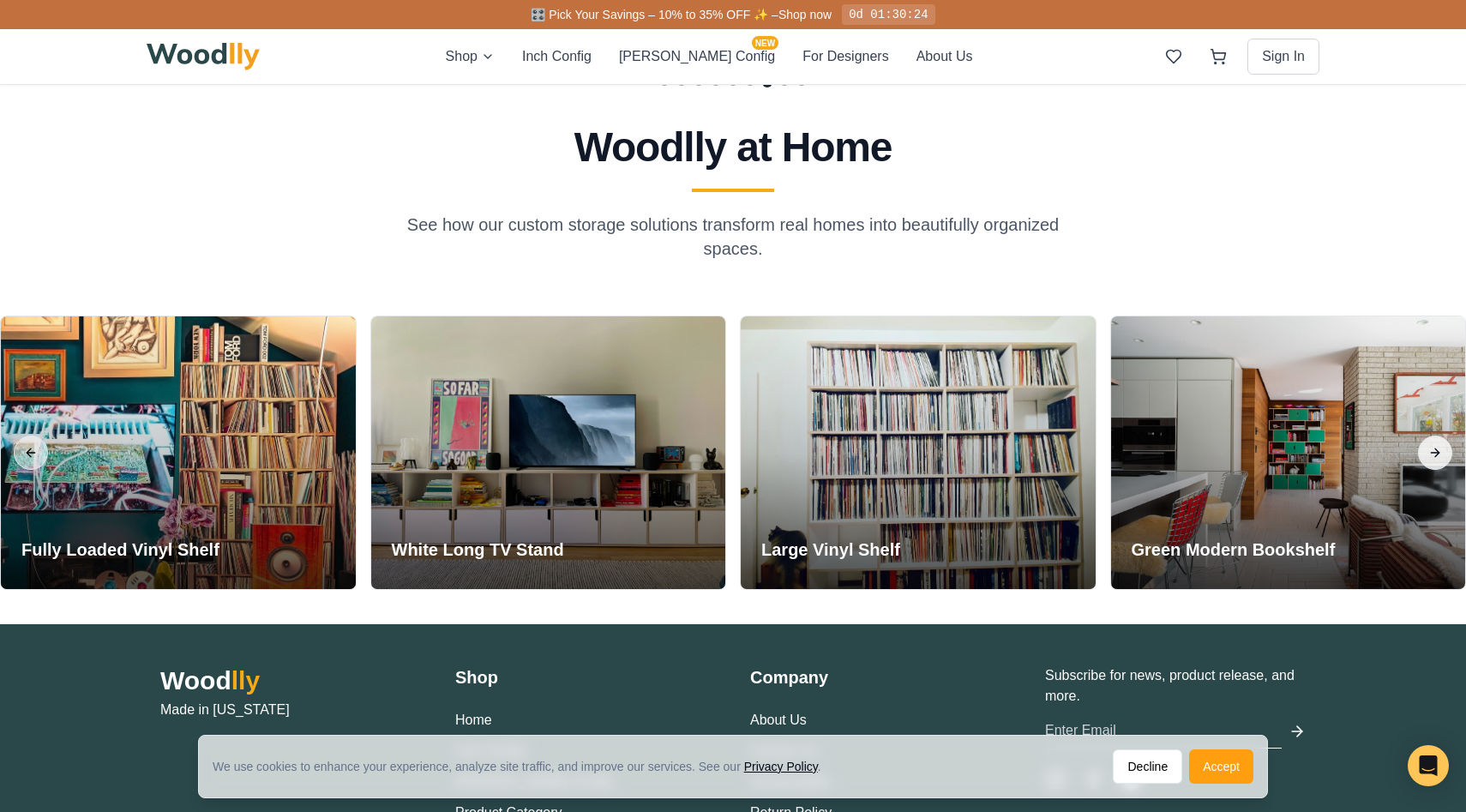
click at [1426, 455] on button "Next slide" at bounding box center [1436, 452] width 35 height 35
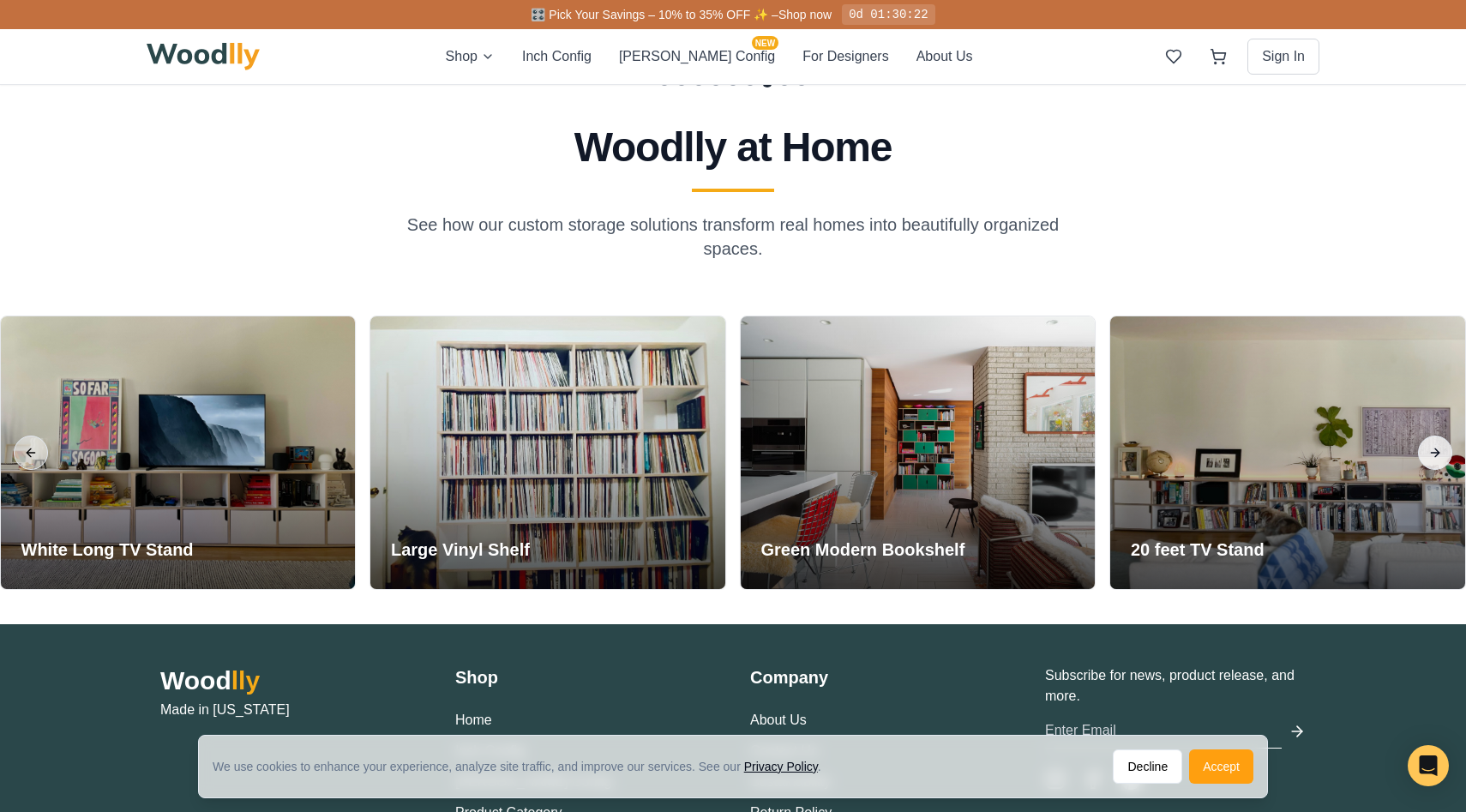
click at [1428, 458] on button "Next slide" at bounding box center [1436, 452] width 35 height 35
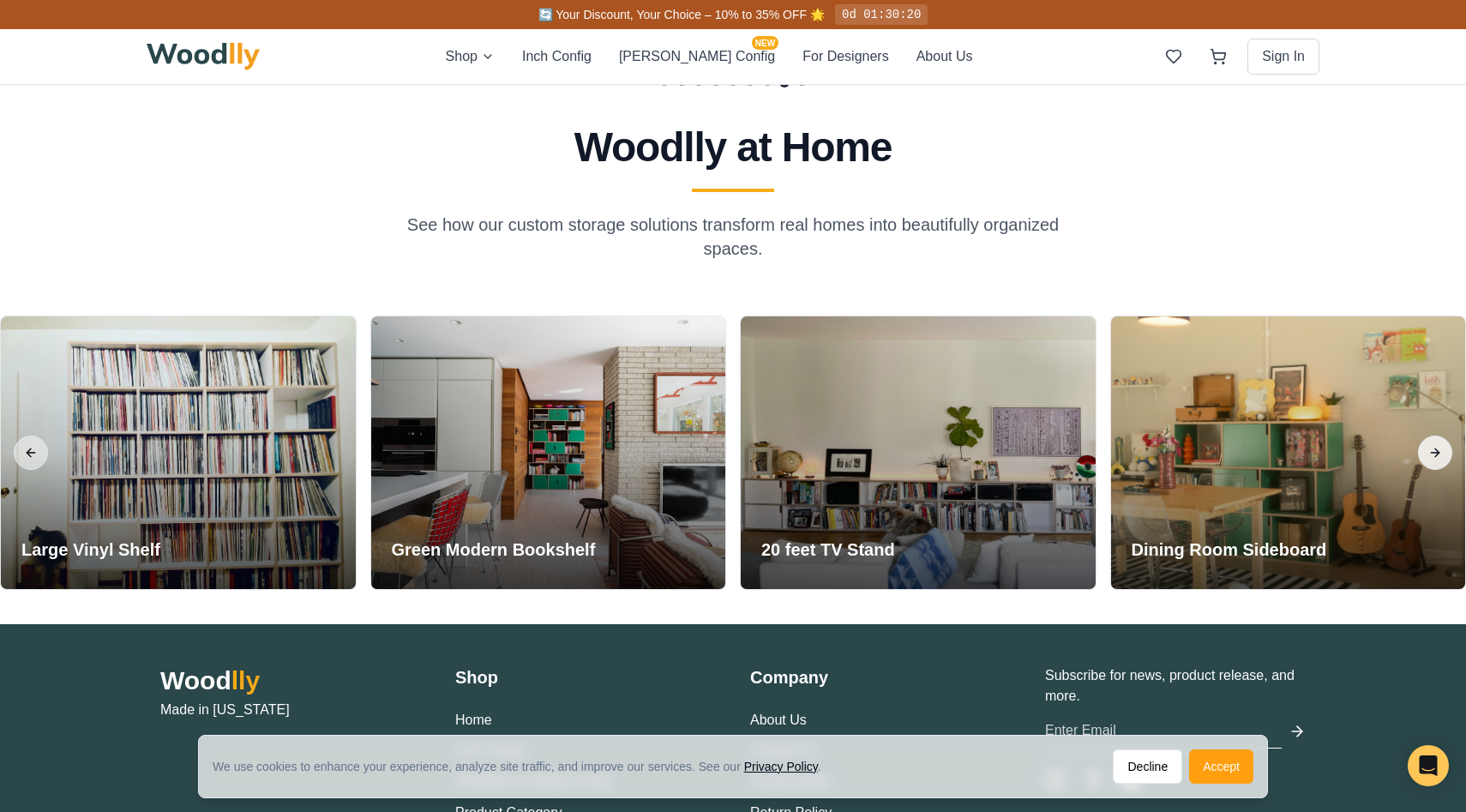
click at [1428, 458] on button "Next slide" at bounding box center [1436, 452] width 35 height 35
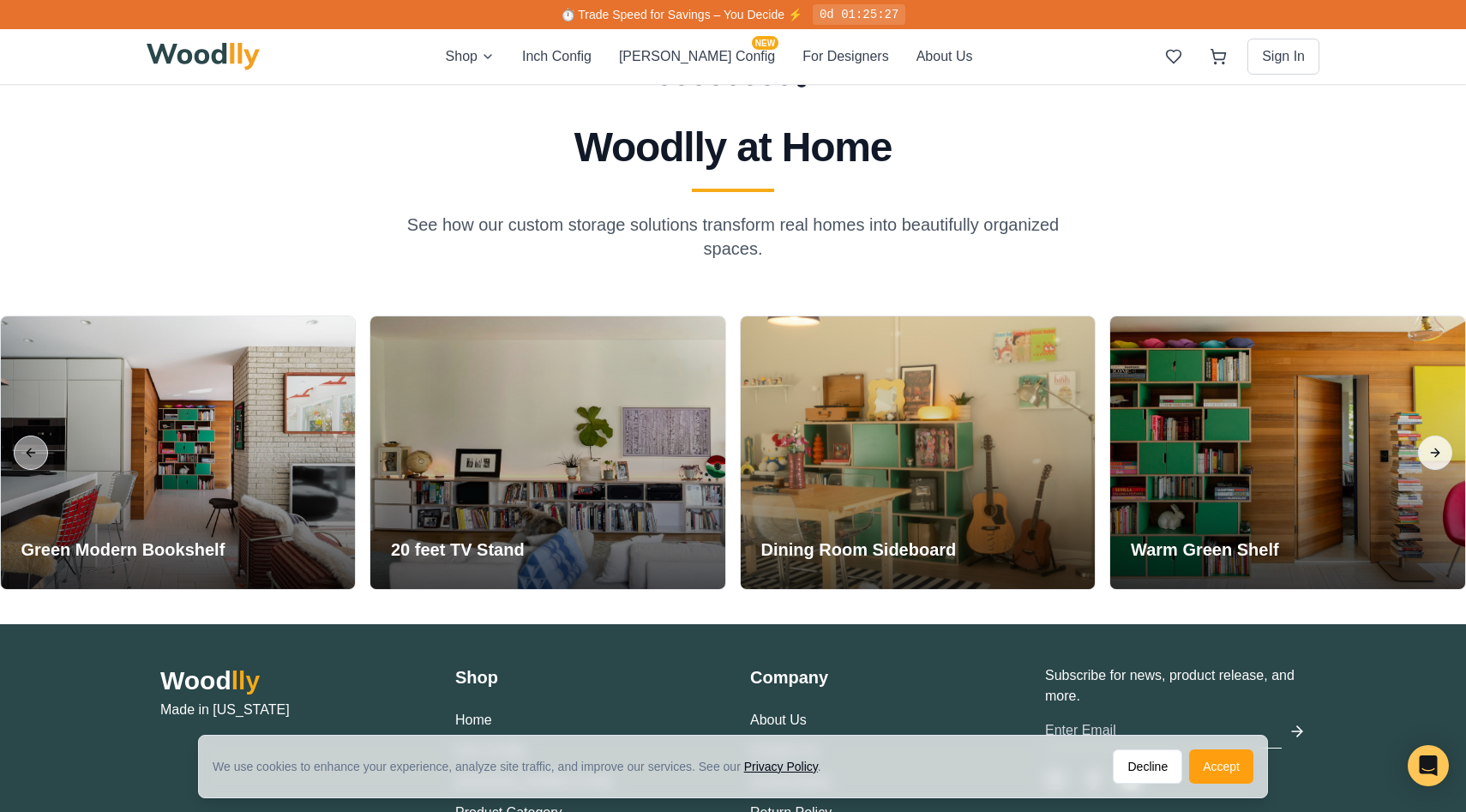
click at [1427, 443] on button "Next slide" at bounding box center [1436, 452] width 35 height 35
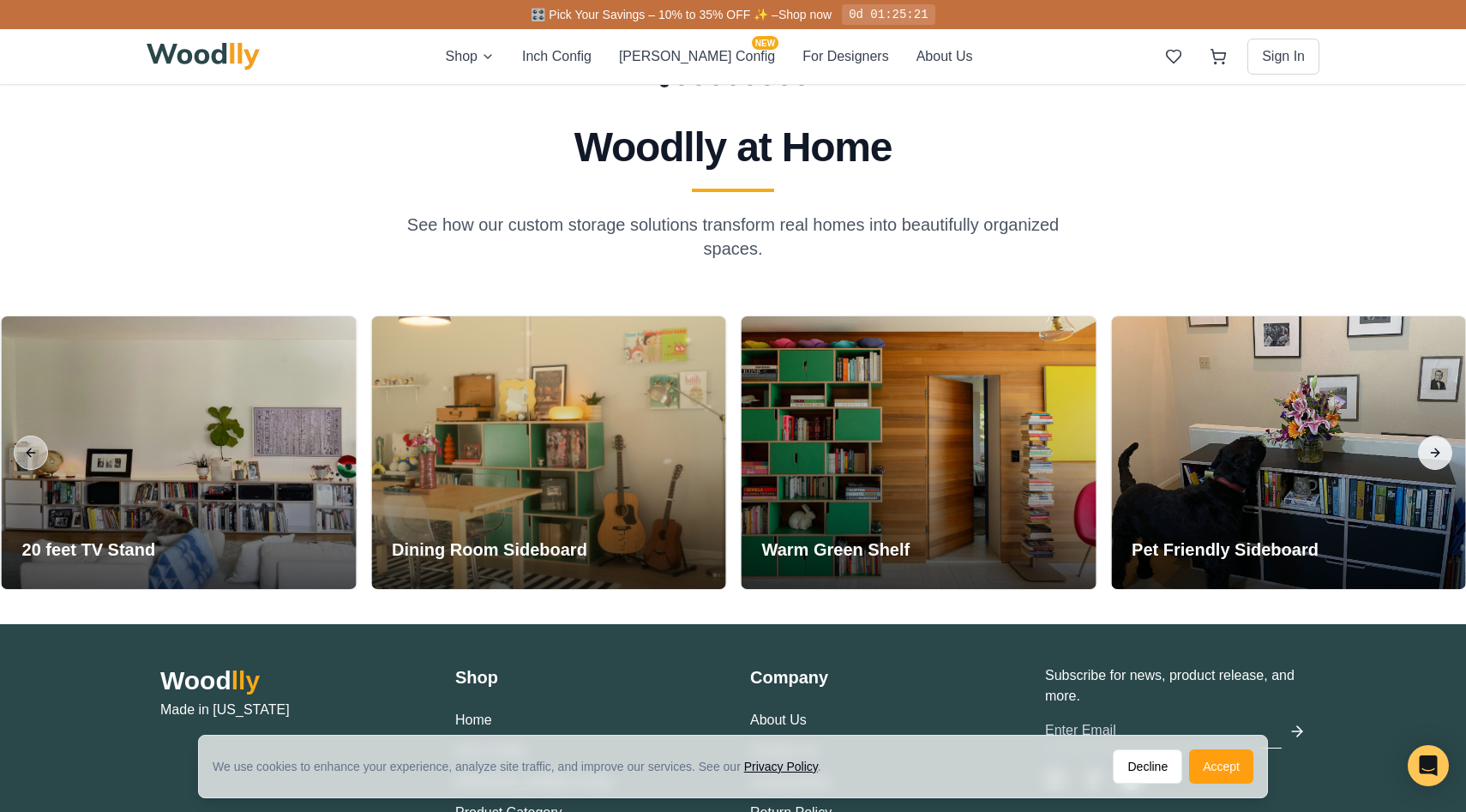
click at [1427, 444] on button "Next slide" at bounding box center [1436, 452] width 35 height 35
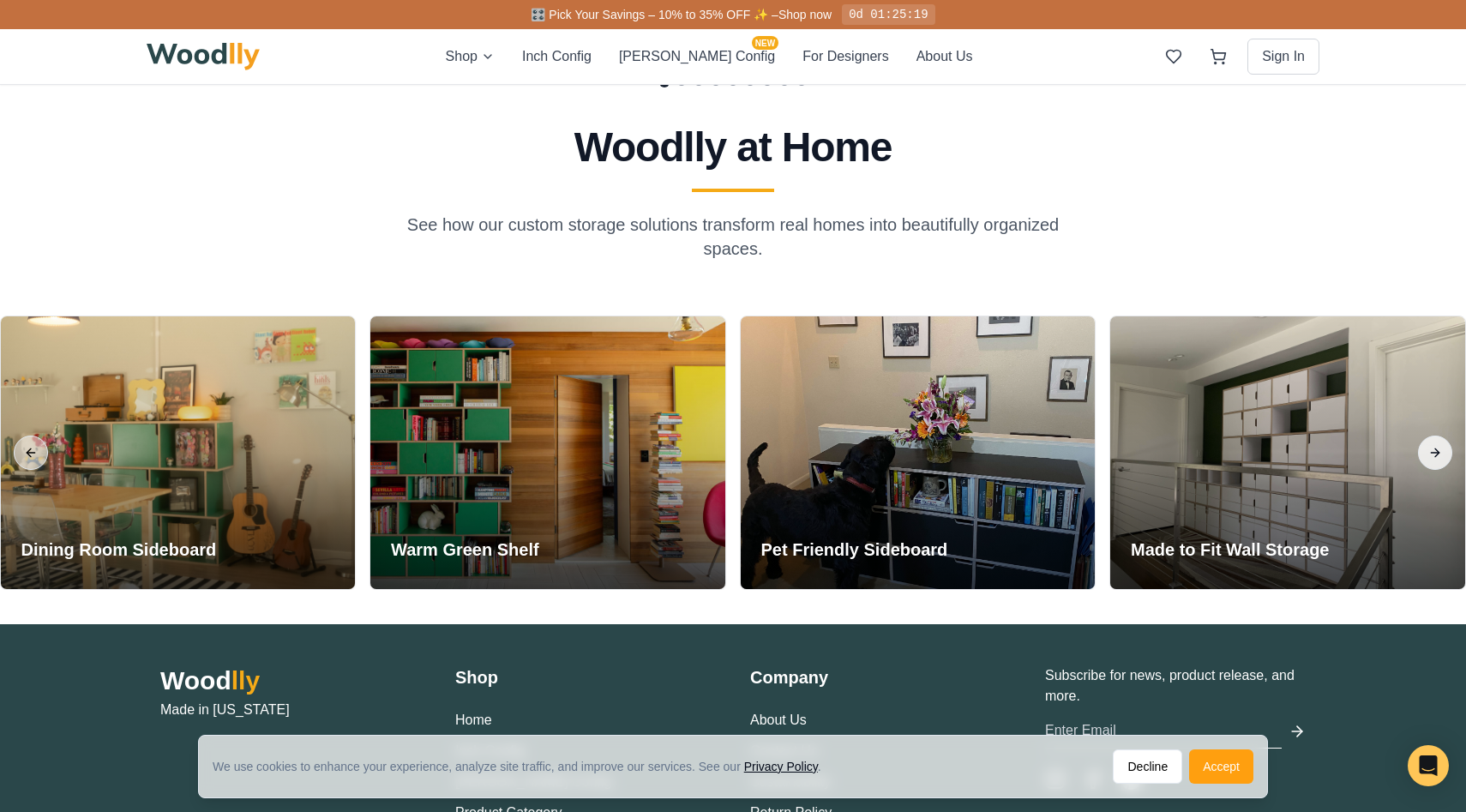
click at [1427, 444] on button "Next slide" at bounding box center [1436, 452] width 35 height 35
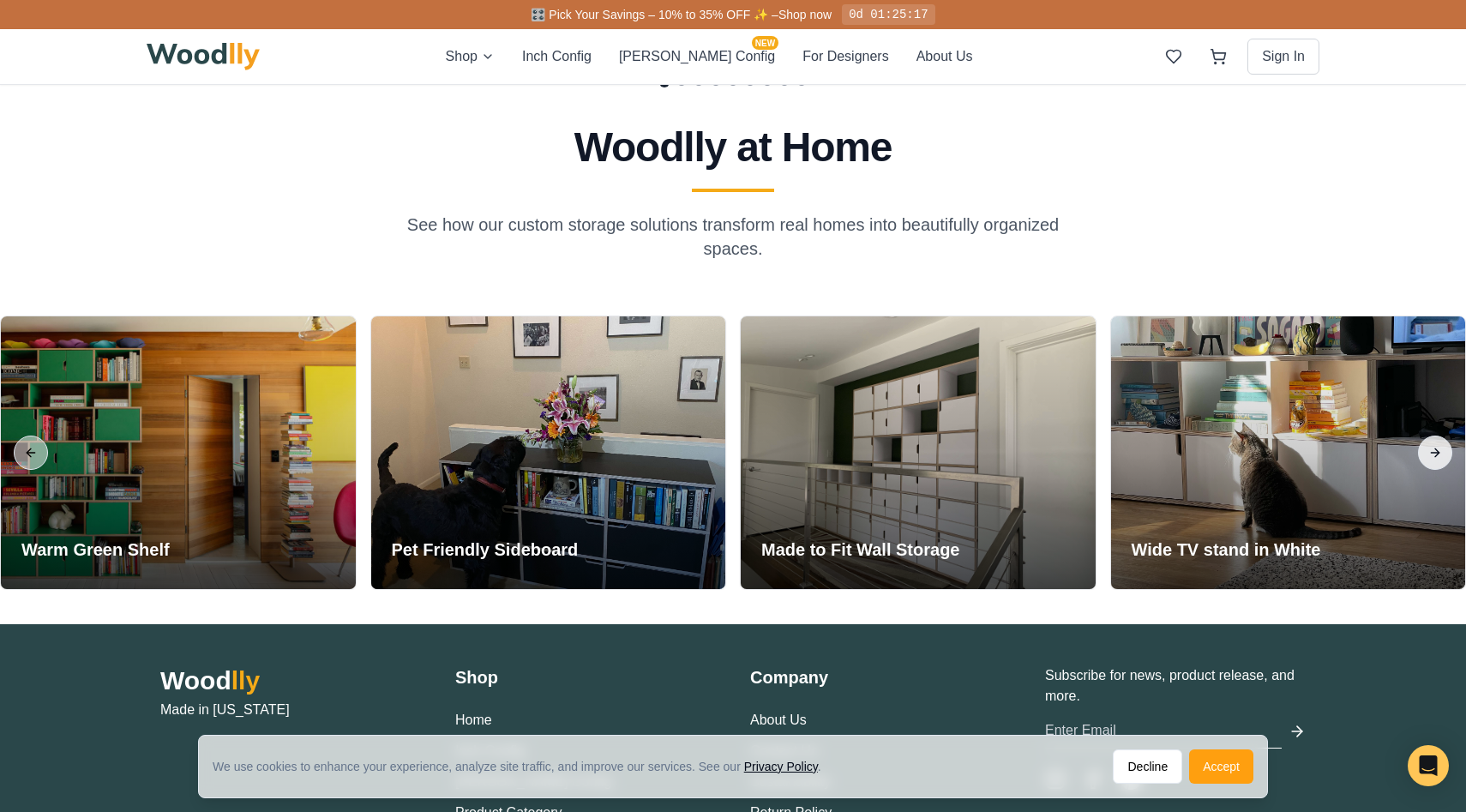
click at [1428, 445] on button "Next slide" at bounding box center [1436, 452] width 35 height 35
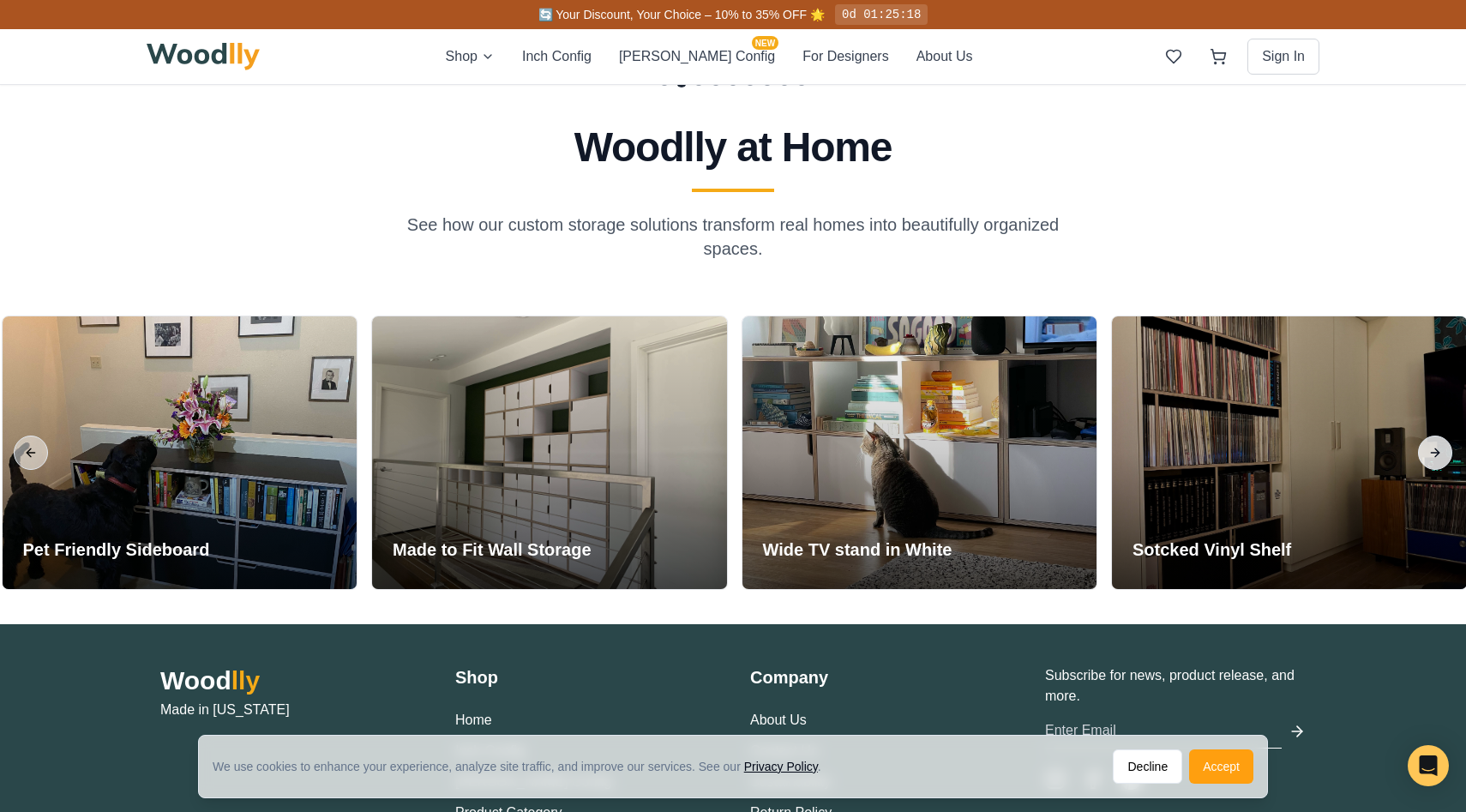
click at [1428, 445] on button "Next slide" at bounding box center [1436, 452] width 35 height 35
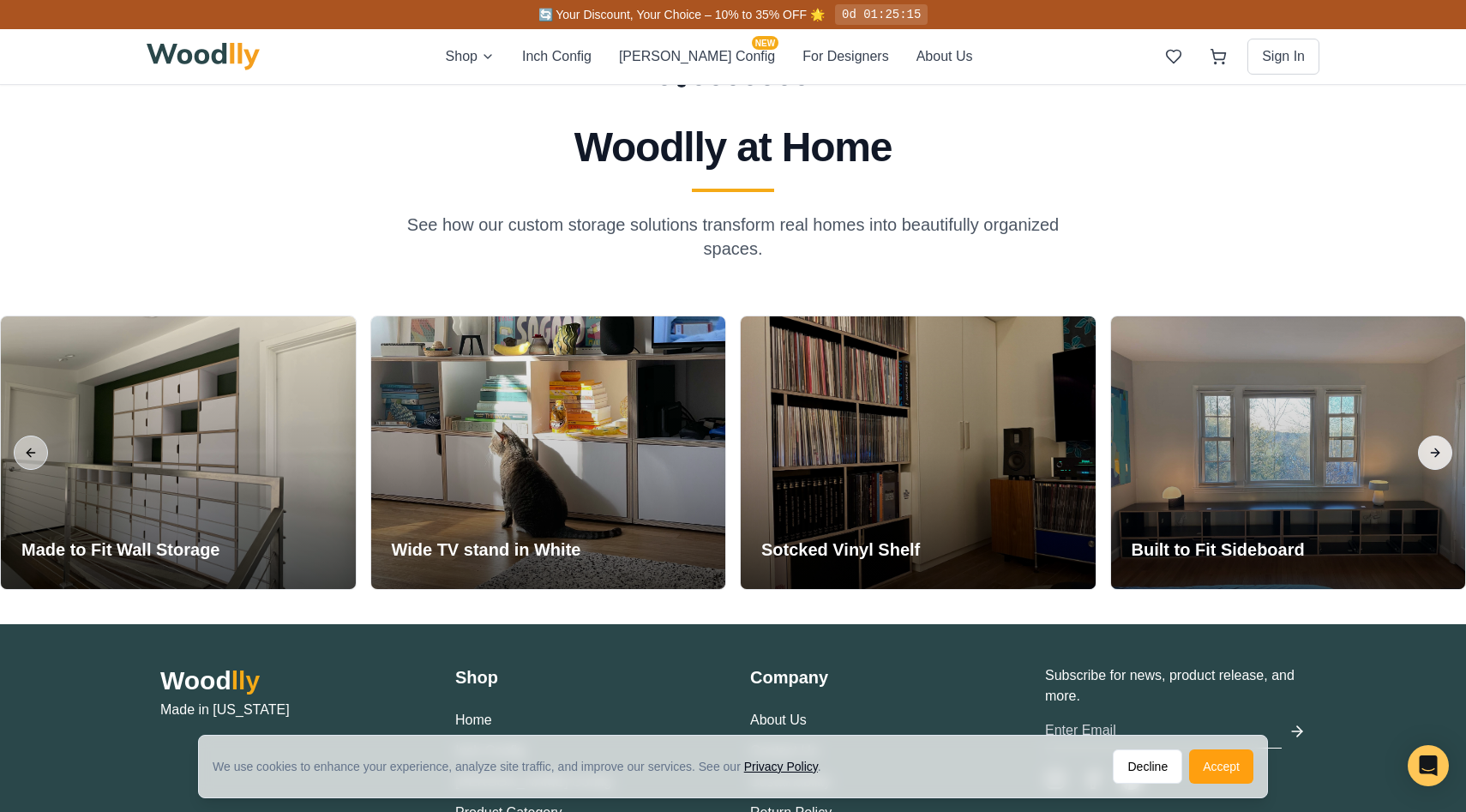
click at [1428, 445] on button "Next slide" at bounding box center [1436, 452] width 35 height 35
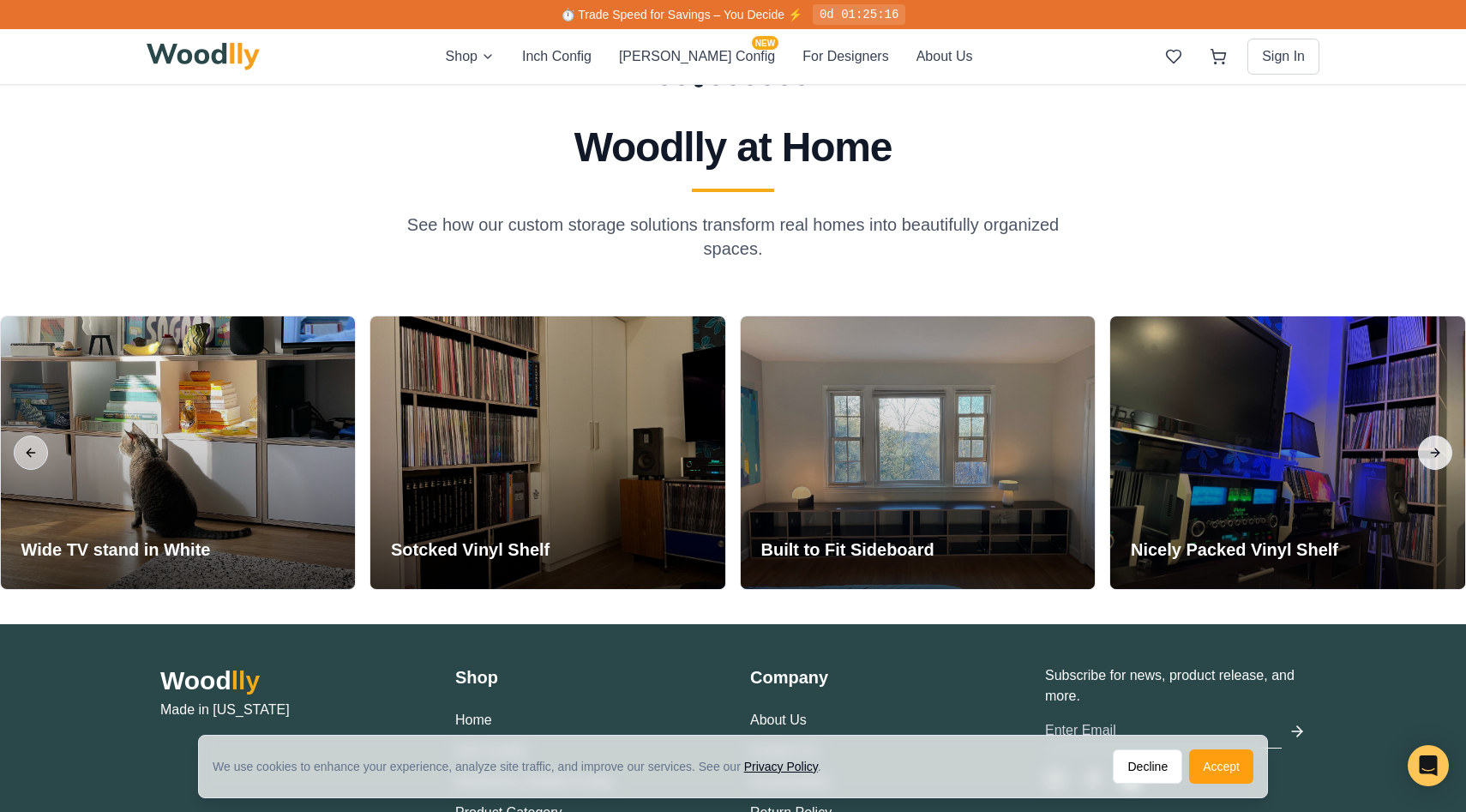
click at [1430, 447] on button "Next slide" at bounding box center [1436, 452] width 35 height 35
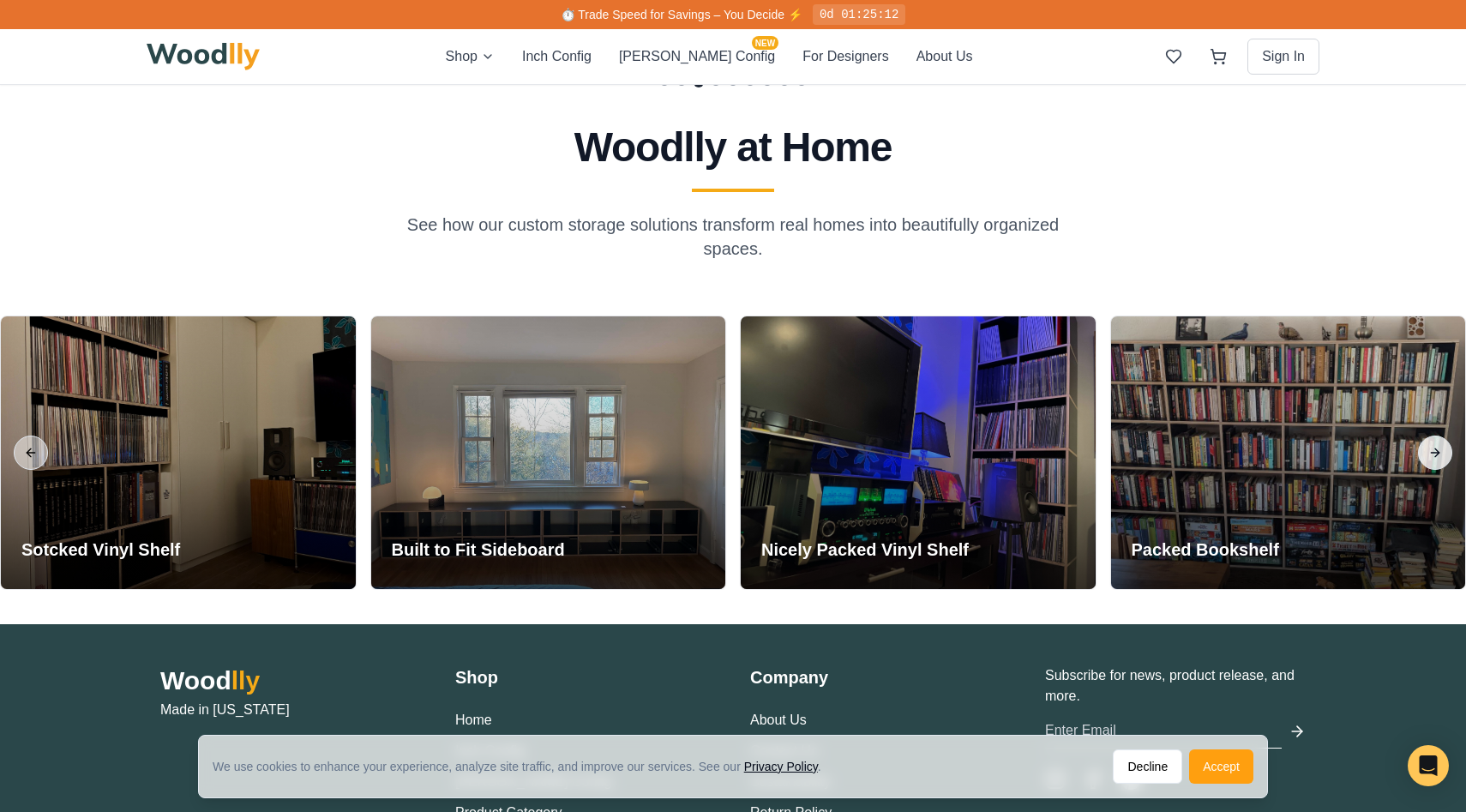
click at [1430, 447] on button "Next slide" at bounding box center [1436, 452] width 35 height 35
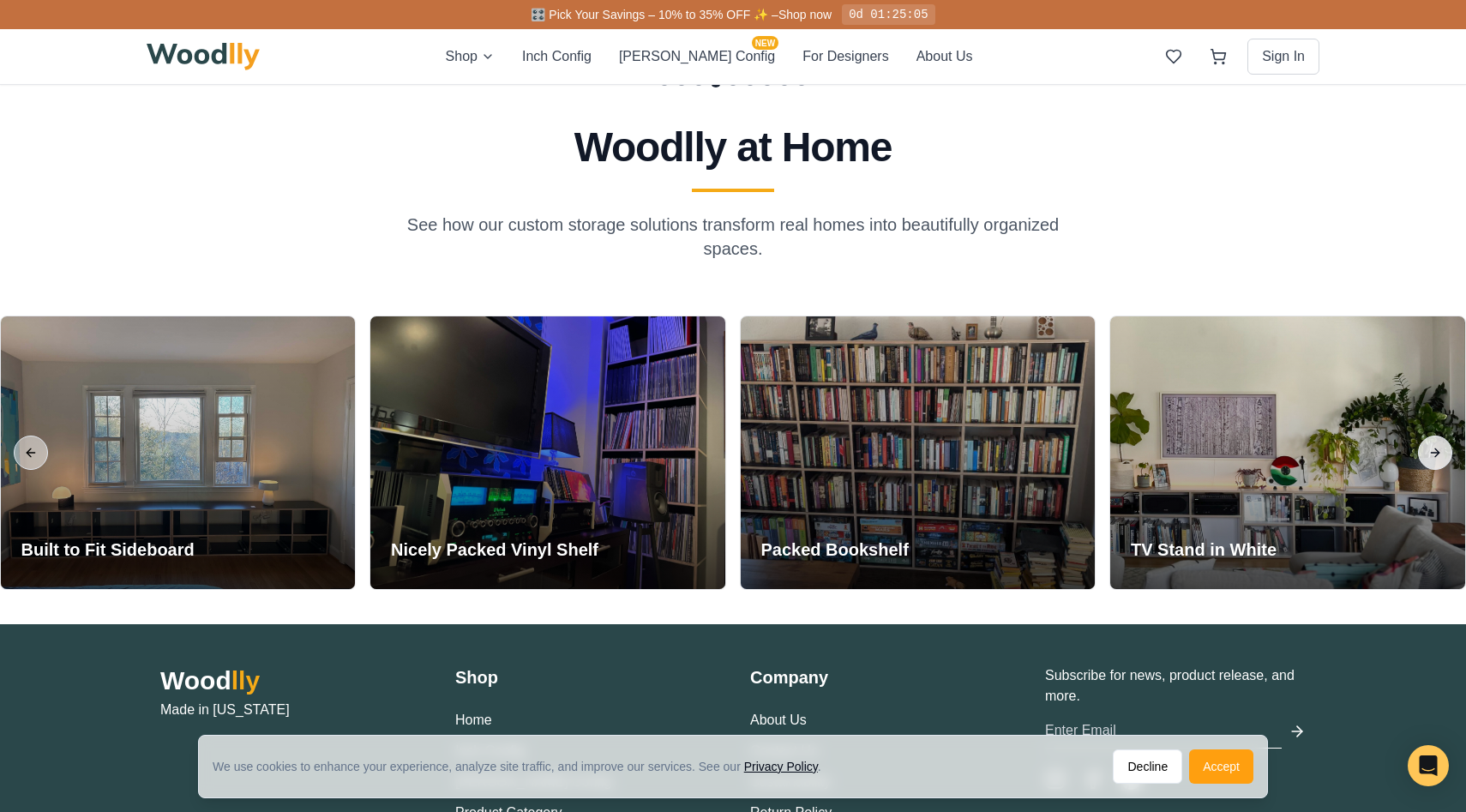
click at [1430, 447] on button "Next slide" at bounding box center [1436, 452] width 35 height 35
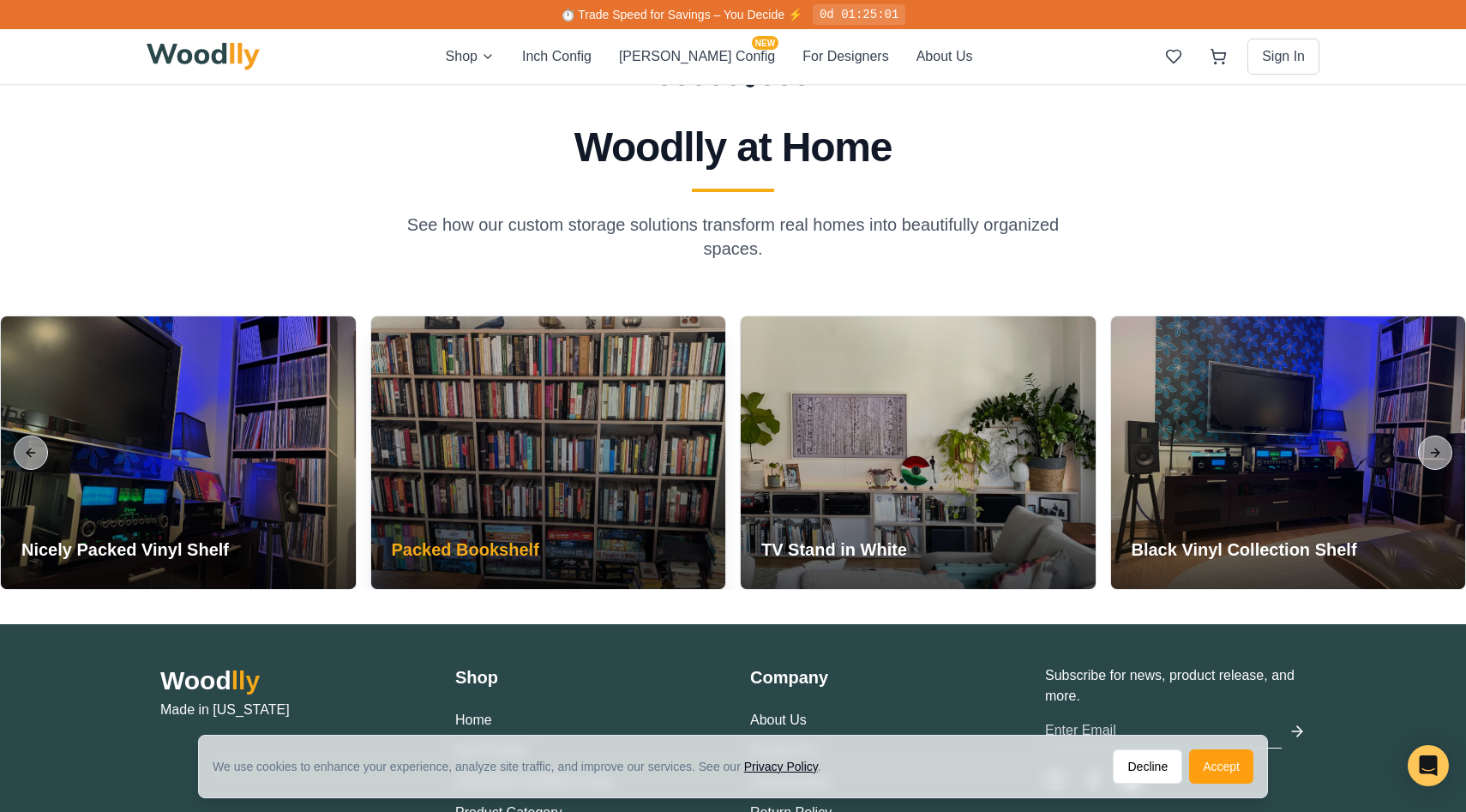
click at [644, 481] on div at bounding box center [548, 452] width 355 height 273
click at [610, 490] on div at bounding box center [548, 452] width 355 height 273
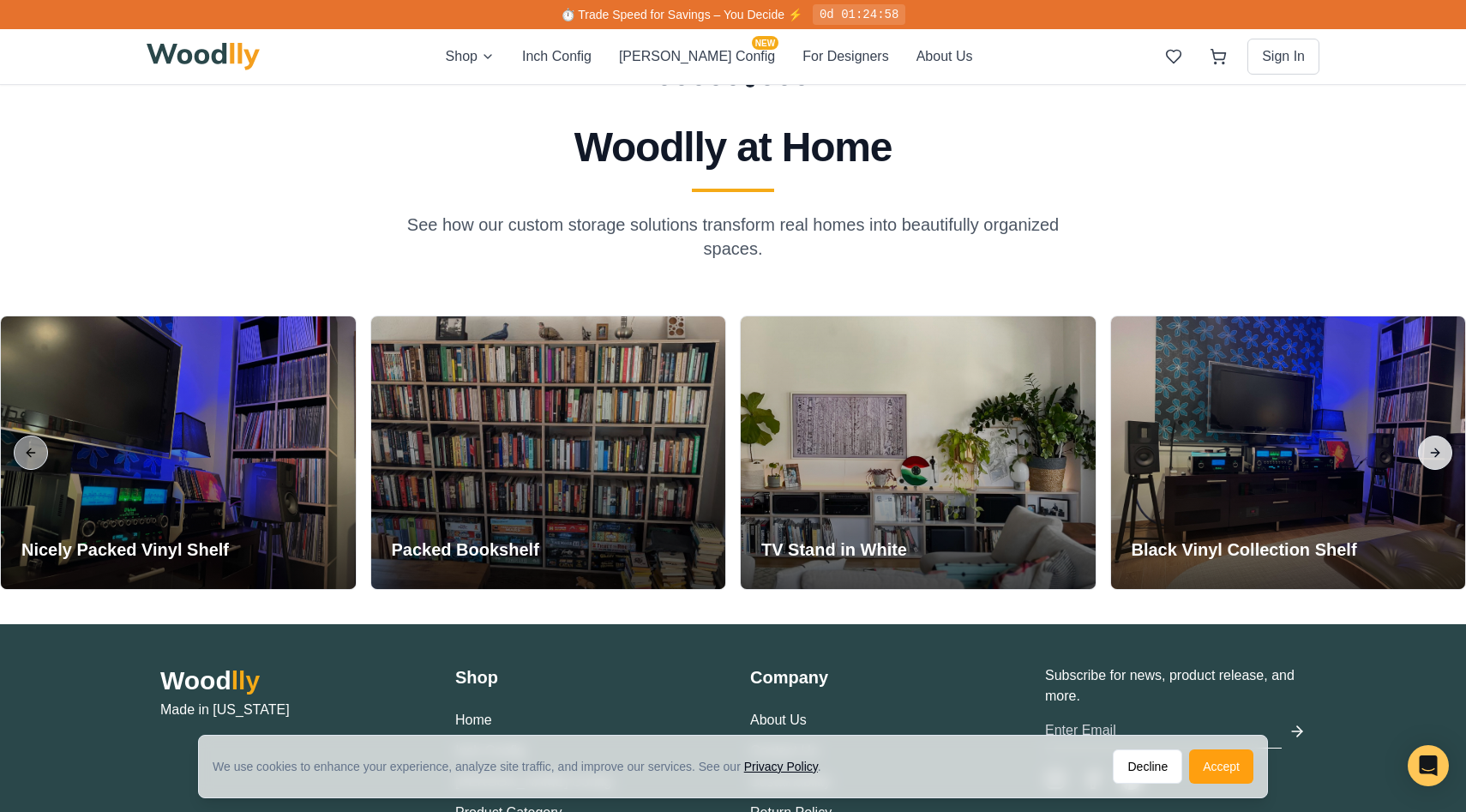
click at [1437, 452] on button "Next slide" at bounding box center [1436, 452] width 35 height 35
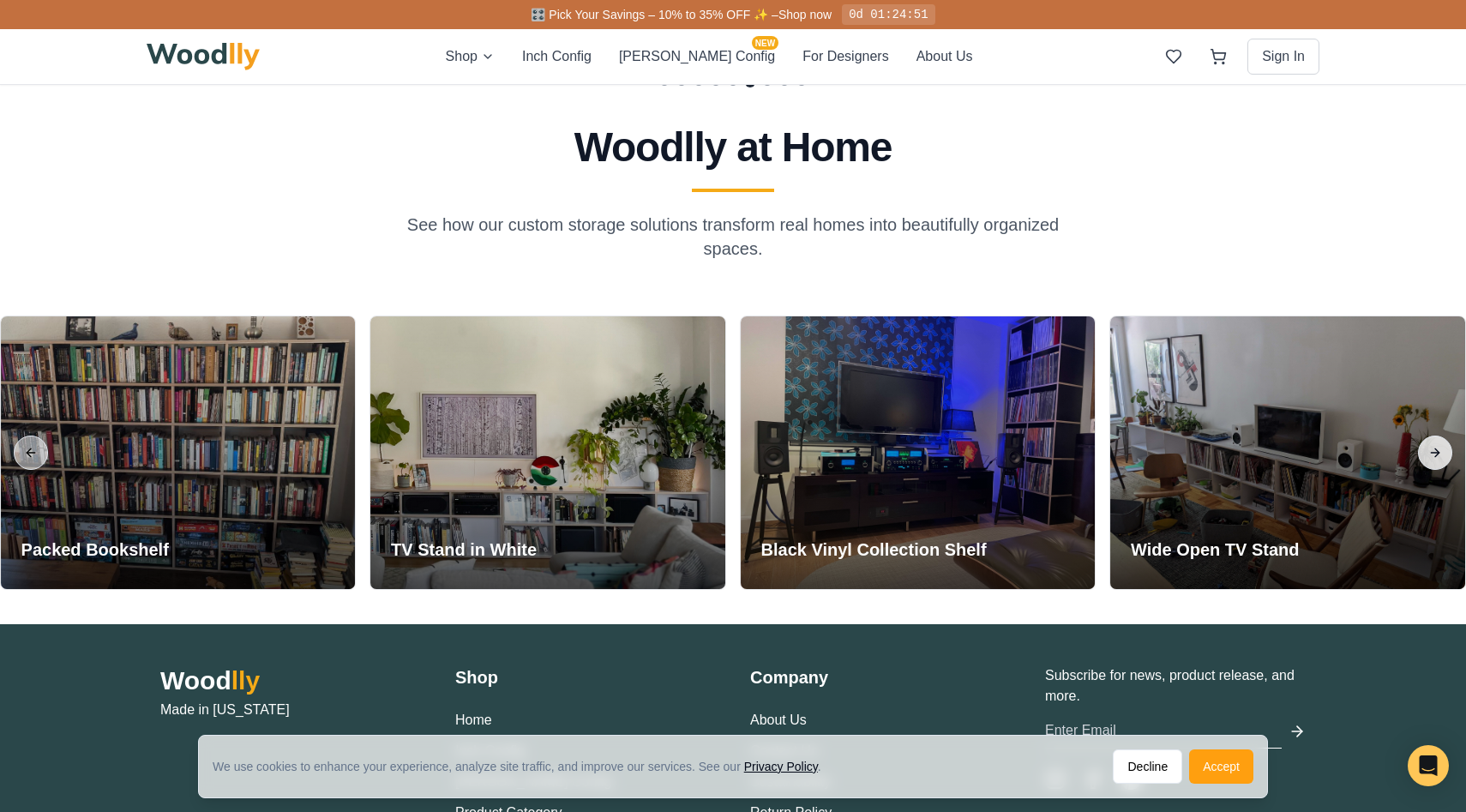
click at [1437, 452] on button "Next slide" at bounding box center [1436, 452] width 35 height 35
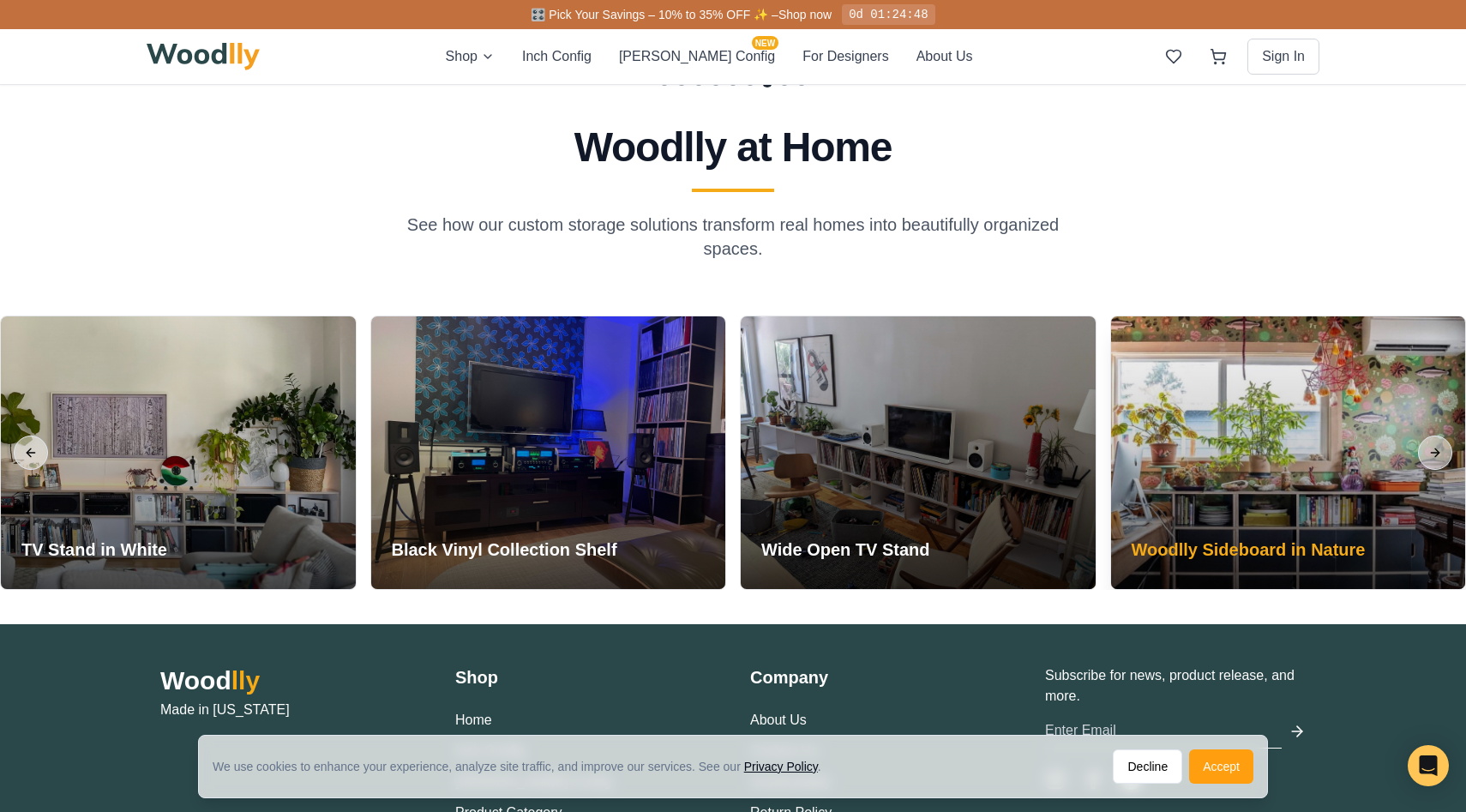
click at [1285, 474] on div at bounding box center [1288, 452] width 355 height 273
